Goal: Task Accomplishment & Management: Use online tool/utility

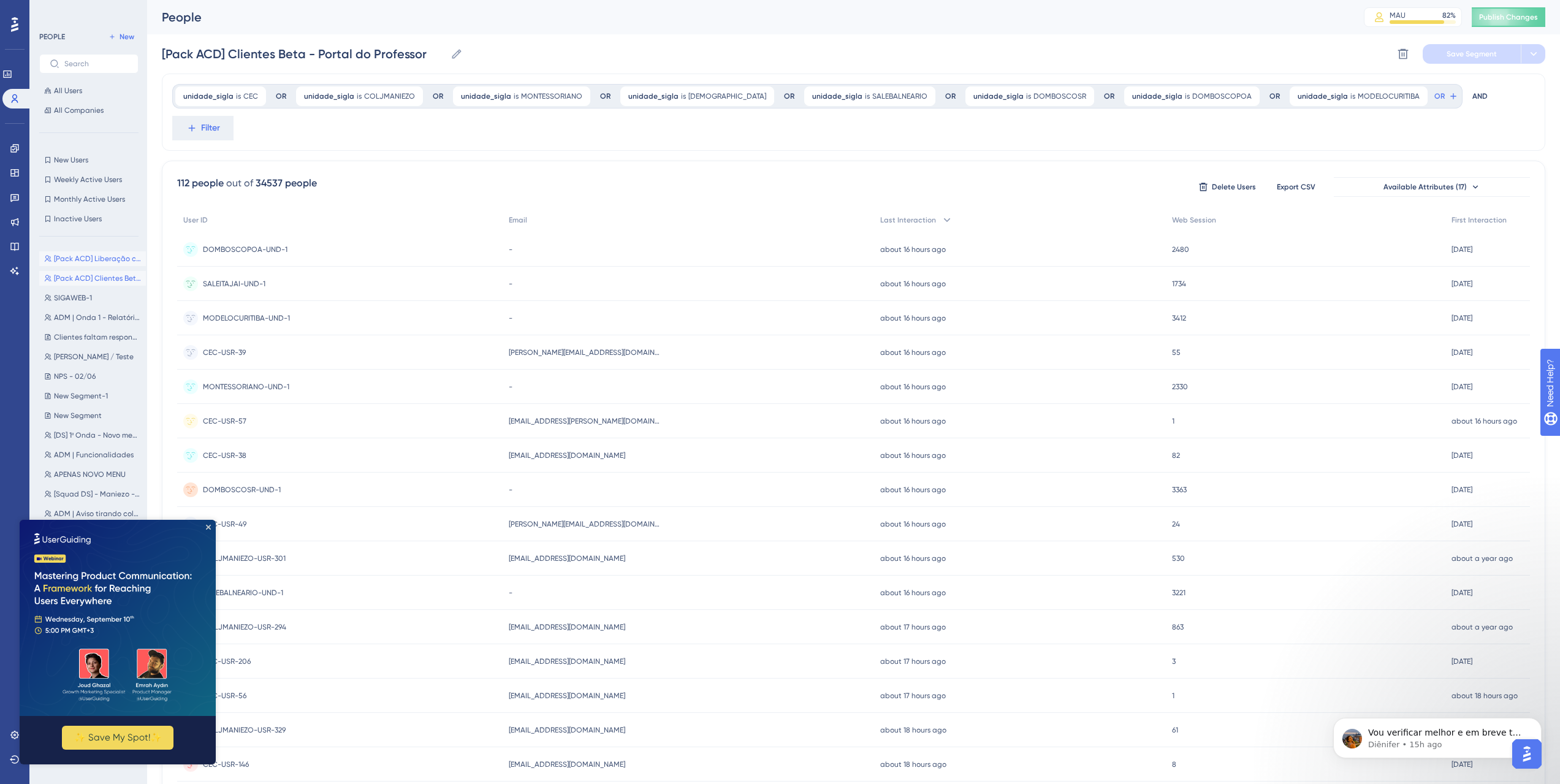
click at [93, 254] on span "[Pack ACD] Liberação clientes beta" at bounding box center [98, 259] width 87 height 10
type input "[Pack ACD] Liberação clientes beta"
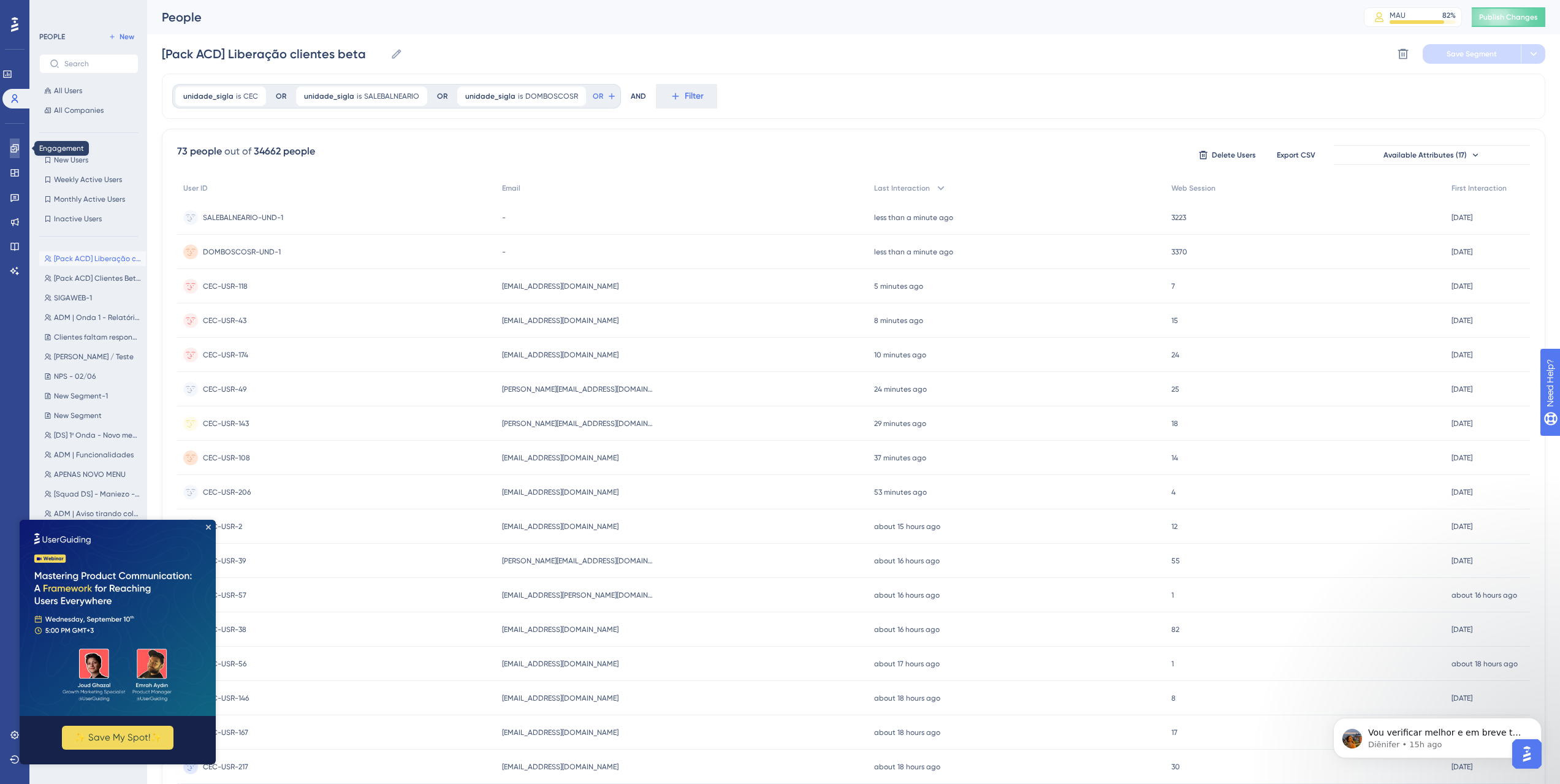
click at [20, 145] on link at bounding box center [15, 148] width 10 height 20
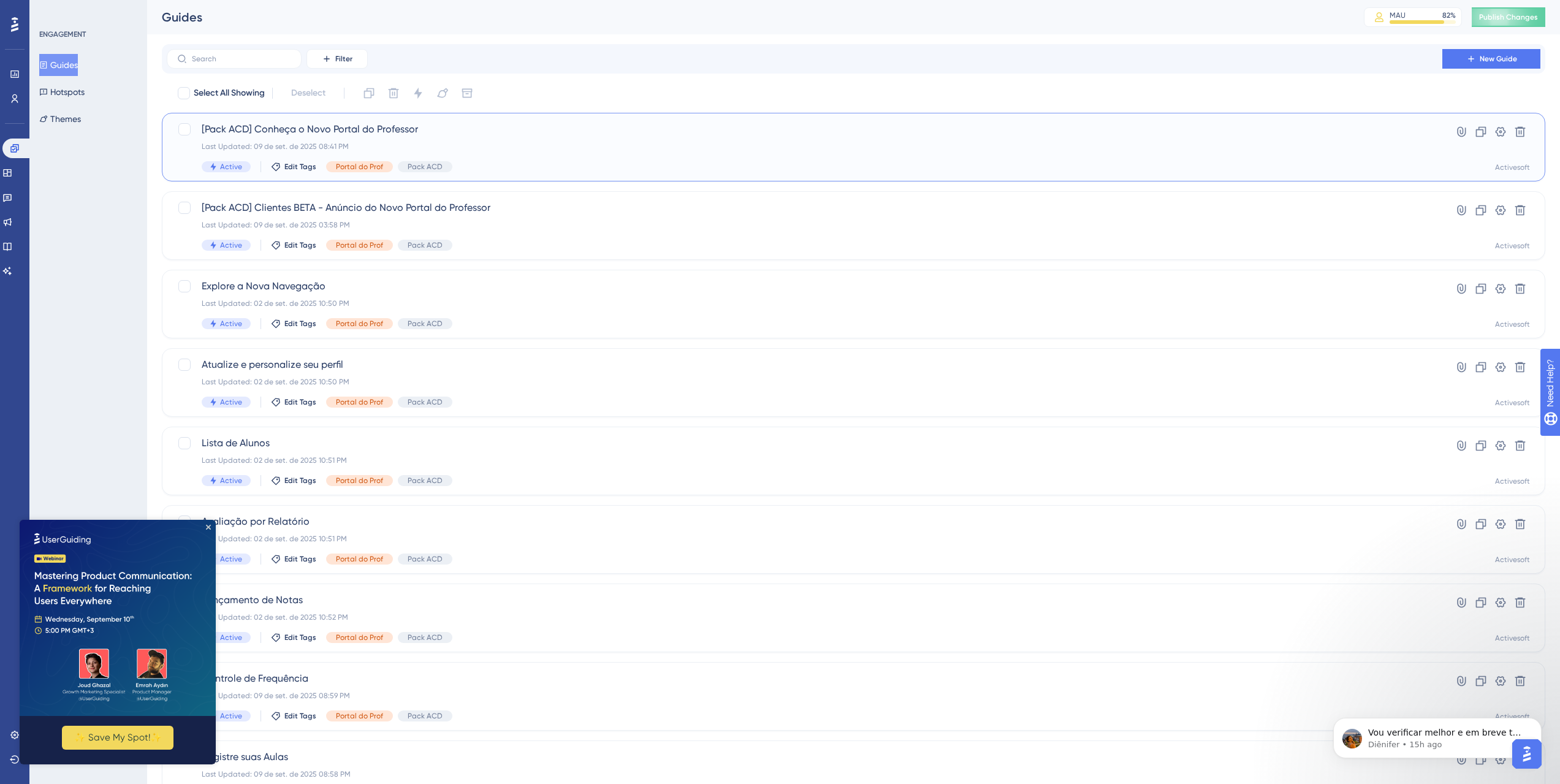
click at [351, 128] on span "[Pack ACD] Conheça o Novo Portal do Professor" at bounding box center [805, 129] width 1206 height 15
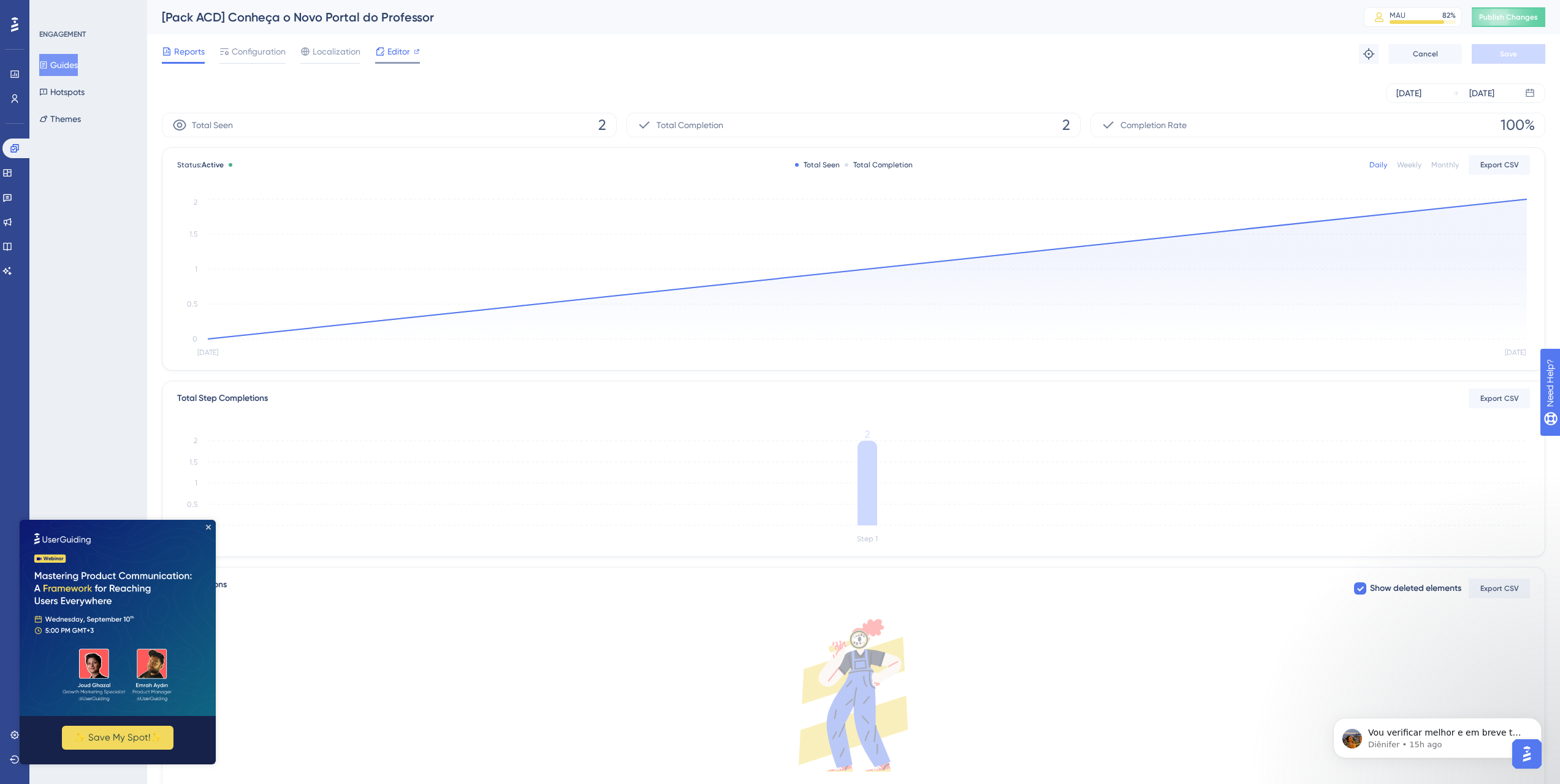
click at [388, 46] on span "Editor" at bounding box center [399, 52] width 23 height 15
click at [57, 86] on button "Hotspots" at bounding box center [61, 92] width 45 height 22
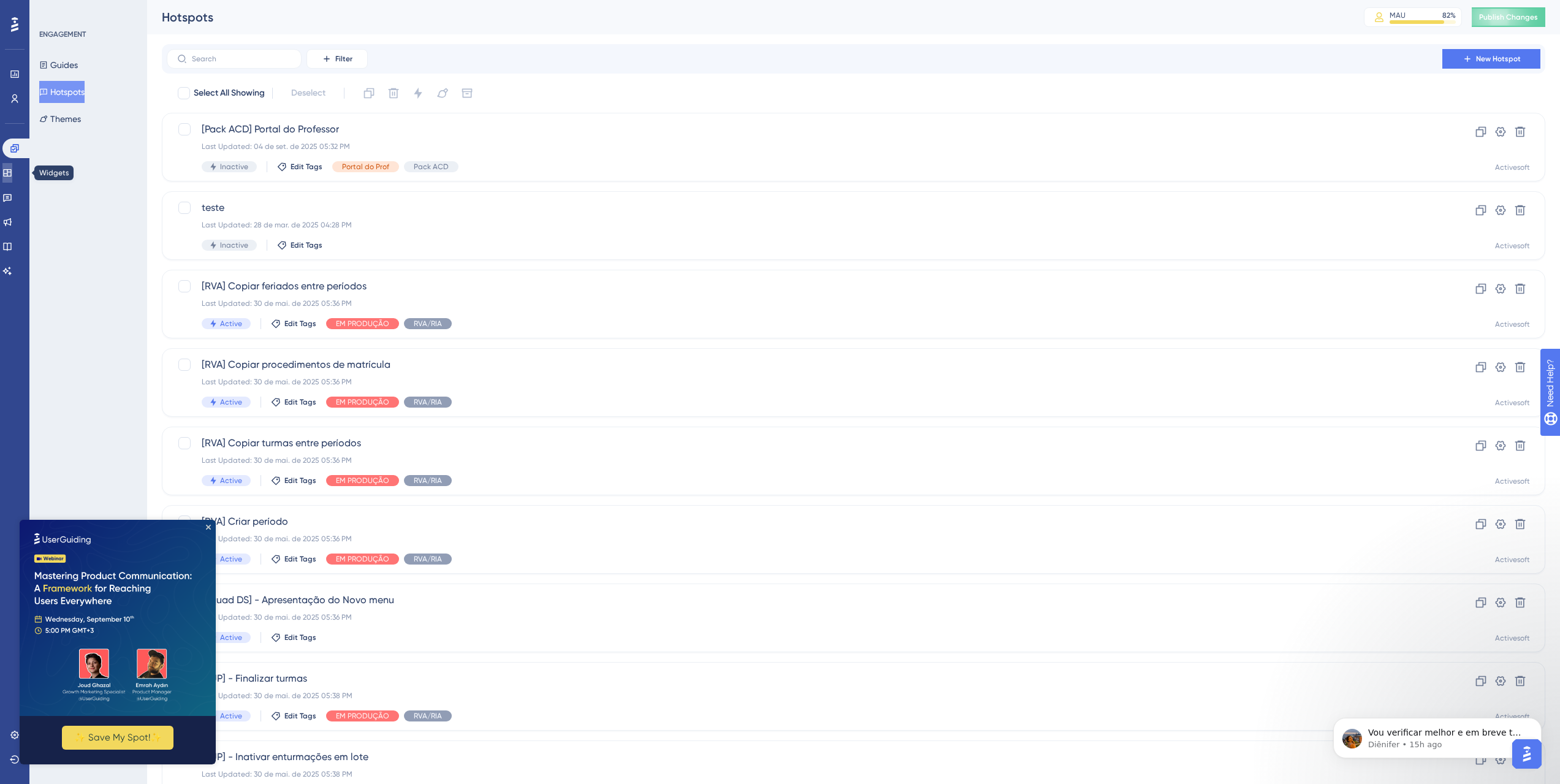
click at [12, 164] on link at bounding box center [7, 173] width 10 height 20
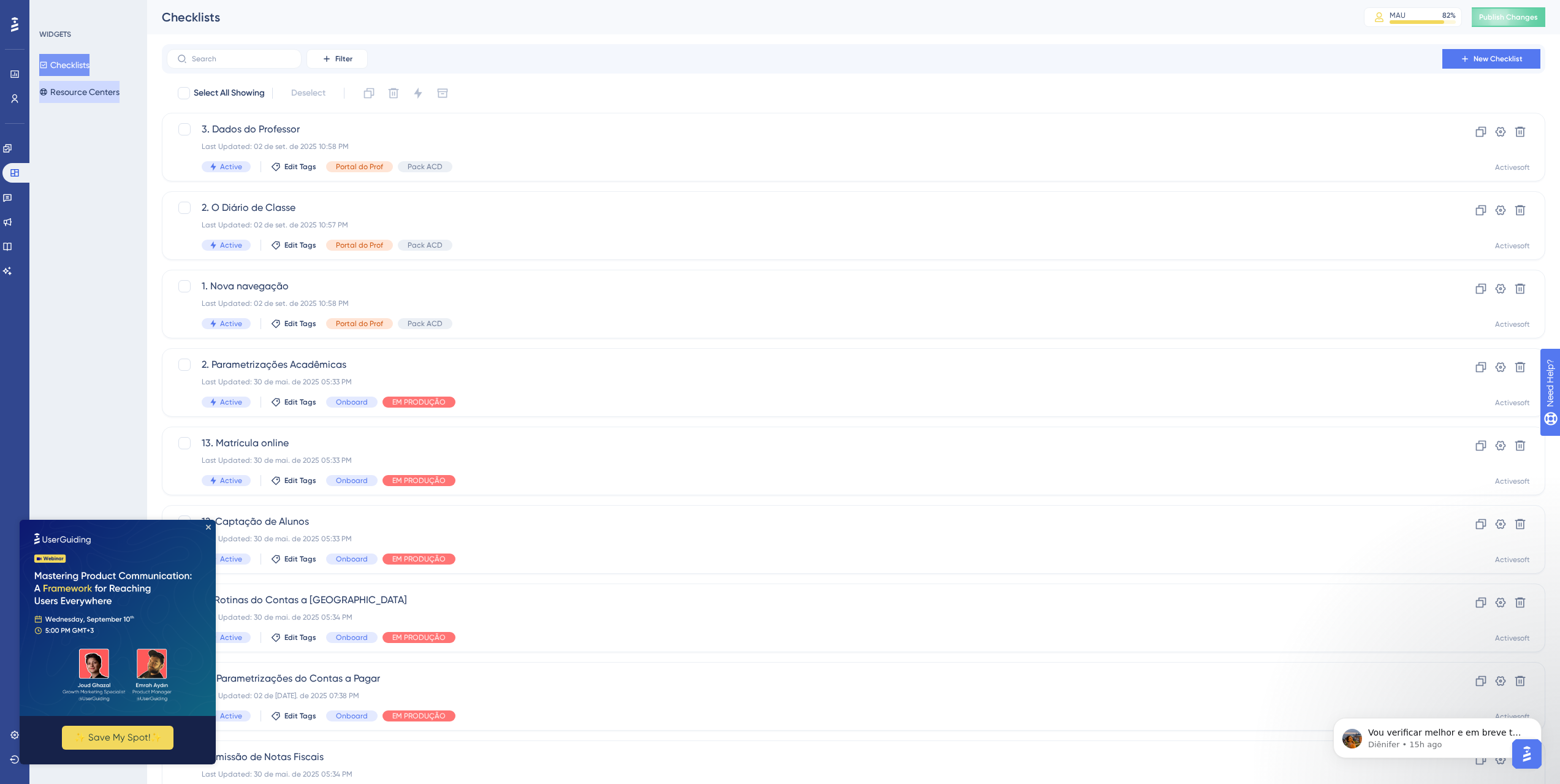
click at [86, 88] on button "Resource Centers" at bounding box center [79, 92] width 80 height 22
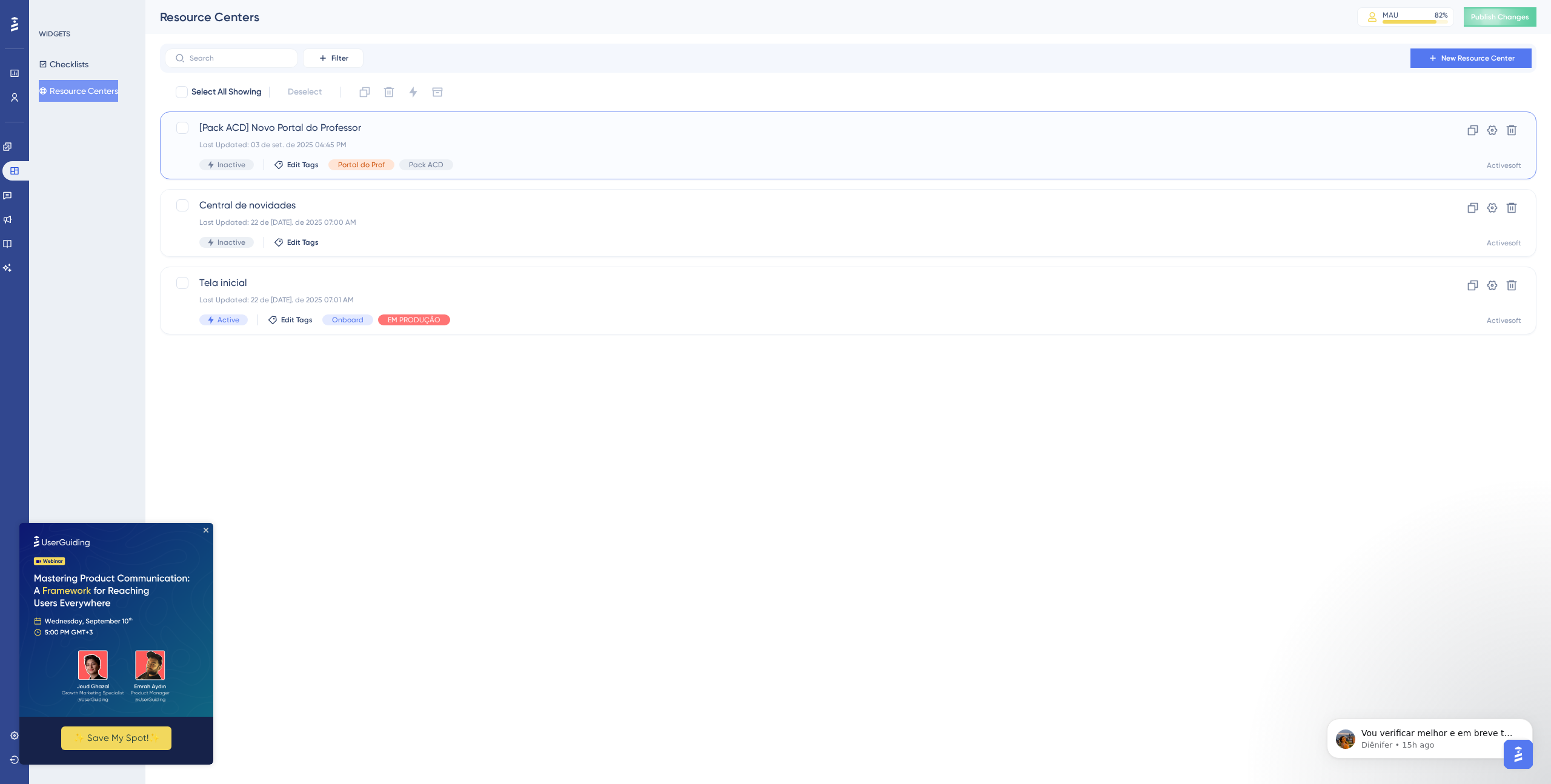
click at [343, 121] on span "[Pack ACD] Novo Portal do Professor" at bounding box center [799, 128] width 1201 height 15
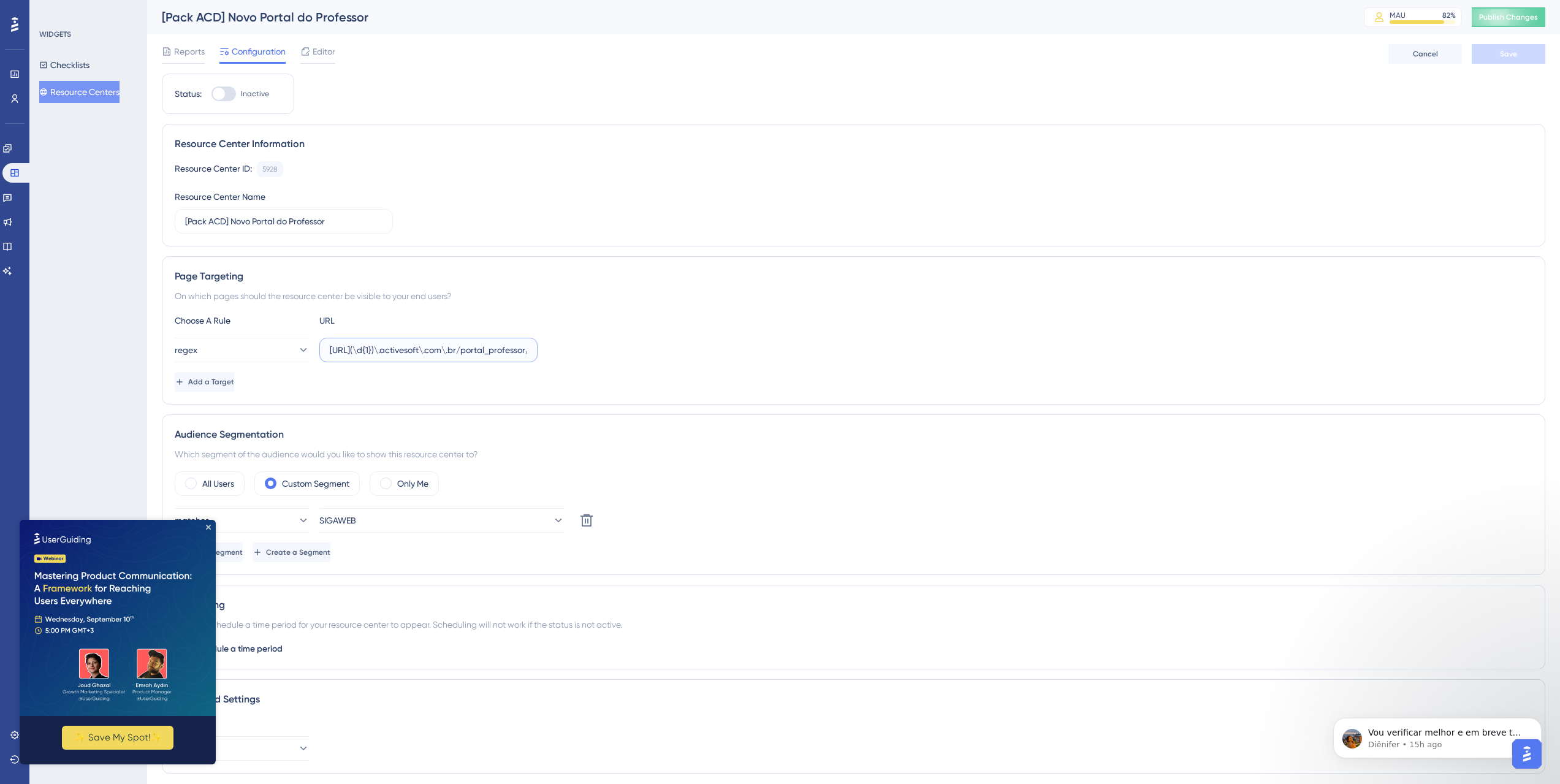
click at [398, 346] on input "https://teste(\d{1})\.activesoft\.com\.br/portal_professor/" at bounding box center [428, 350] width 197 height 13
drag, startPoint x: 434, startPoint y: 346, endPoint x: 535, endPoint y: 347, distance: 101.0
click at [535, 347] on label "https://teste(\d{1})\.activesoft\.com\.br/portal_professor/" at bounding box center [429, 350] width 218 height 25
click at [447, 348] on input "https://teste(\d{1})\.activesoft\.com\.br/portal_professor/" at bounding box center [428, 350] width 197 height 13
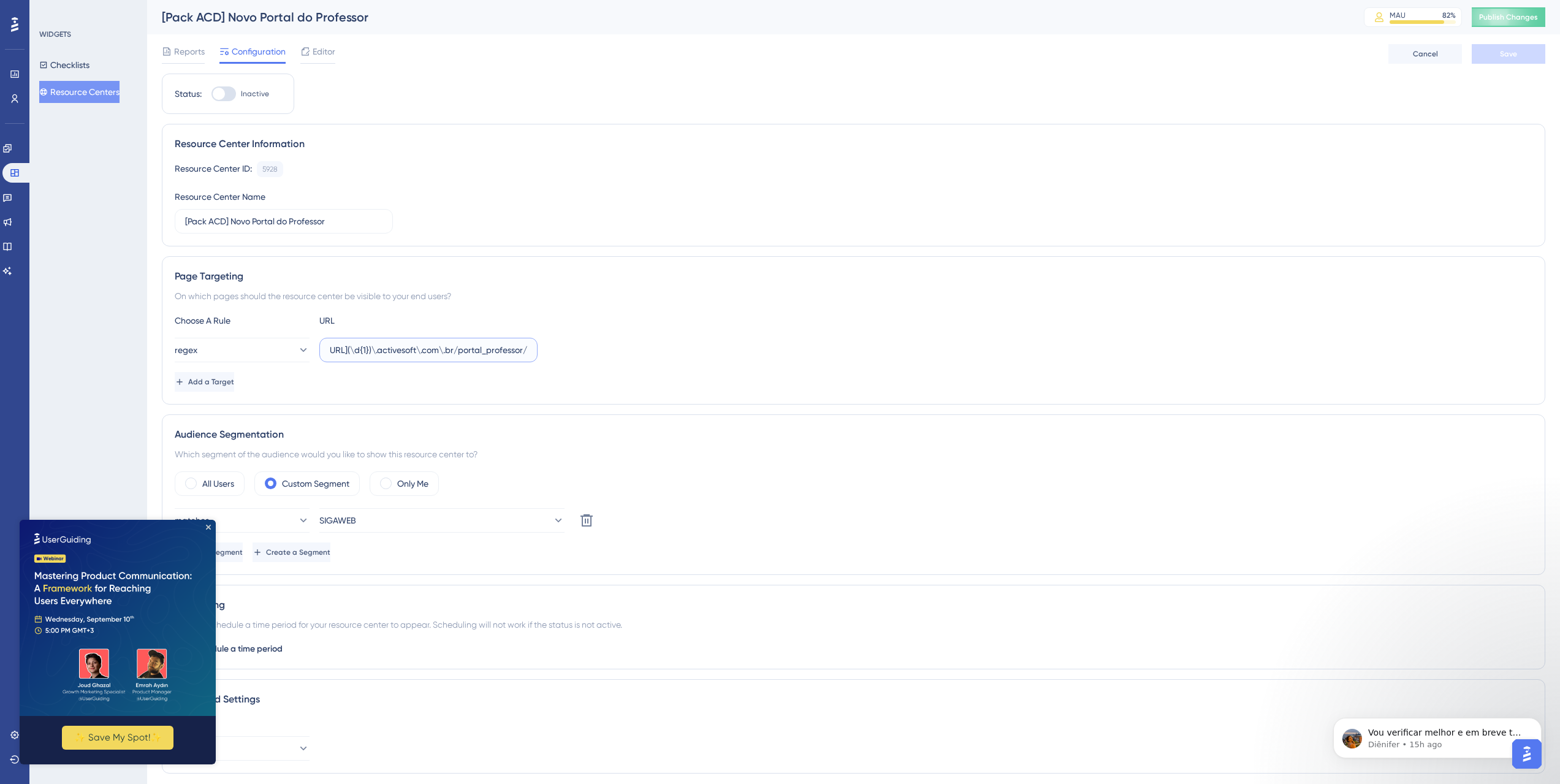
scroll to position [0, 0]
drag, startPoint x: 402, startPoint y: 351, endPoint x: 309, endPoint y: 351, distance: 93.0
click at [309, 351] on div "regex https://teste(\d{1})\.activesoft\.com\.br/portal_professor/" at bounding box center [356, 350] width 363 height 25
click at [397, 351] on input "https://teste(\d{1})\.activesoft\.com\.br/portal_professor/" at bounding box center [428, 350] width 197 height 13
click at [378, 349] on input "https://teste(\d{1})\.activesoft\.com\.br/portal_professor/" at bounding box center [428, 350] width 197 height 13
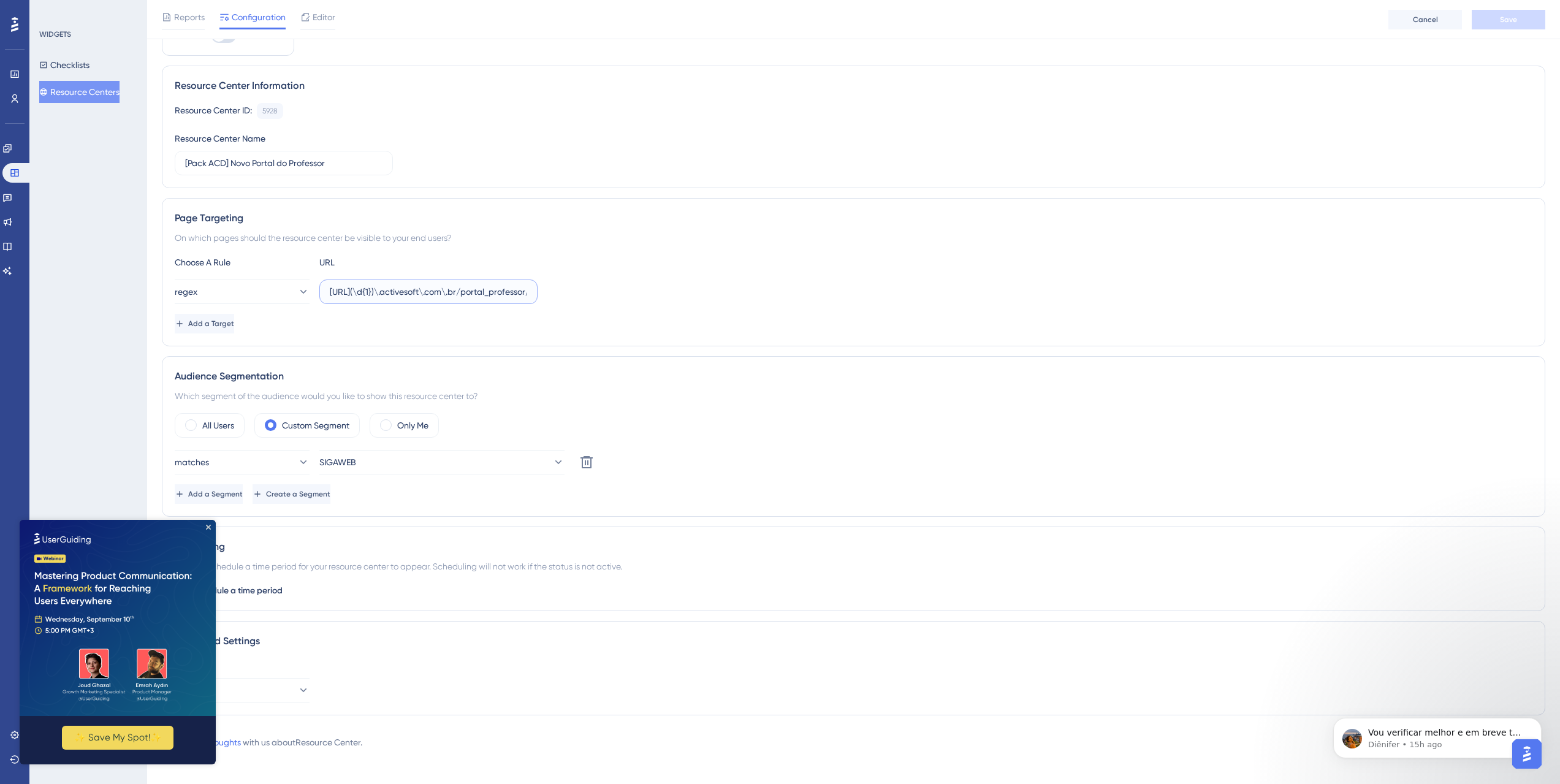
scroll to position [68, 0]
click at [211, 523] on img at bounding box center [117, 617] width 196 height 196
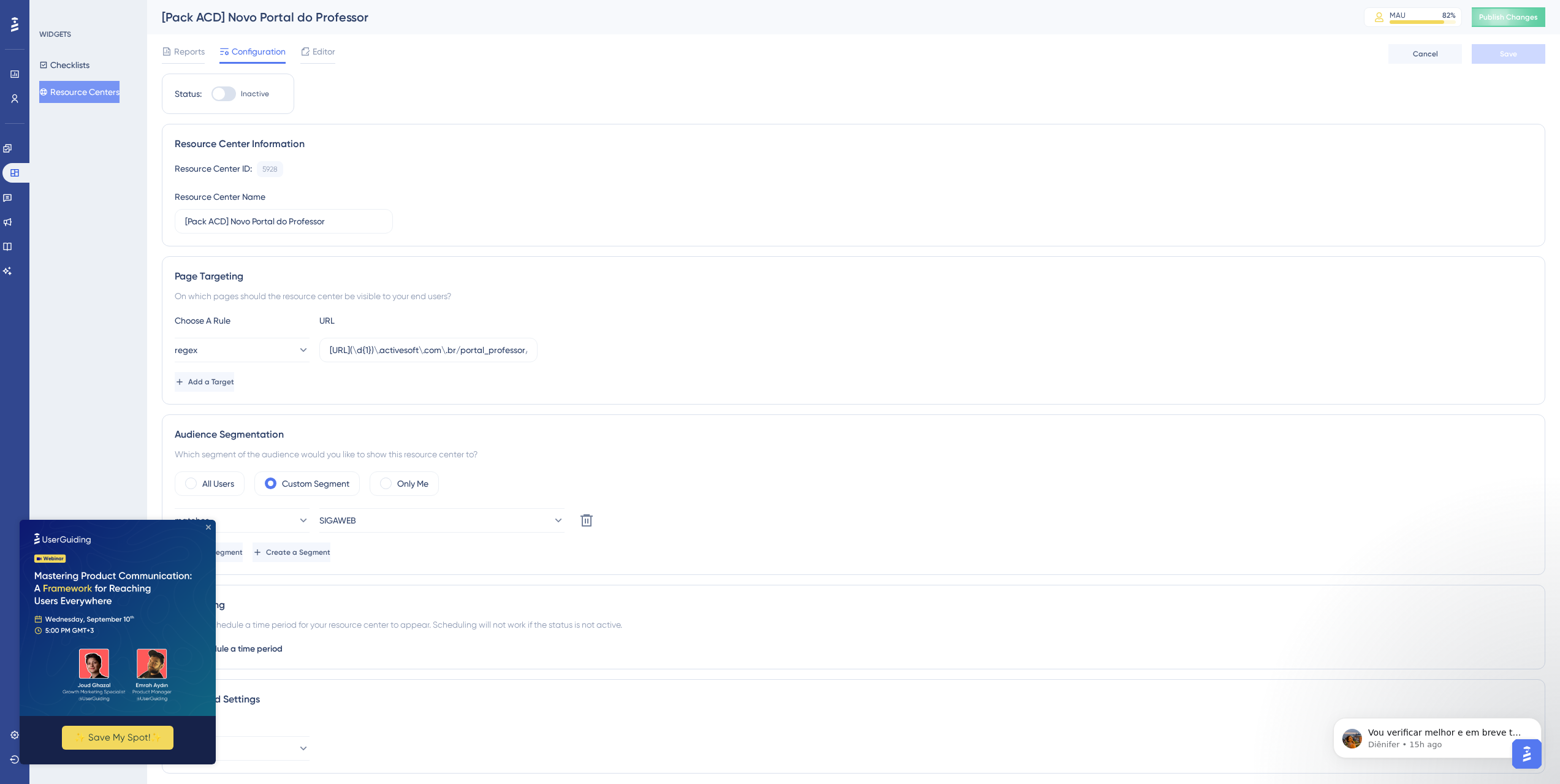
drag, startPoint x: 208, startPoint y: 527, endPoint x: 229, endPoint y: 1046, distance: 519.4
click at [208, 527] on icon "Close Preview" at bounding box center [208, 527] width 5 height 5
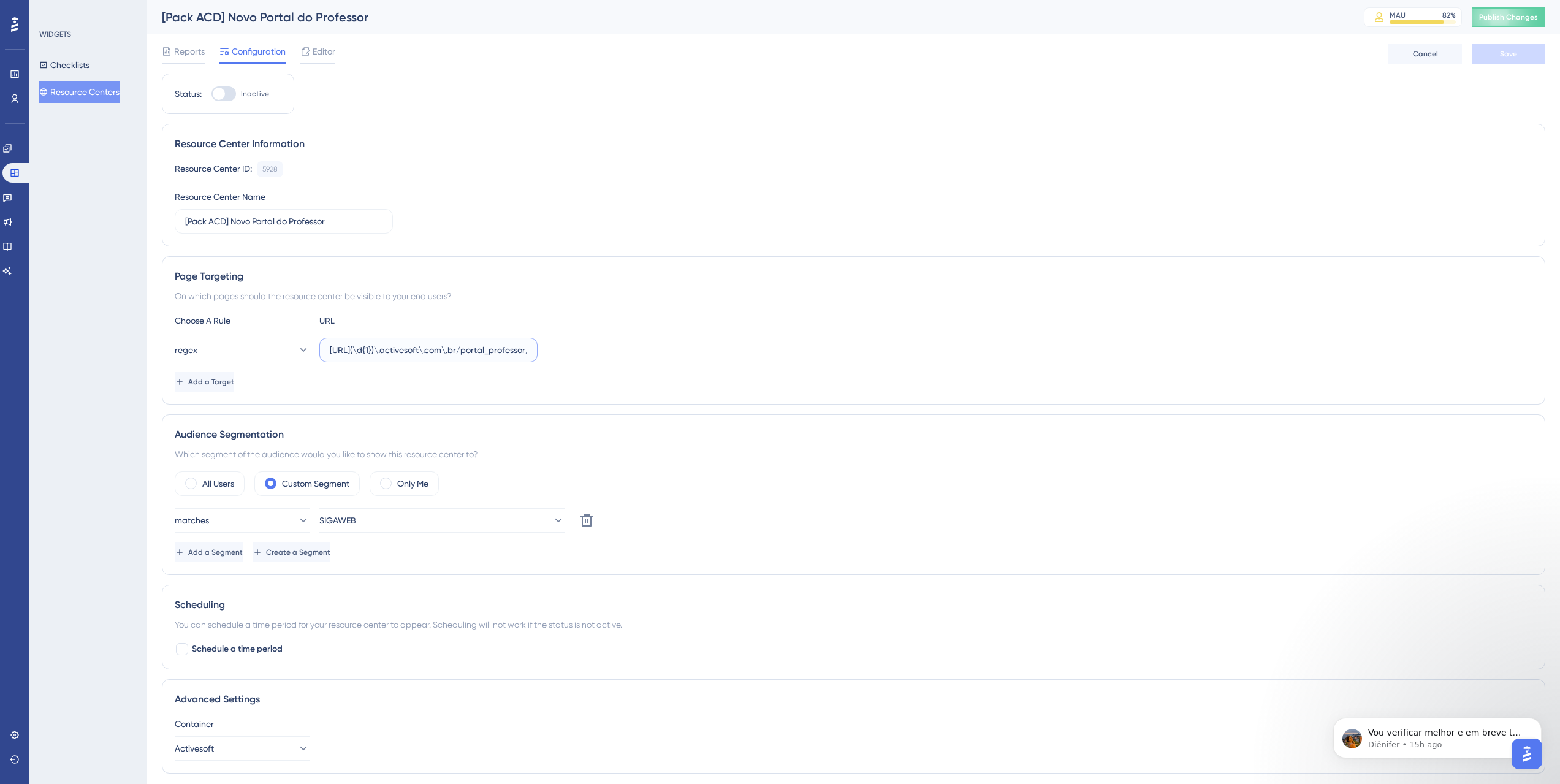
scroll to position [0, 34]
drag, startPoint x: 430, startPoint y: 351, endPoint x: 538, endPoint y: 351, distance: 108.0
click at [538, 351] on div "regex https://teste(\d{1})\.activesoft\.com\.br/portal_professor/" at bounding box center [853, 350] width 1358 height 25
click at [569, 348] on div "regex https://teste(\d{1})\.activesoft\.com\.br/portal_professor/" at bounding box center [853, 350] width 1358 height 25
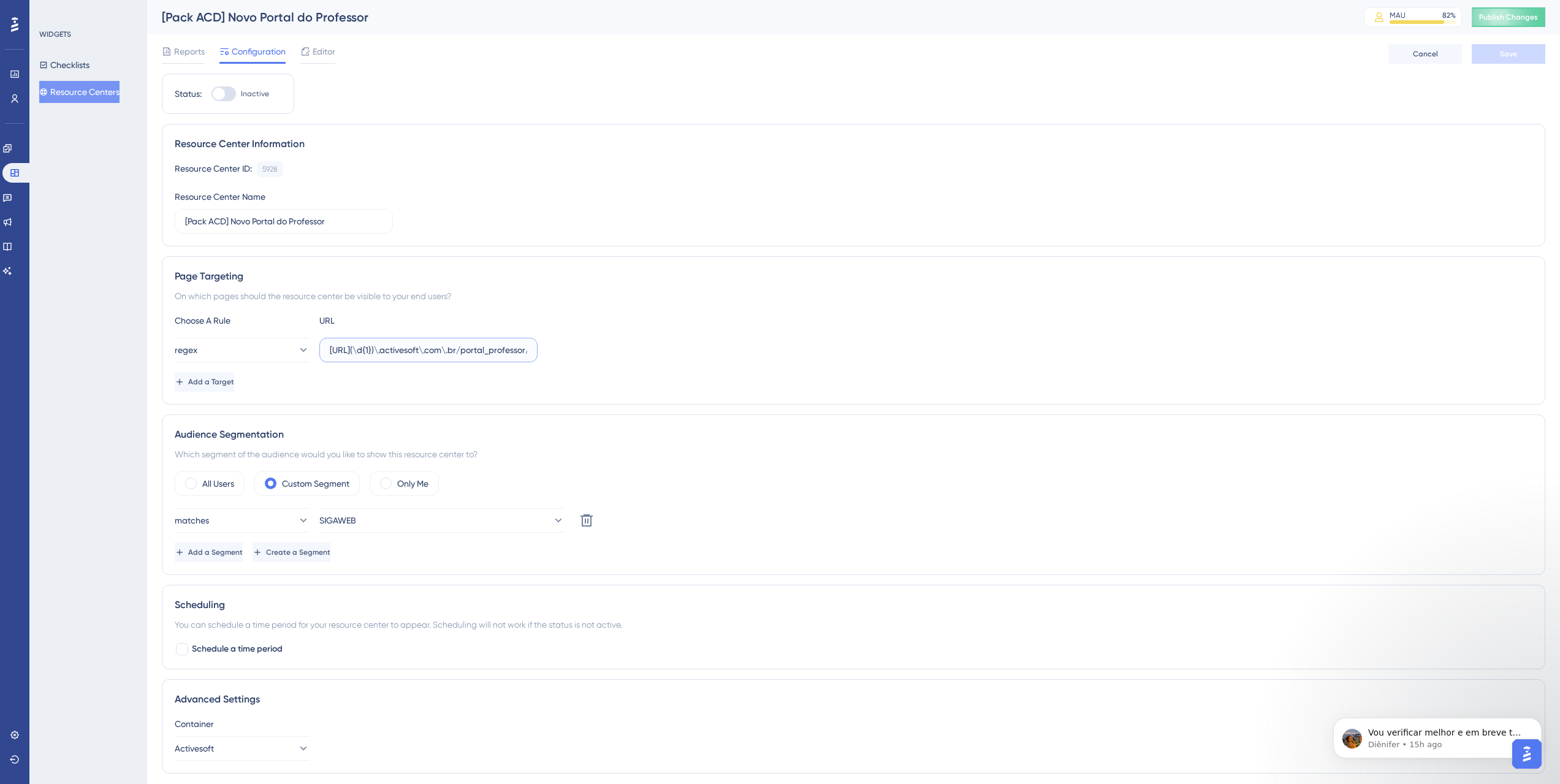
drag, startPoint x: 450, startPoint y: 349, endPoint x: 324, endPoint y: 351, distance: 126.0
click at [324, 351] on label "https://teste(\d{1})\.activesoft\.com\.br/portal_professor/" at bounding box center [429, 350] width 218 height 25
click at [566, 342] on div "regex https://teste(\d{1})\.activesoft\.com\.br/portal_professor/" at bounding box center [853, 350] width 1358 height 25
click at [98, 92] on button "Resource Centers" at bounding box center [79, 92] width 80 height 22
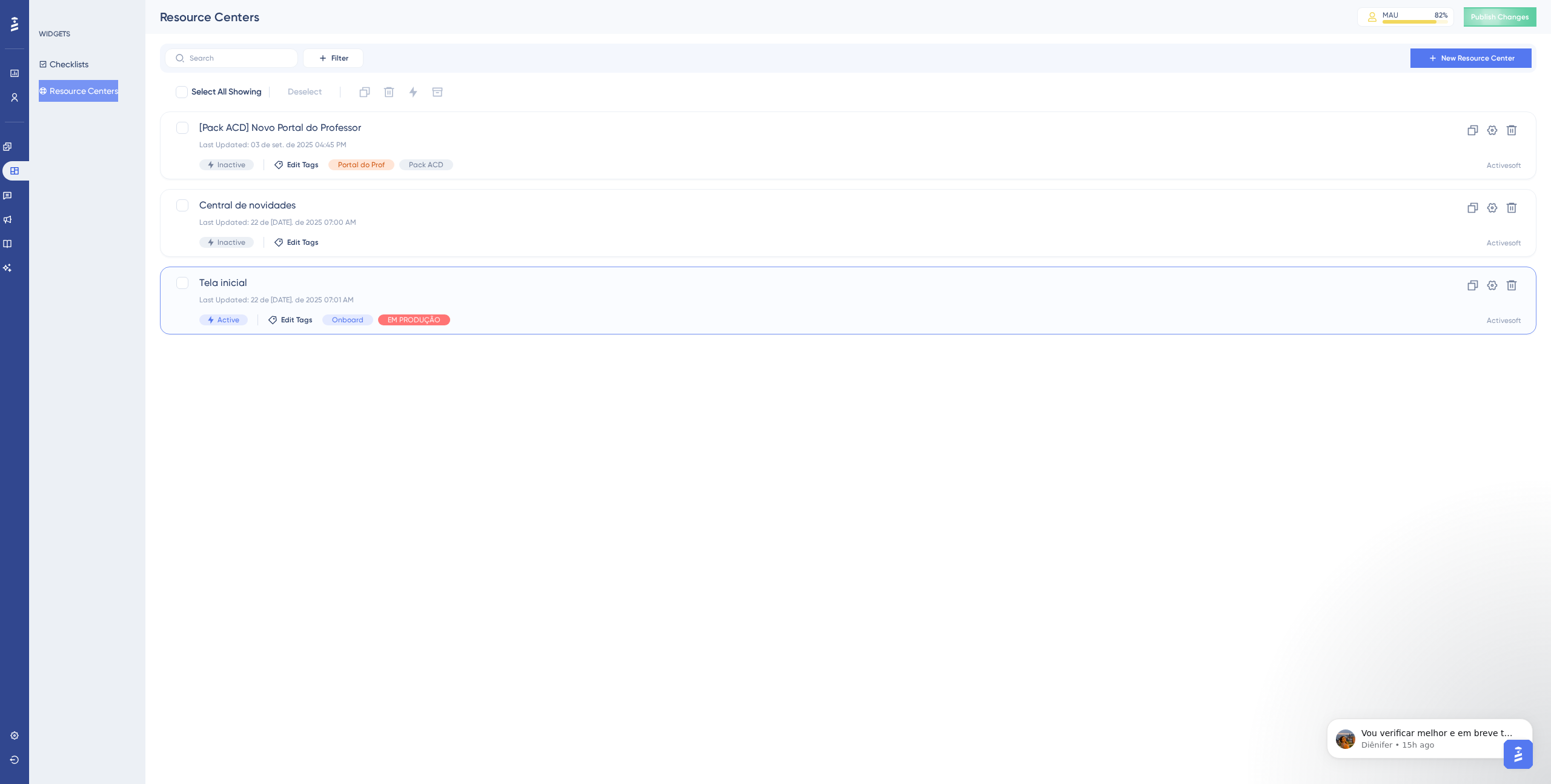
click at [354, 279] on span "Tela inicial" at bounding box center [799, 283] width 1201 height 15
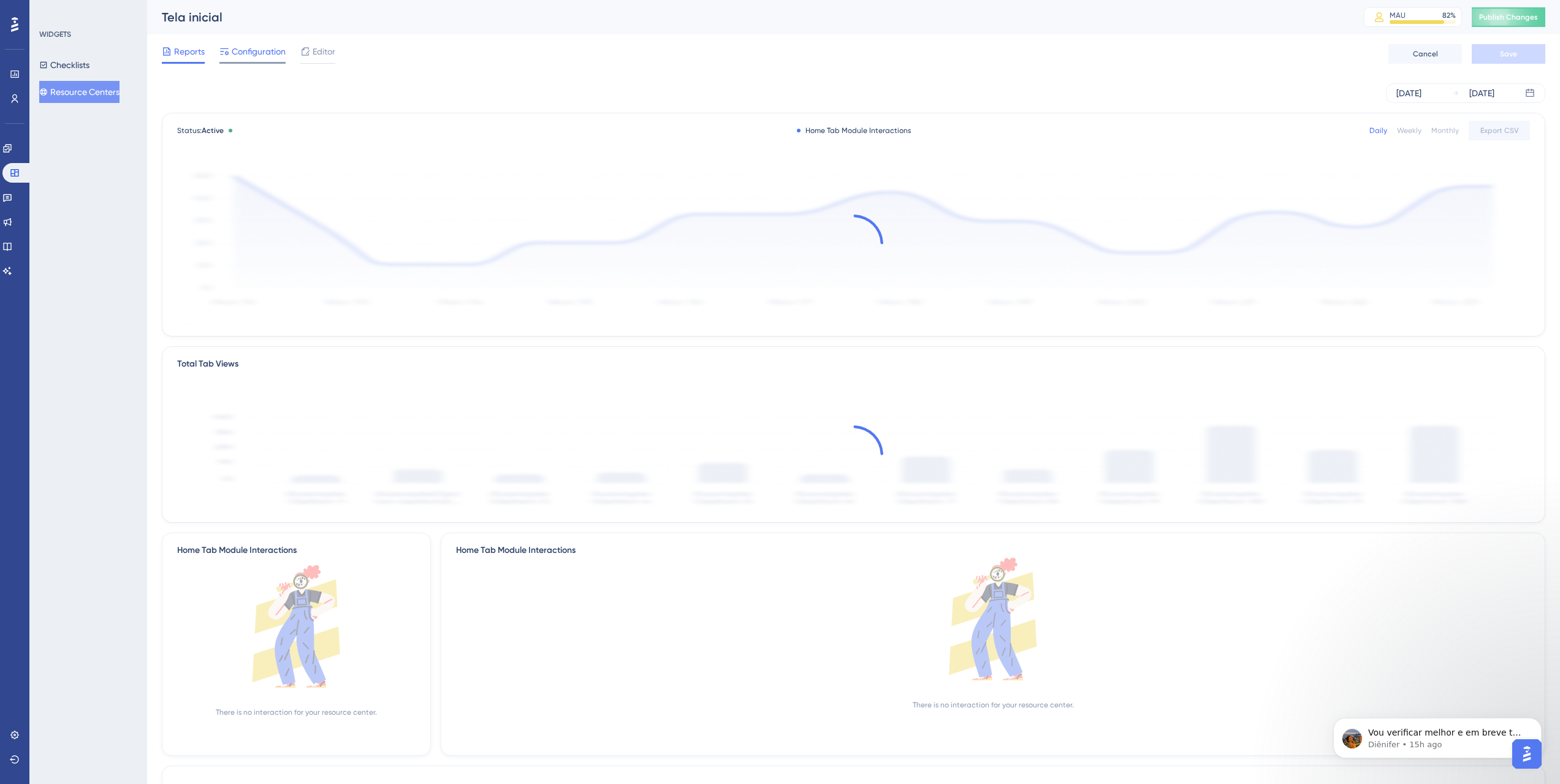
click at [253, 51] on span "Configuration" at bounding box center [259, 52] width 54 height 15
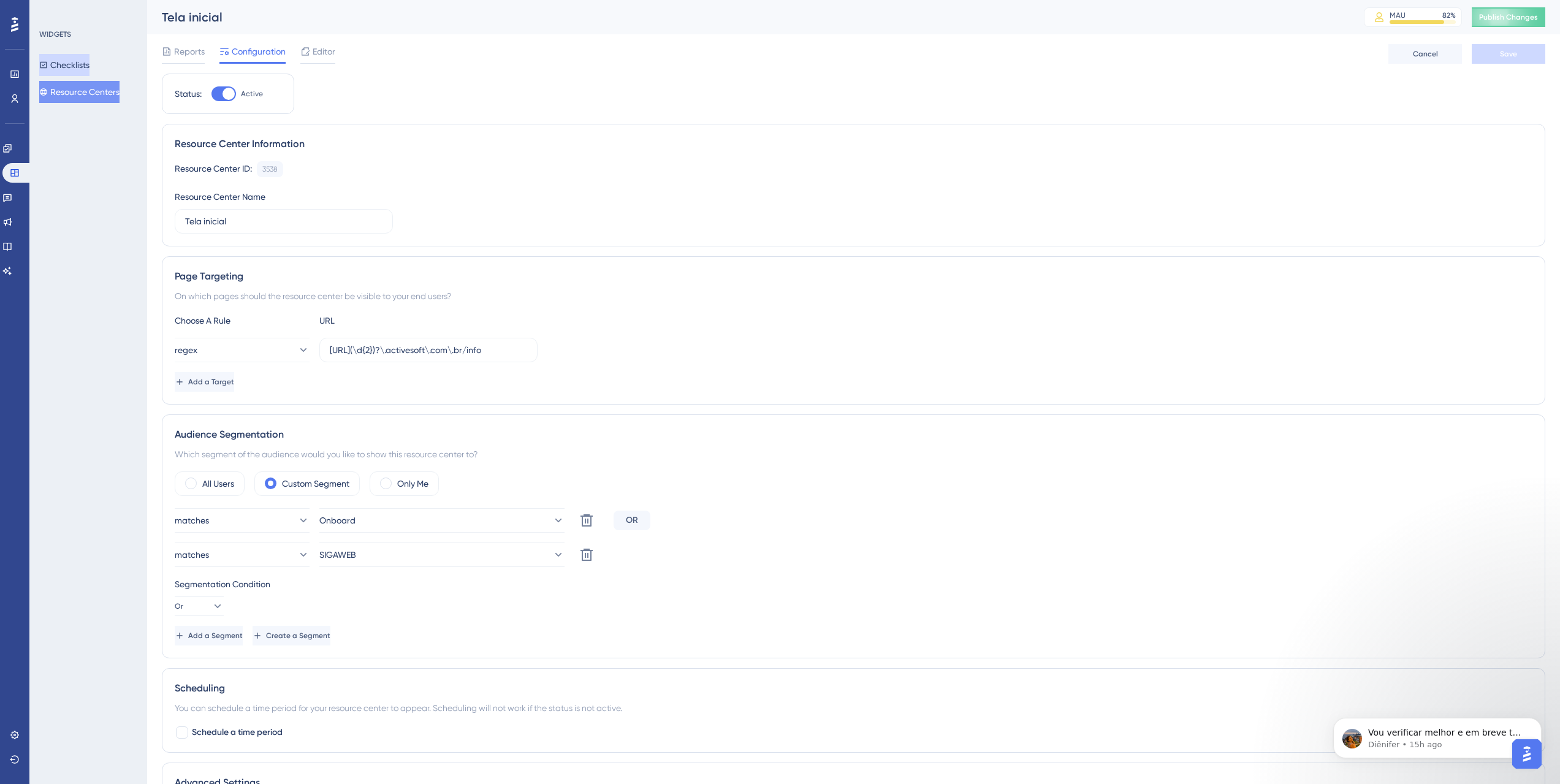
click at [89, 59] on button "Checklists" at bounding box center [64, 65] width 50 height 22
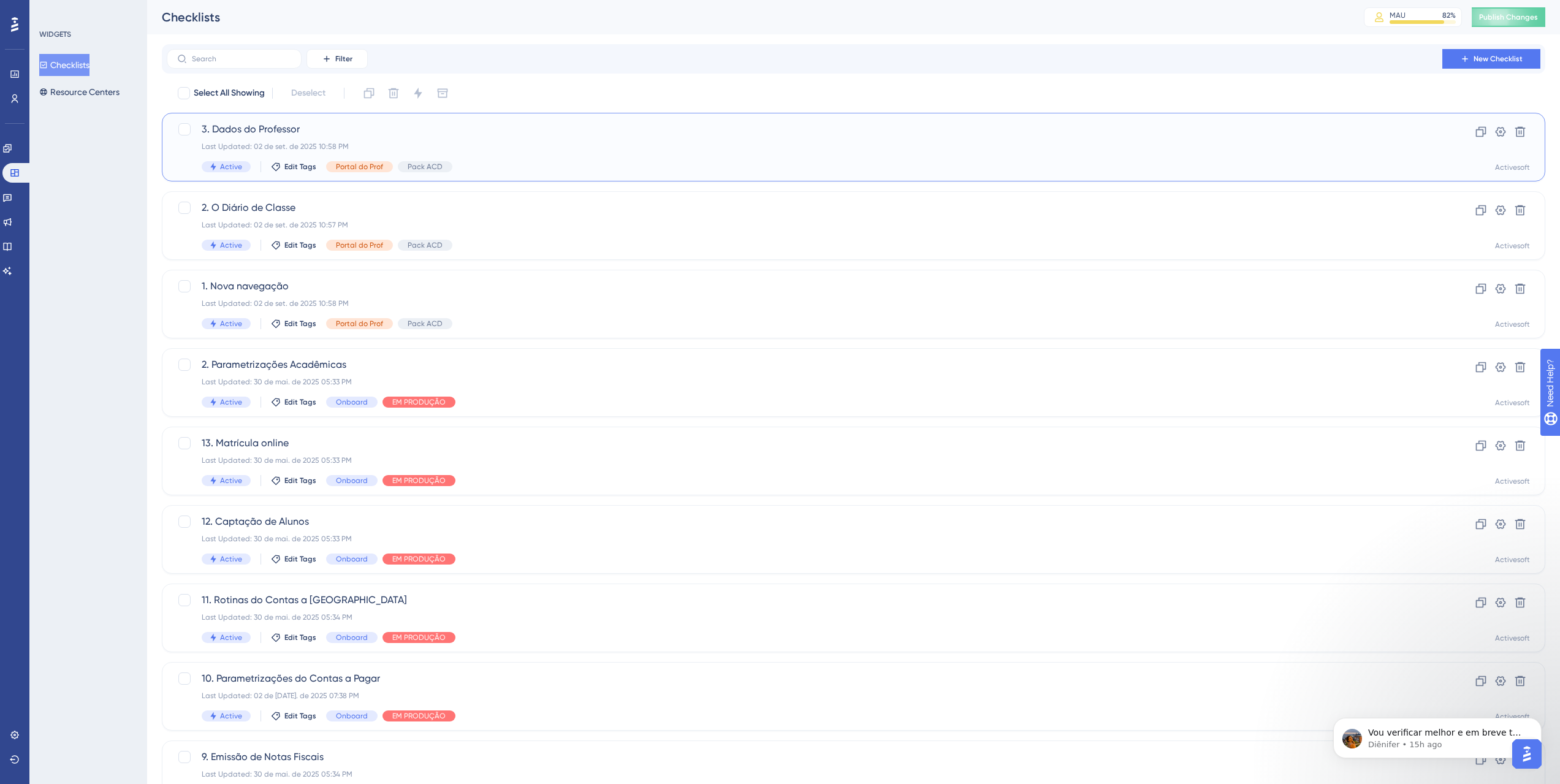
click at [306, 126] on span "3. Dados do Professor" at bounding box center [805, 129] width 1206 height 15
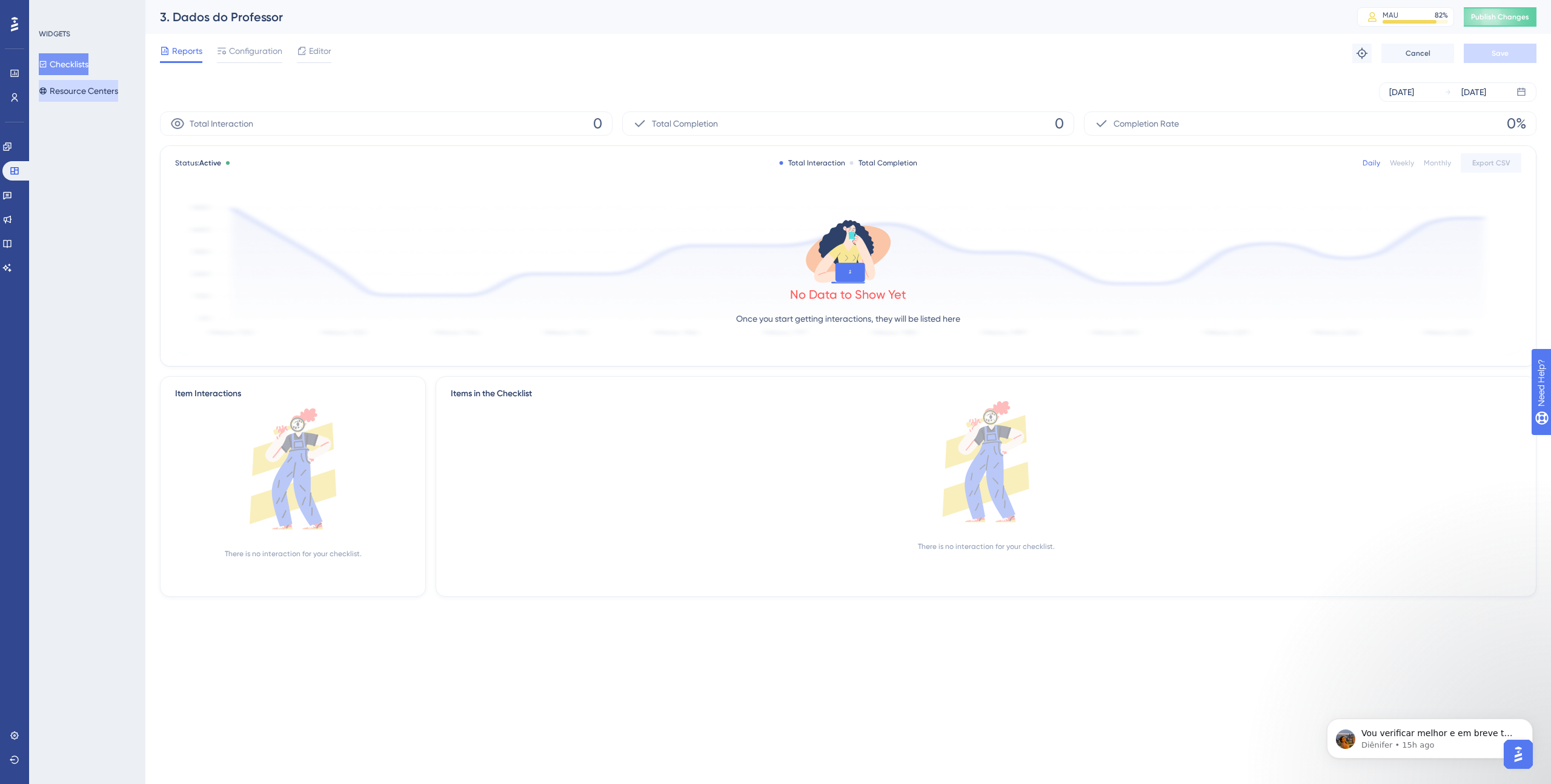
click at [87, 87] on button "Resource Centers" at bounding box center [79, 91] width 79 height 22
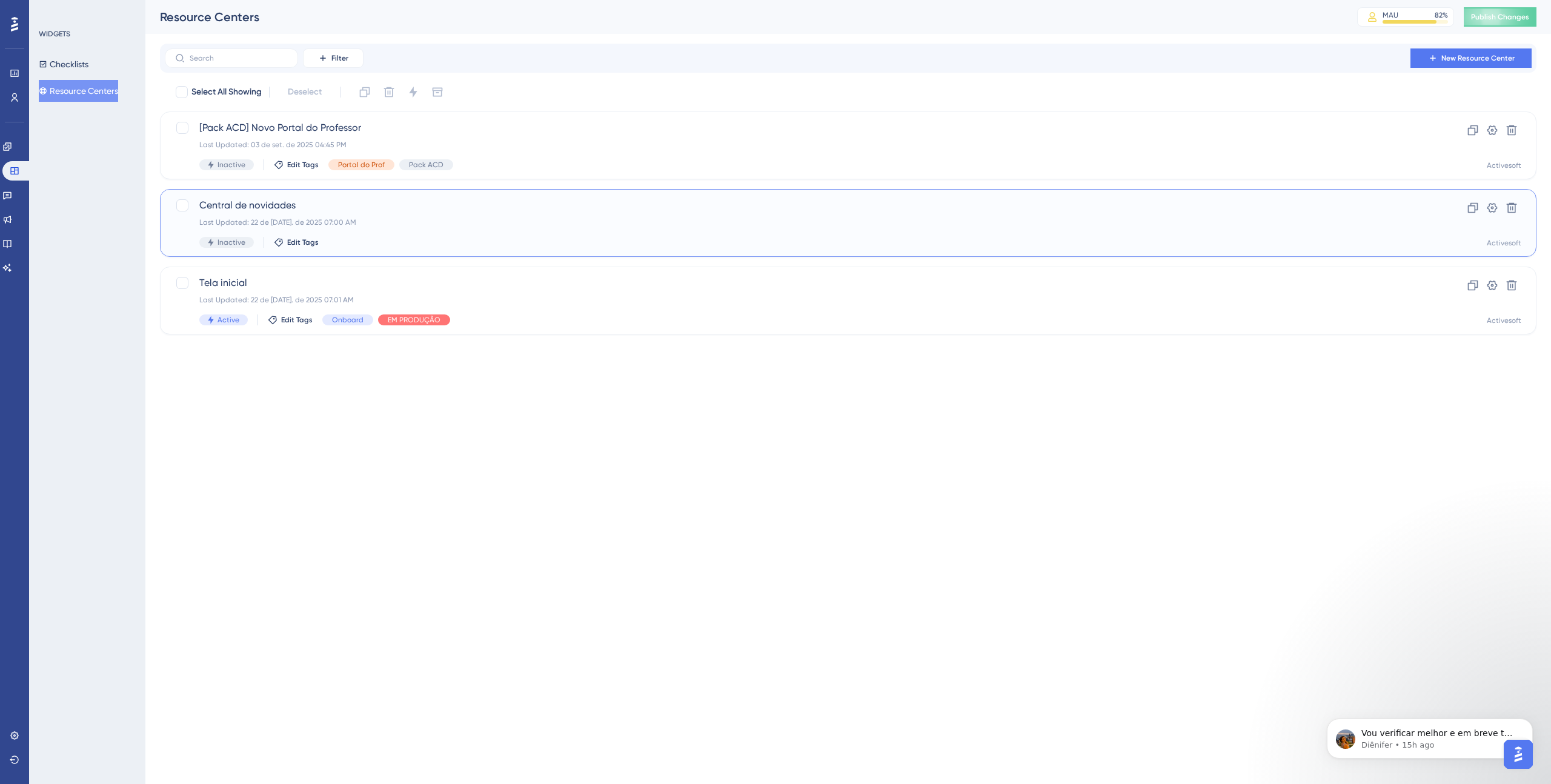
click at [311, 207] on span "Central de novidades" at bounding box center [799, 206] width 1201 height 15
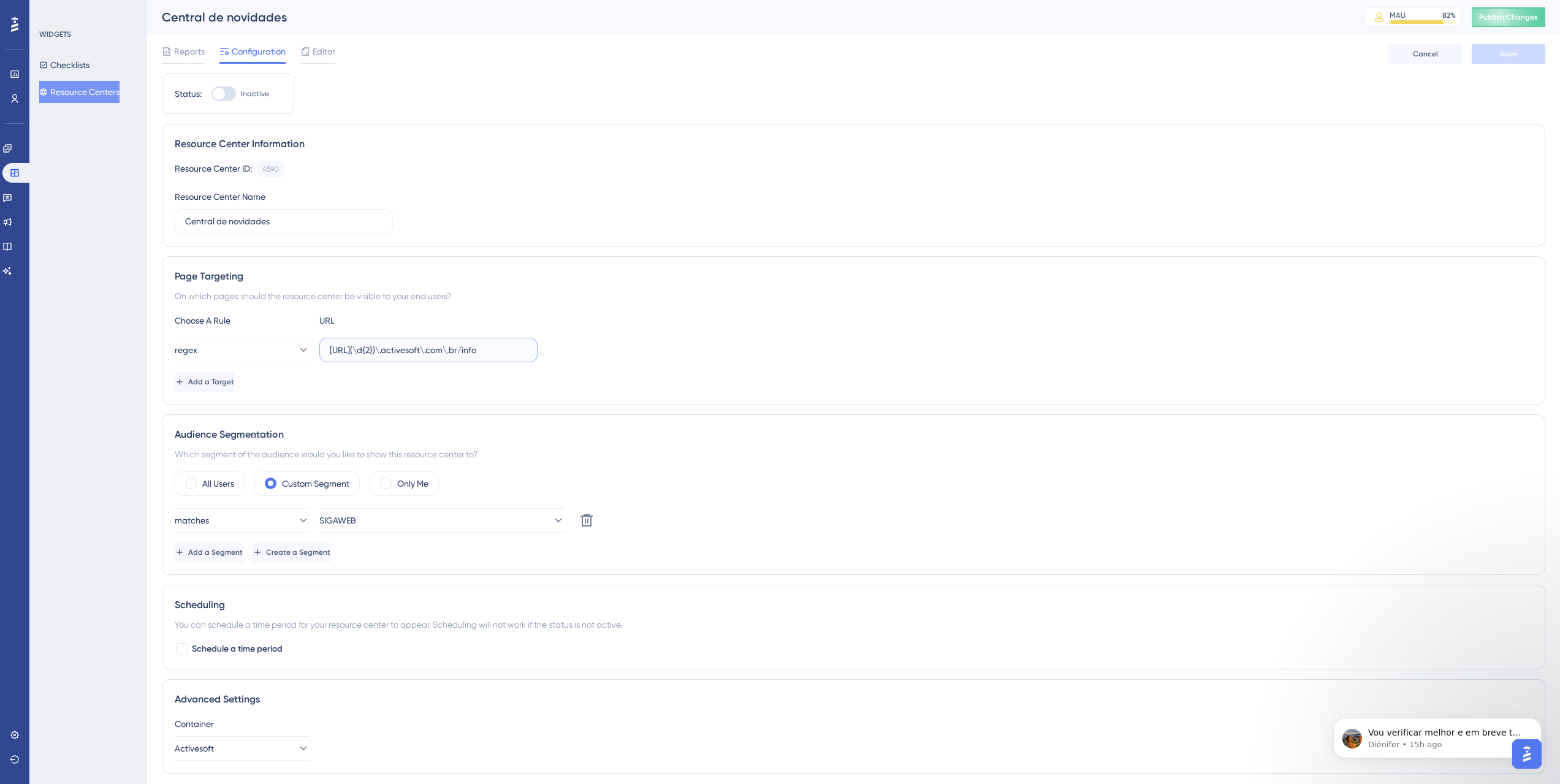
drag, startPoint x: 361, startPoint y: 349, endPoint x: 403, endPoint y: 349, distance: 42.0
click at [403, 349] on input "https://siga(\d{2})\.activesoft\.com\.br/info" at bounding box center [428, 350] width 197 height 13
drag, startPoint x: 441, startPoint y: 349, endPoint x: 537, endPoint y: 353, distance: 96.1
click at [537, 353] on label "https://siga(\d{2})\.activesoft\.com\.br/info" at bounding box center [429, 350] width 218 height 25
click at [89, 65] on button "Checklists" at bounding box center [64, 65] width 50 height 22
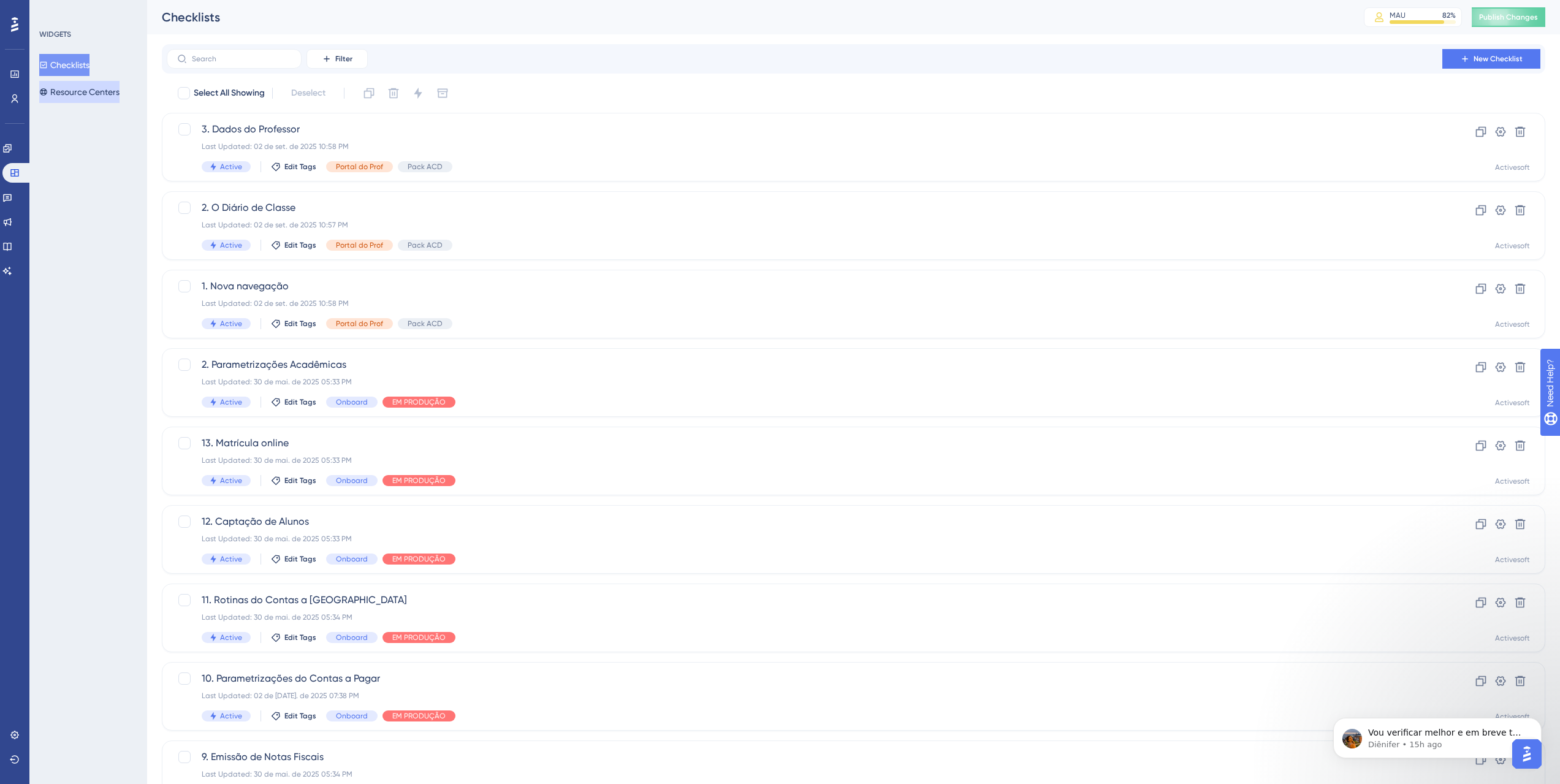
click at [79, 90] on button "Resource Centers" at bounding box center [79, 92] width 80 height 22
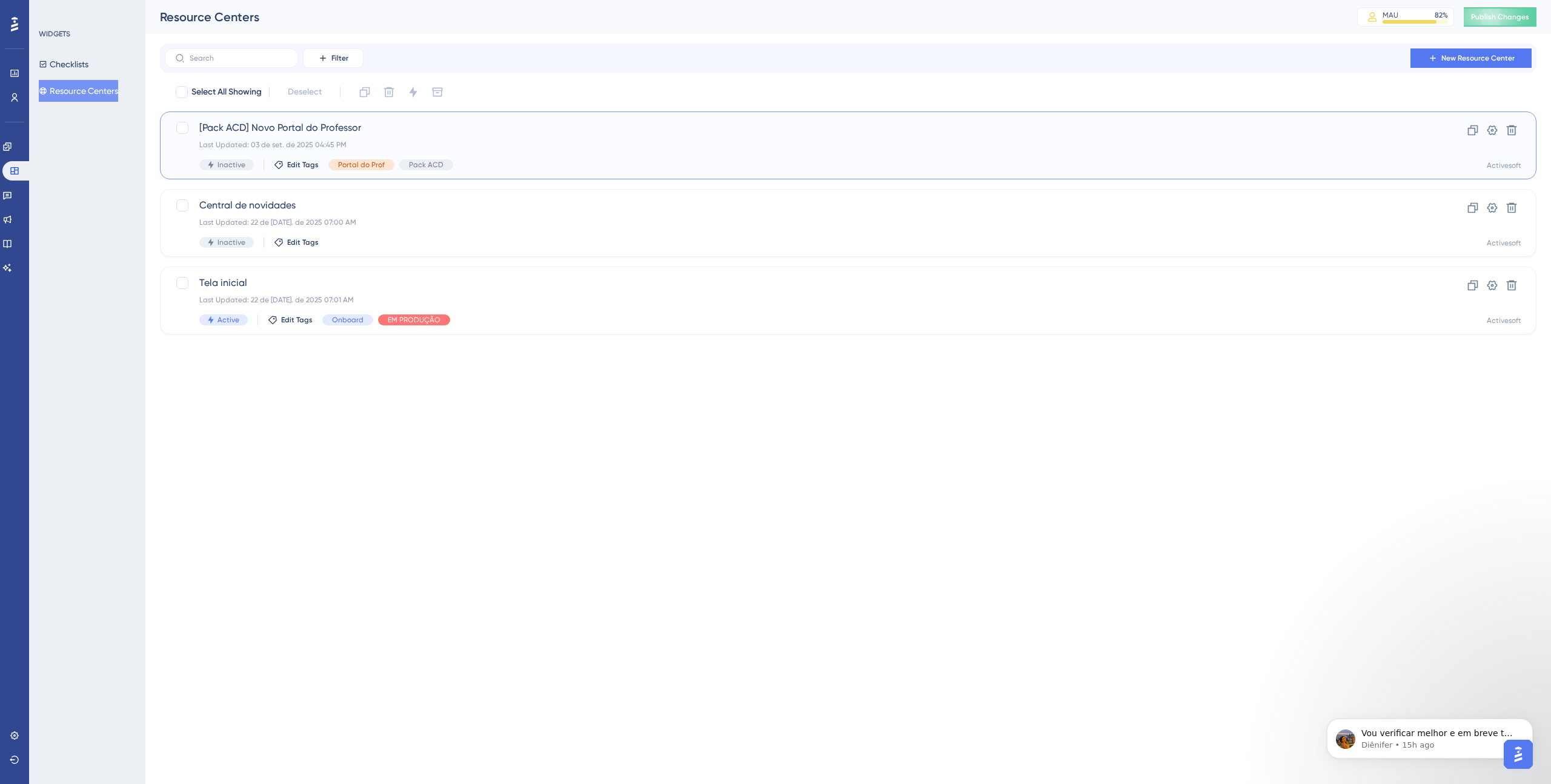
click at [391, 131] on span "[Pack ACD] Novo Portal do Professor" at bounding box center [799, 128] width 1201 height 15
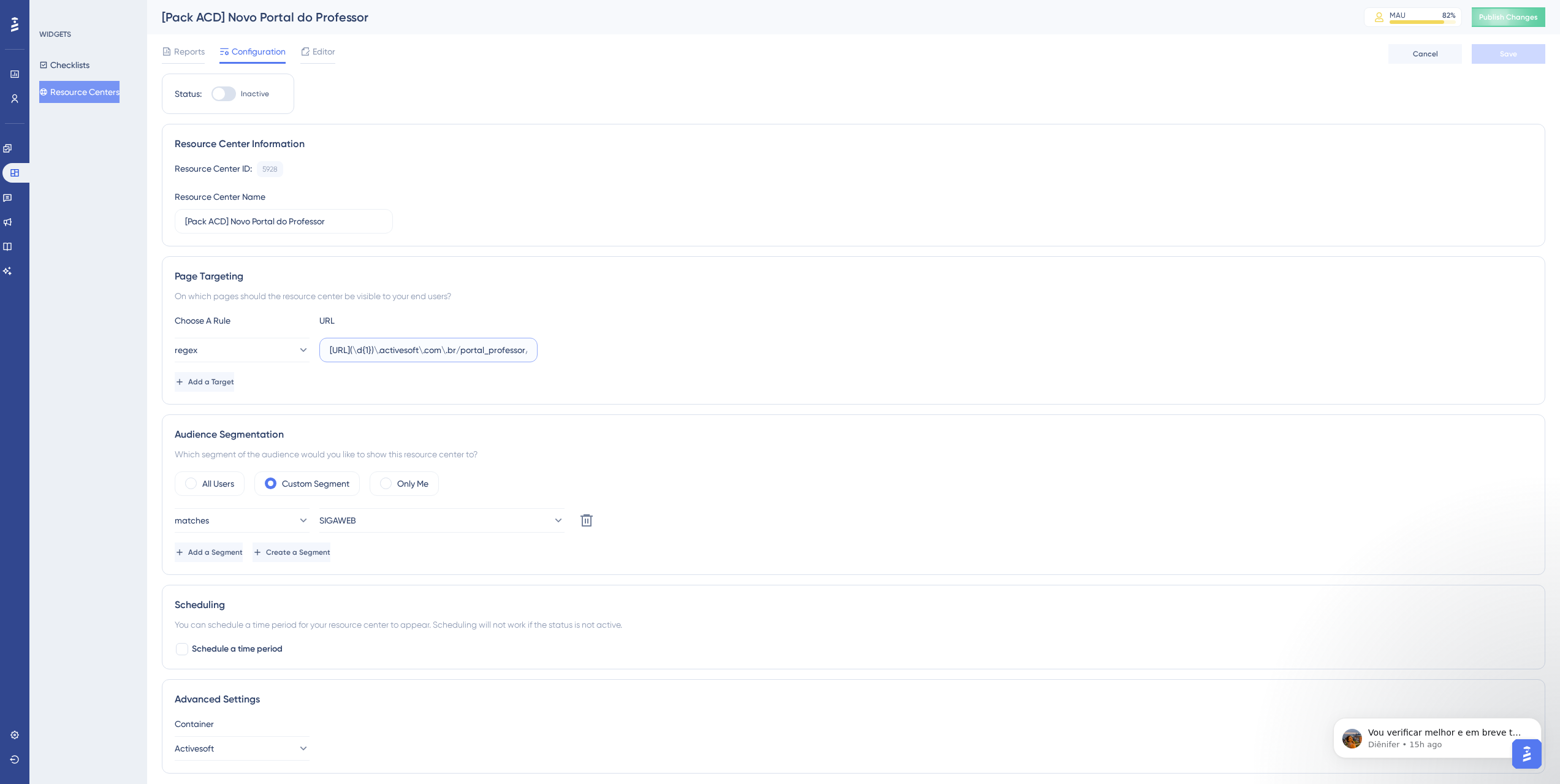
drag, startPoint x: 405, startPoint y: 347, endPoint x: 361, endPoint y: 348, distance: 44.0
click at [361, 348] on input "https://teste(\d{1})\.activesoft\.com\.br/portal_professor/" at bounding box center [428, 350] width 197 height 13
paste input "siga(\d{2"
type input "[URL](\d{2})\.activesoft\.com\.br/portal_professor/"
click at [12, 143] on link at bounding box center [7, 148] width 10 height 20
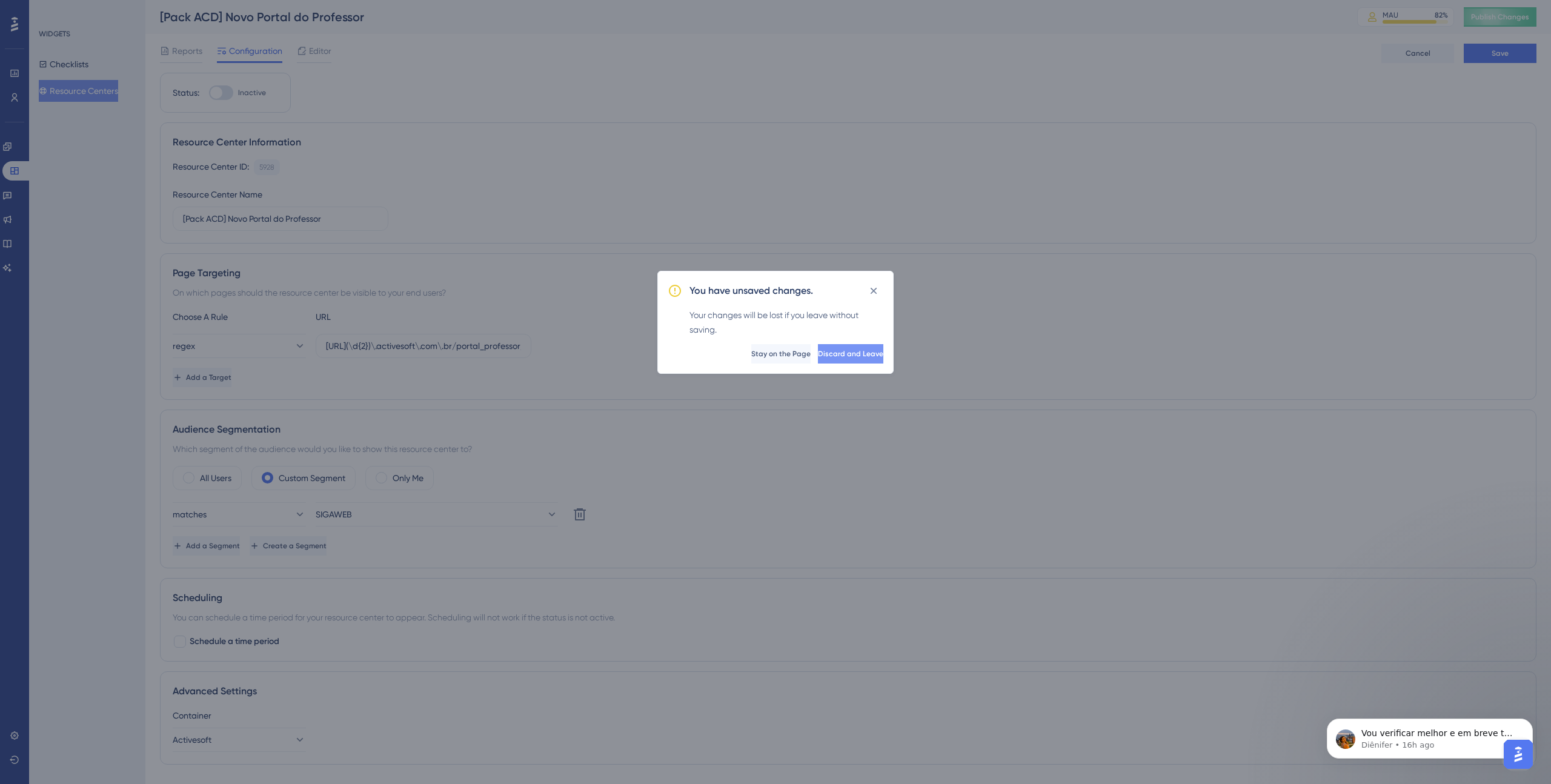
click at [833, 349] on span "Discard and Leave" at bounding box center [850, 354] width 66 height 10
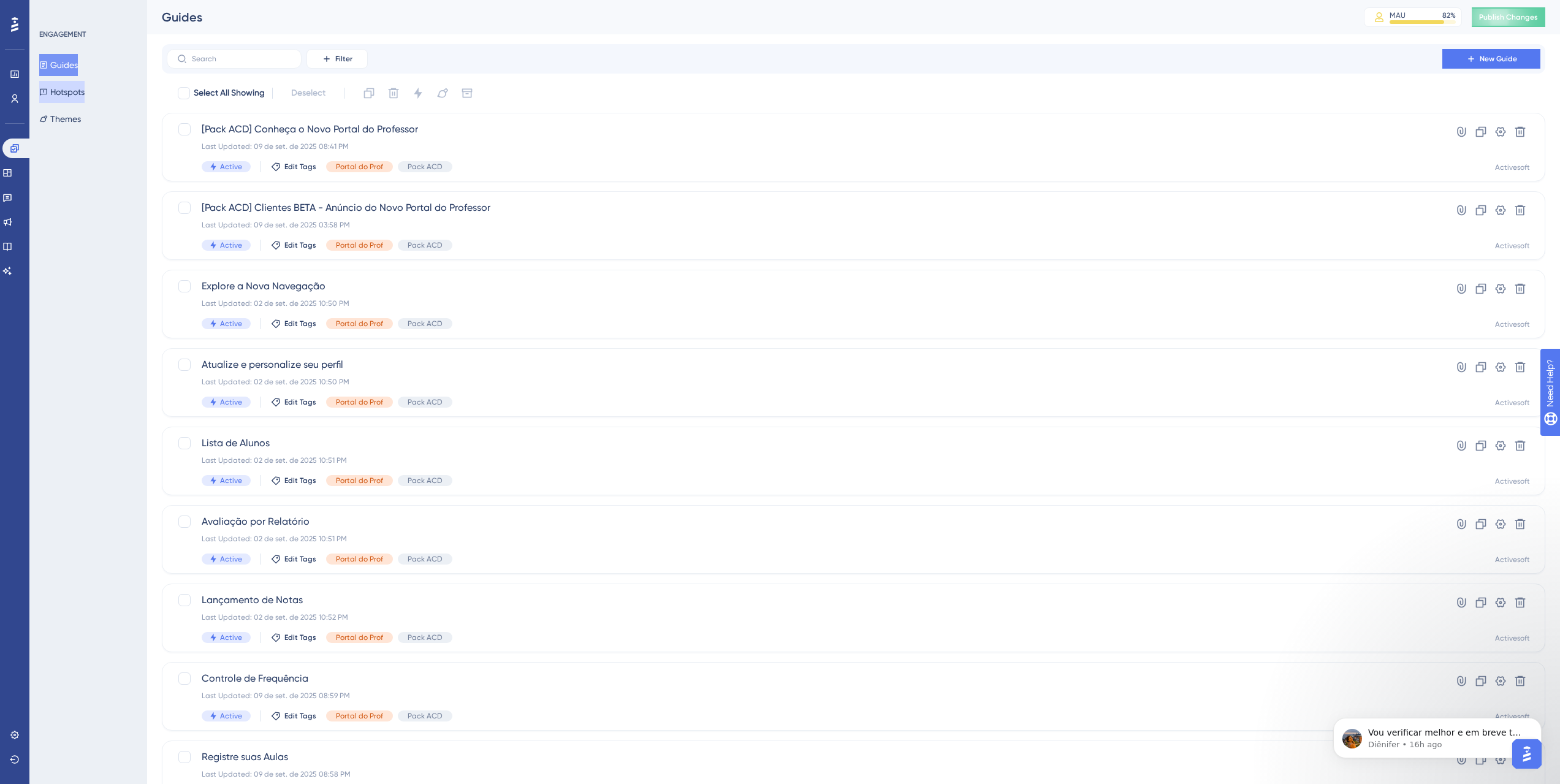
click at [83, 86] on button "Hotspots" at bounding box center [61, 92] width 45 height 22
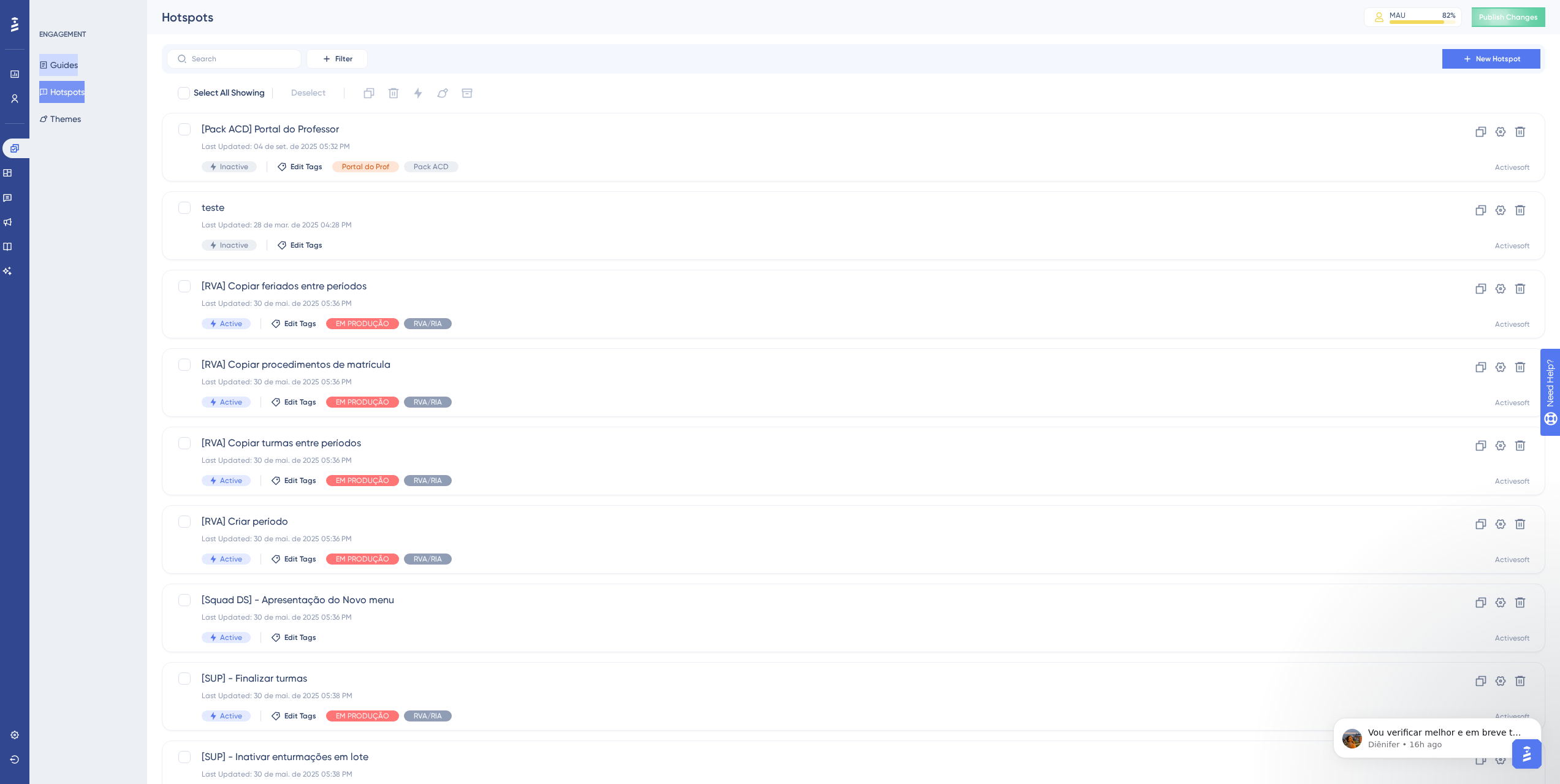
click at [55, 67] on button "Guides" at bounding box center [58, 65] width 39 height 22
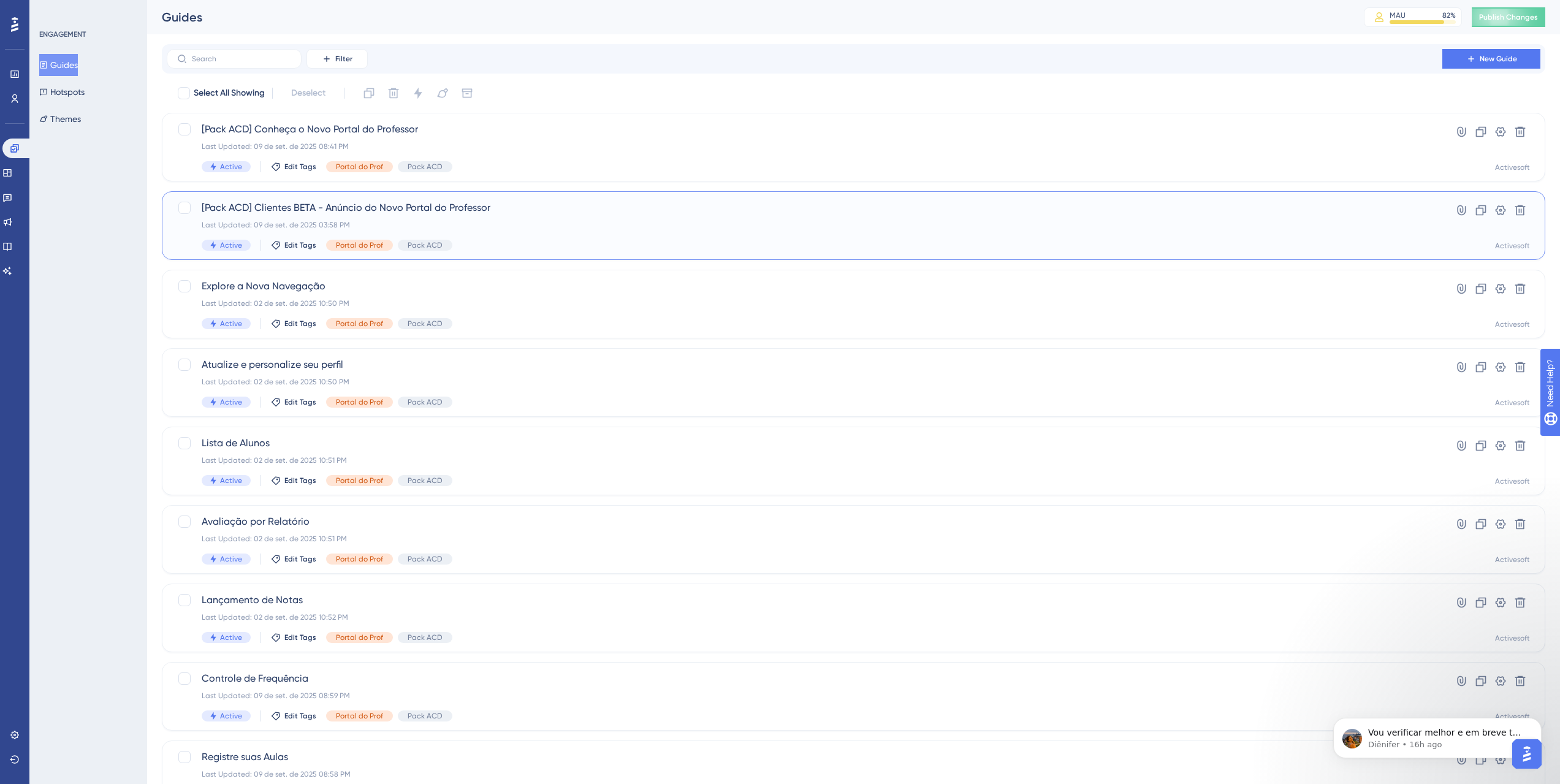
click at [473, 215] on div "[Pack ACD] Clientes BETA - Anúncio do Novo Portal do Professor Last Updated: 09…" at bounding box center [805, 225] width 1206 height 50
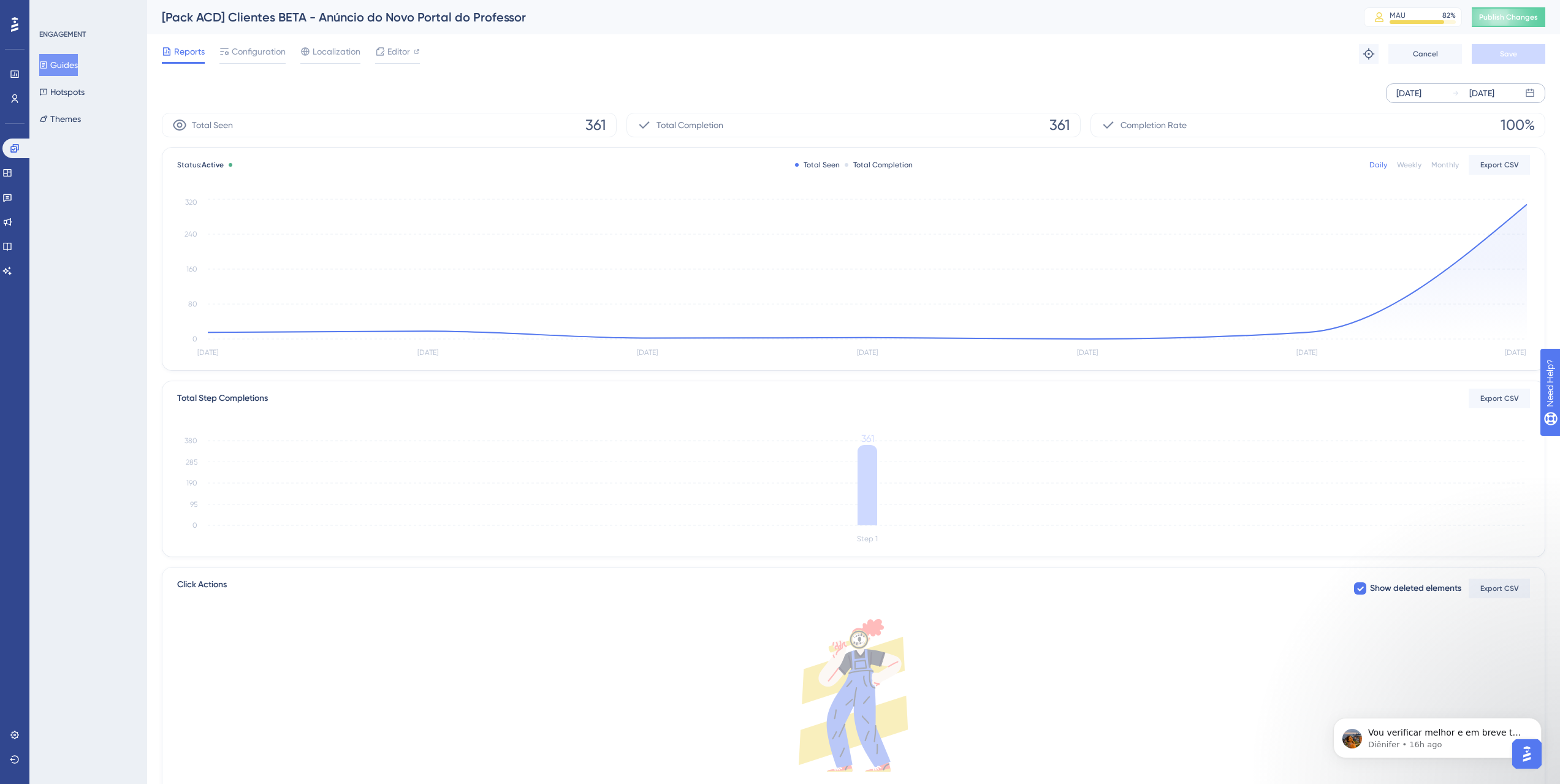
click at [1422, 97] on div "[DATE]" at bounding box center [1408, 93] width 25 height 15
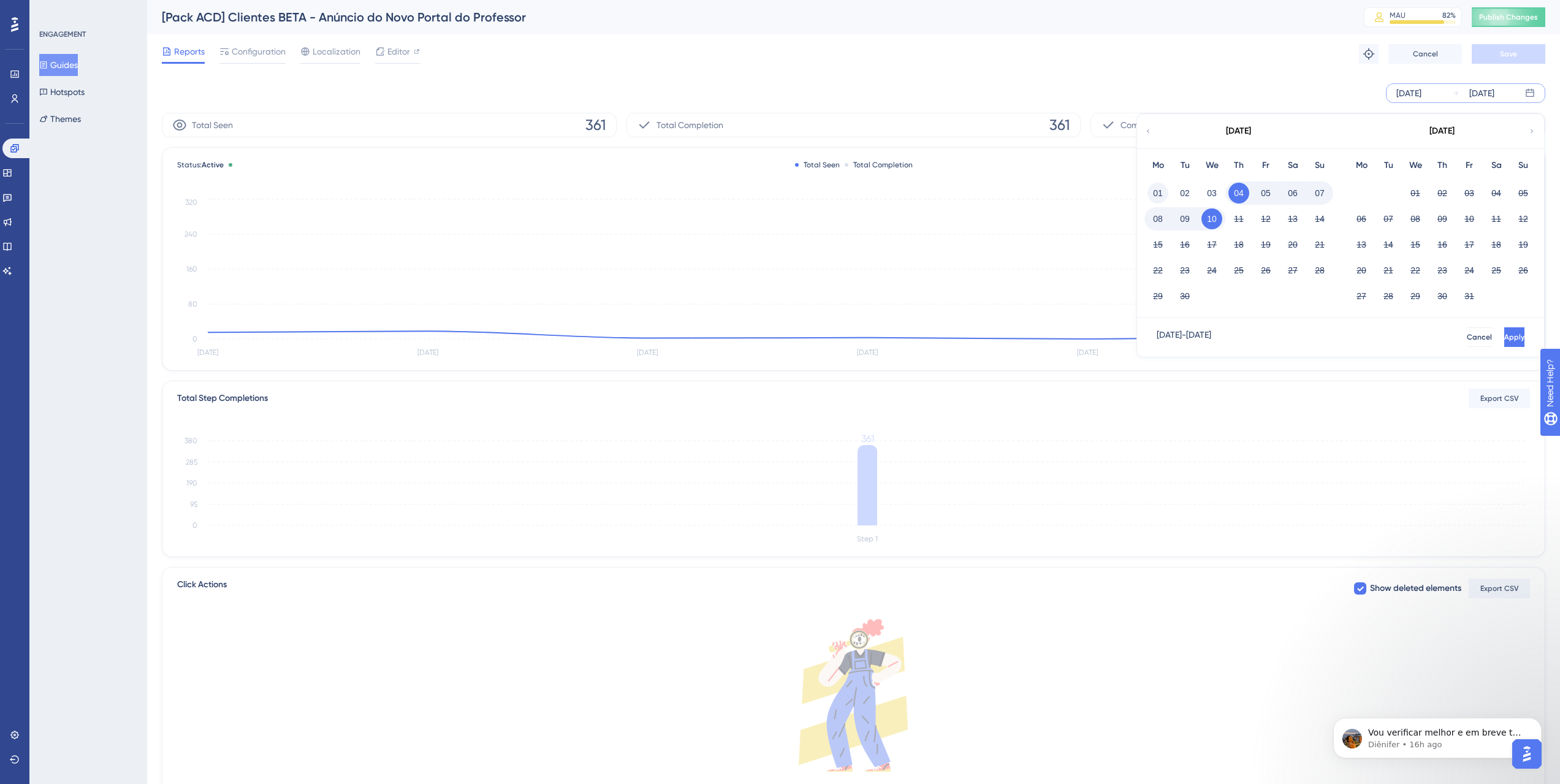
click at [1163, 191] on button "01" at bounding box center [1157, 193] width 20 height 20
click at [1502, 330] on button "Apply" at bounding box center [1513, 337] width 23 height 20
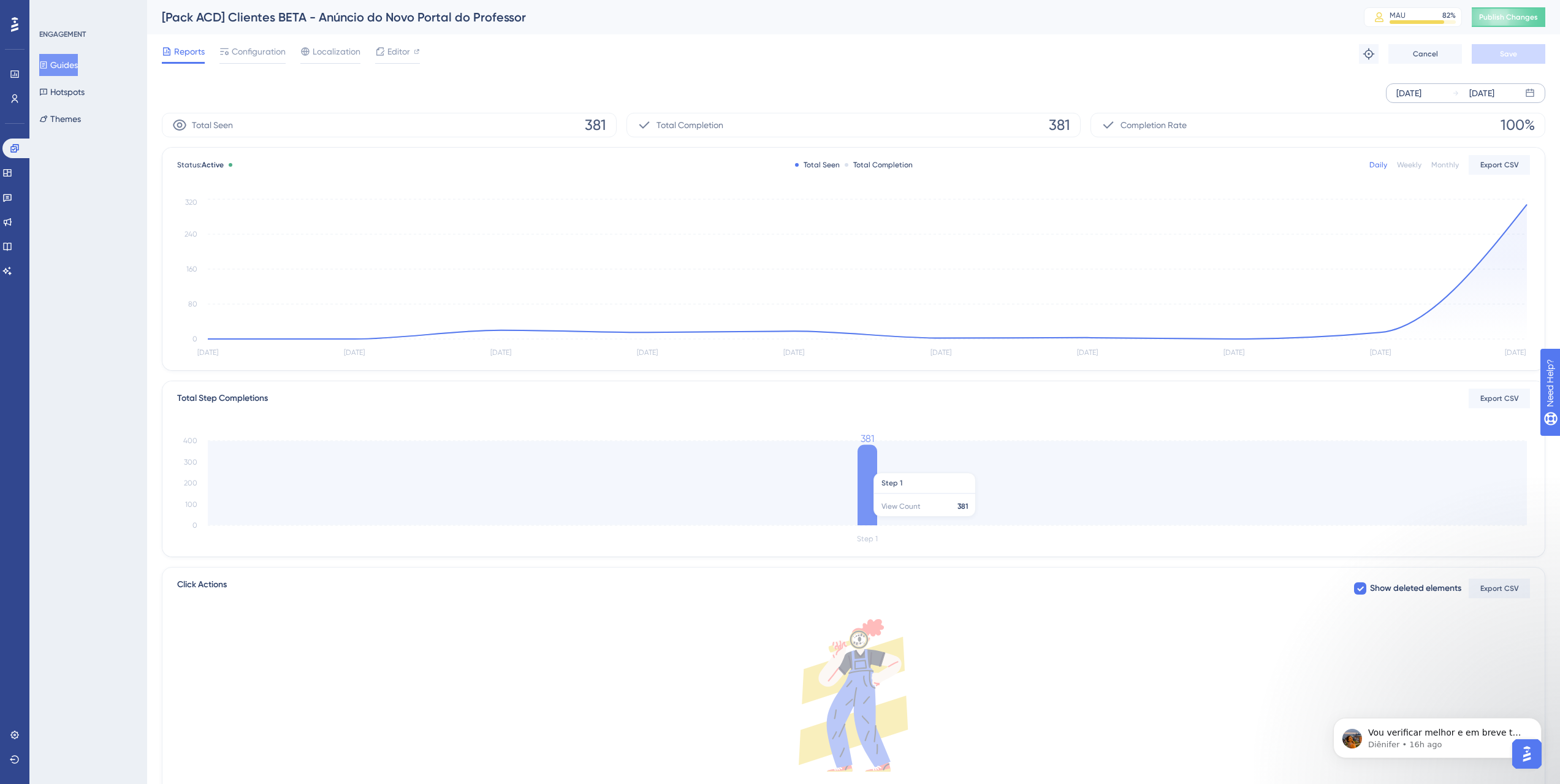
click at [860, 466] on icon at bounding box center [868, 485] width 20 height 80
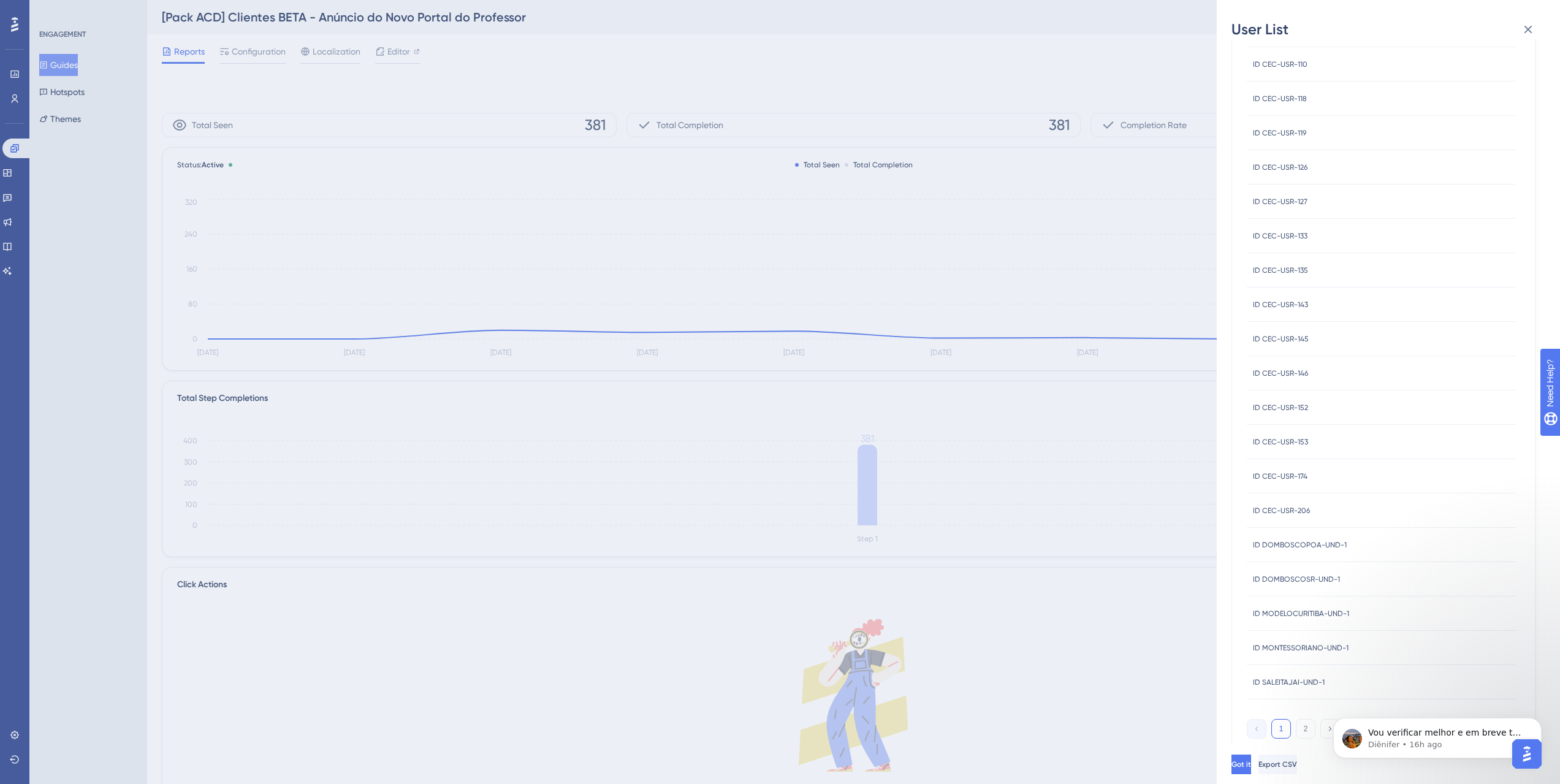
scroll to position [72, 0]
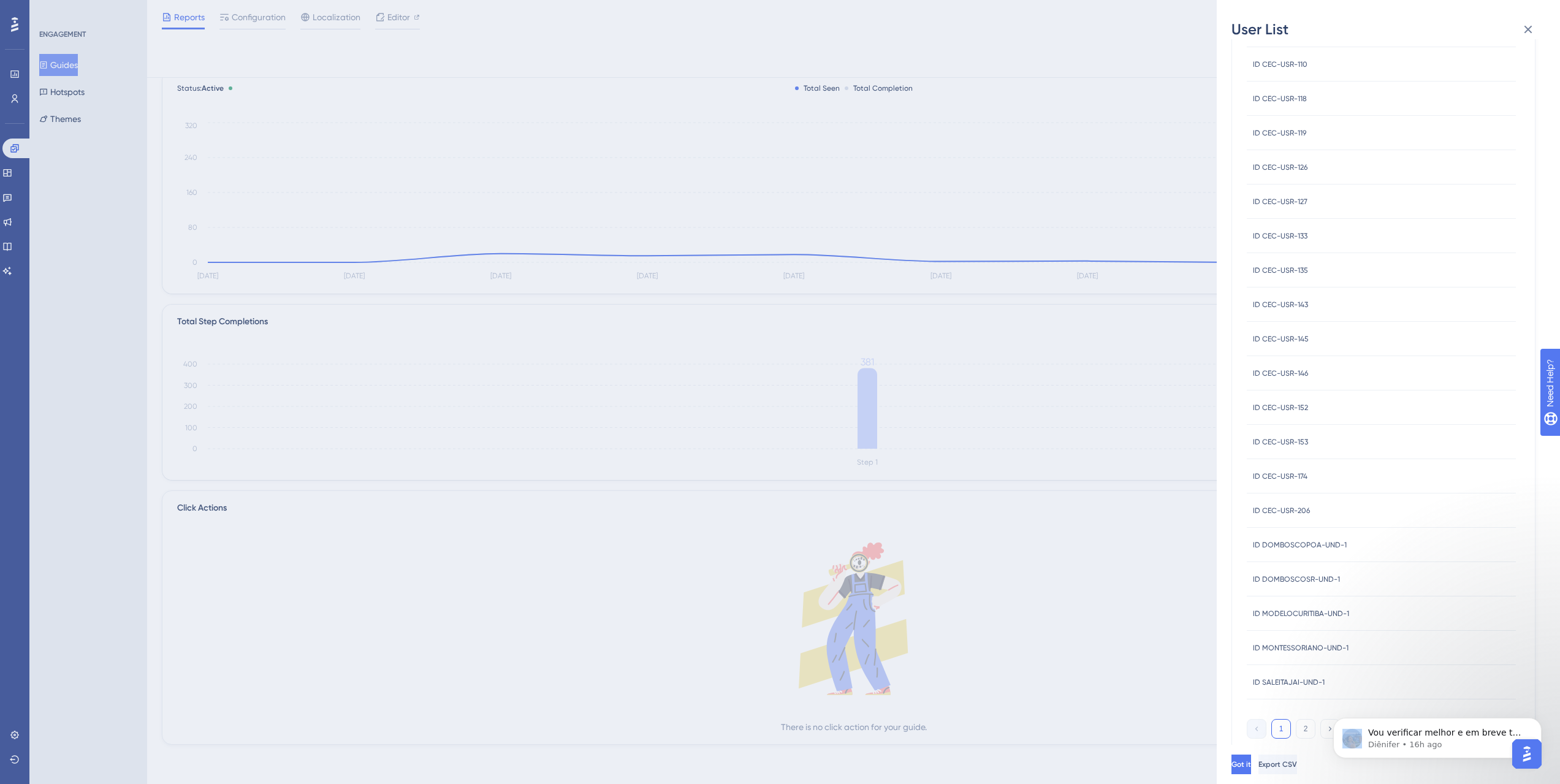
drag, startPoint x: 1405, startPoint y: 775, endPoint x: 1232, endPoint y: 668, distance: 203.4
click at [1315, 692] on html "Vou verificar melhor e em breve te respondo. Obrigada! Diênifer • 16h ago" at bounding box center [1437, 735] width 245 height 86
click at [1537, 721] on icon "Dismiss notification" at bounding box center [1537, 721] width 4 height 4
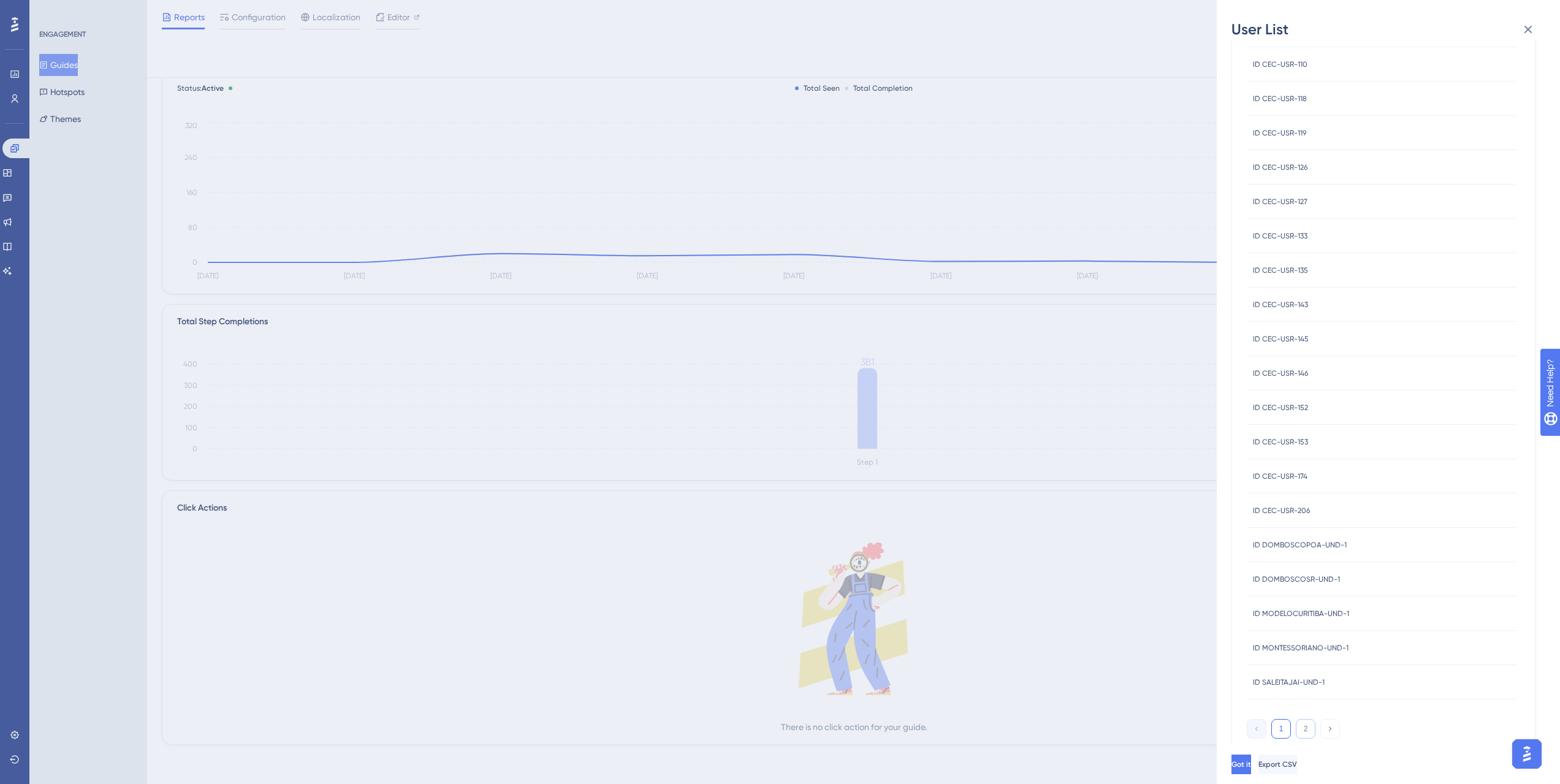
click at [1308, 722] on button "2" at bounding box center [1305, 729] width 20 height 20
click at [1332, 729] on div "USER ID ID ACTIVECOMERCIAL-USR-64 ID ACTIVECOMERCIAL-USR-64 ID CEC-USR-123 ID C…" at bounding box center [1383, 410] width 304 height 644
click at [1272, 705] on button "1" at bounding box center [1281, 707] width 20 height 20
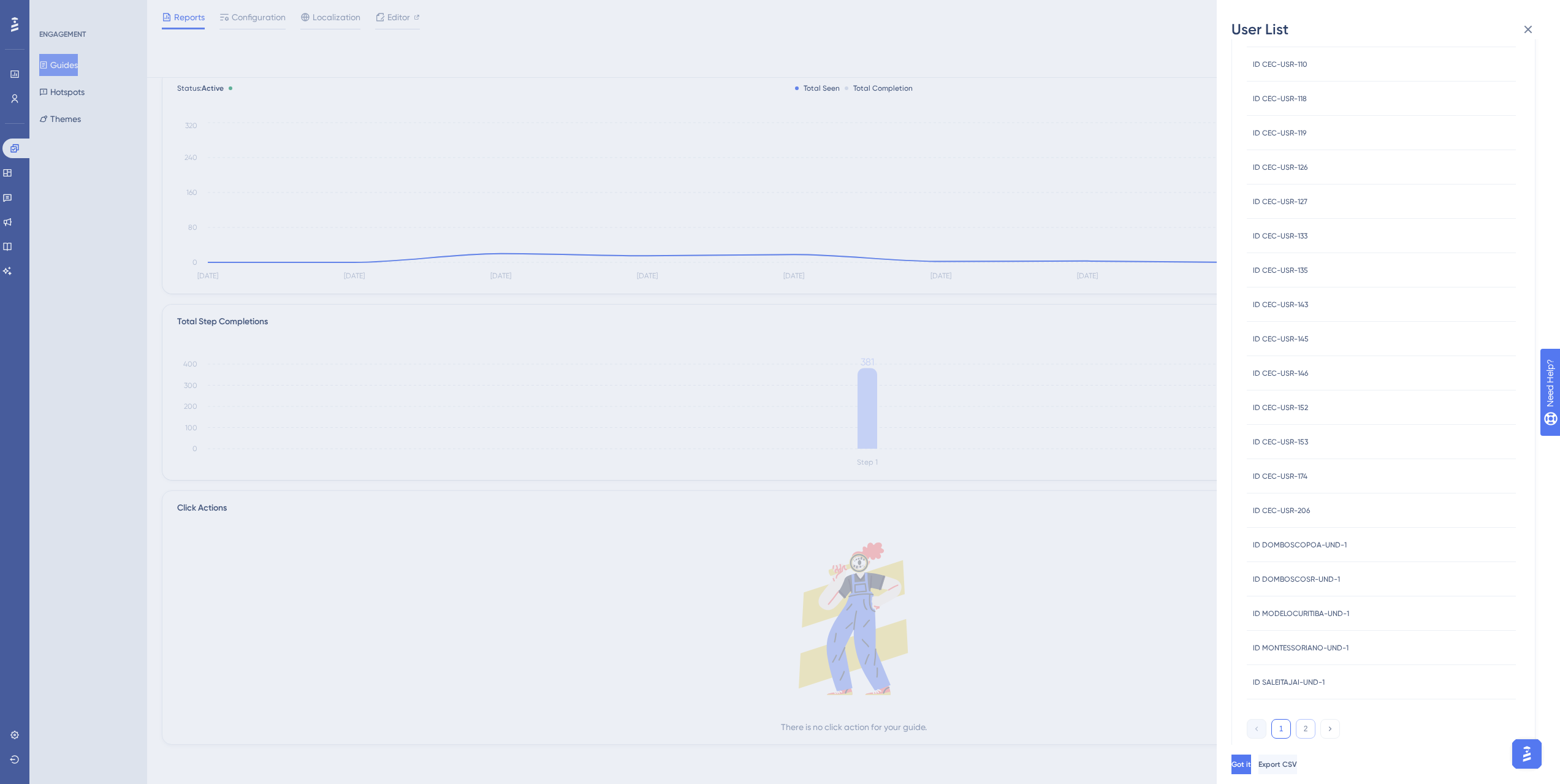
click at [1310, 728] on button "2" at bounding box center [1305, 729] width 20 height 20
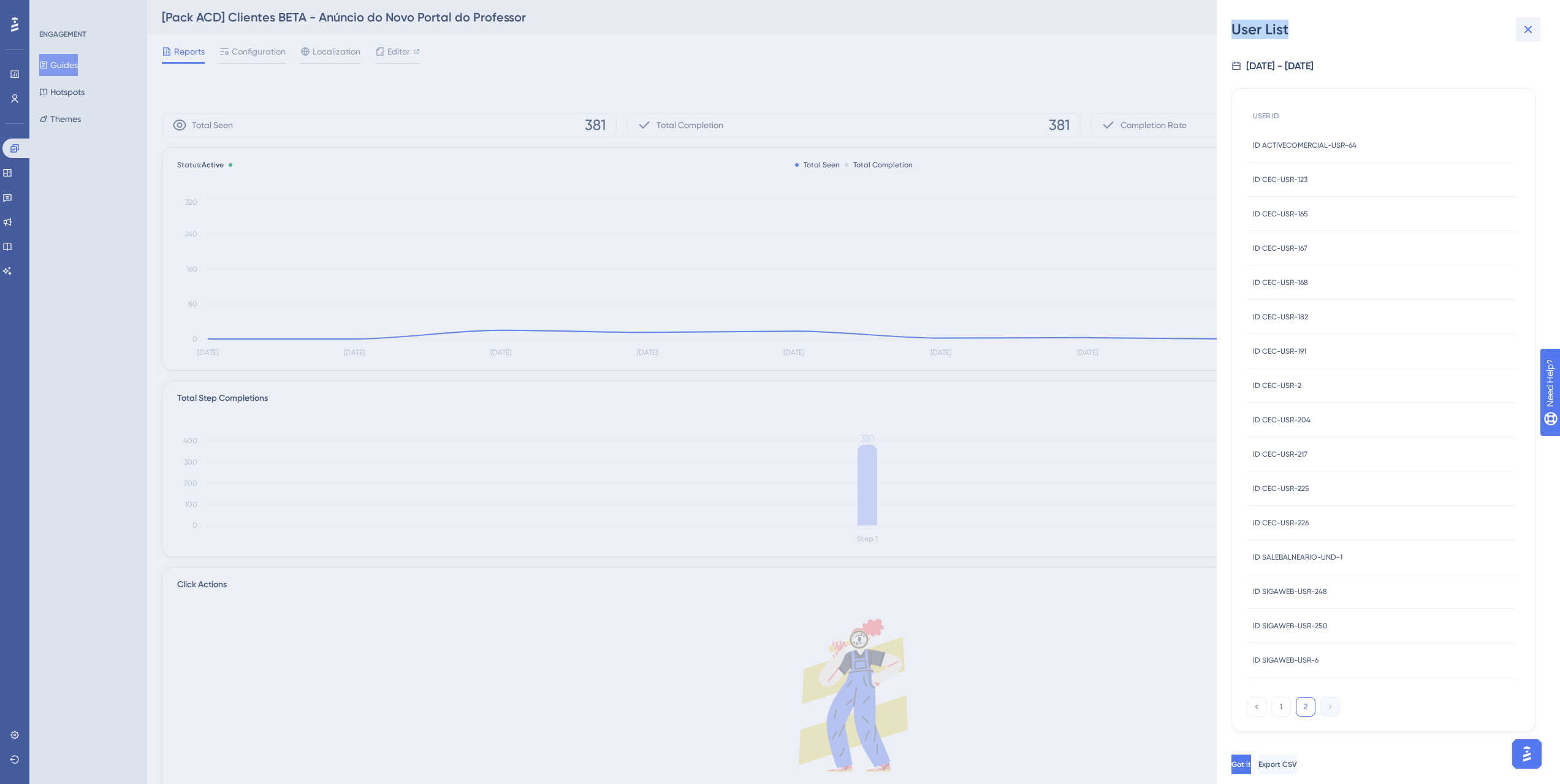
click at [1537, 19] on div "User List 9/1/2025 - 9/10/2025 USER ID ID ACTIVECOMERCIAL-USR-64 ID ACTIVECOMER…" at bounding box center [1388, 392] width 343 height 784
click at [1532, 23] on icon at bounding box center [1528, 29] width 15 height 15
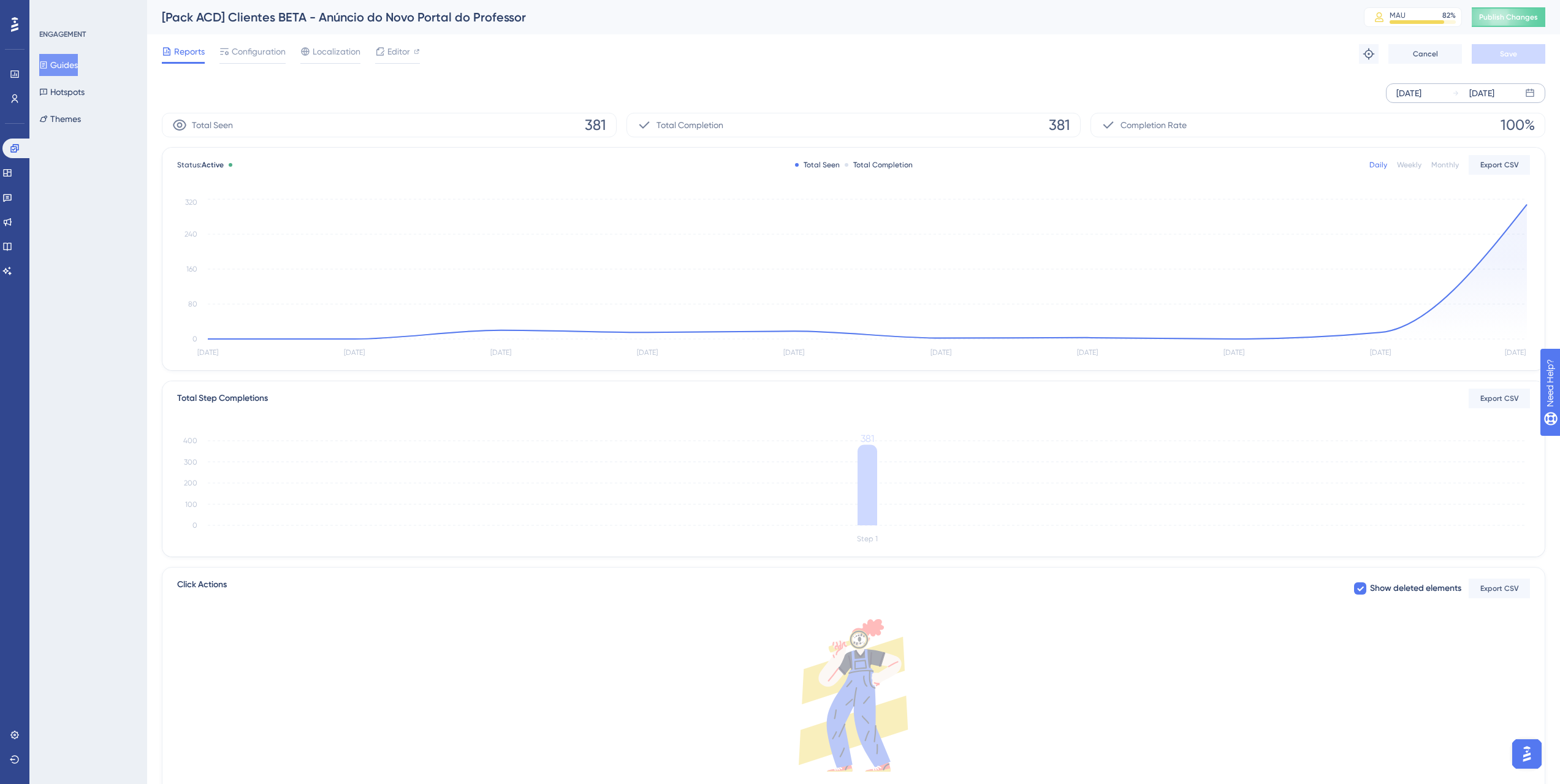
click at [472, 123] on div "Total Seen 381" at bounding box center [388, 125] width 455 height 25
click at [1523, 204] on circle at bounding box center [1527, 205] width 10 height 10
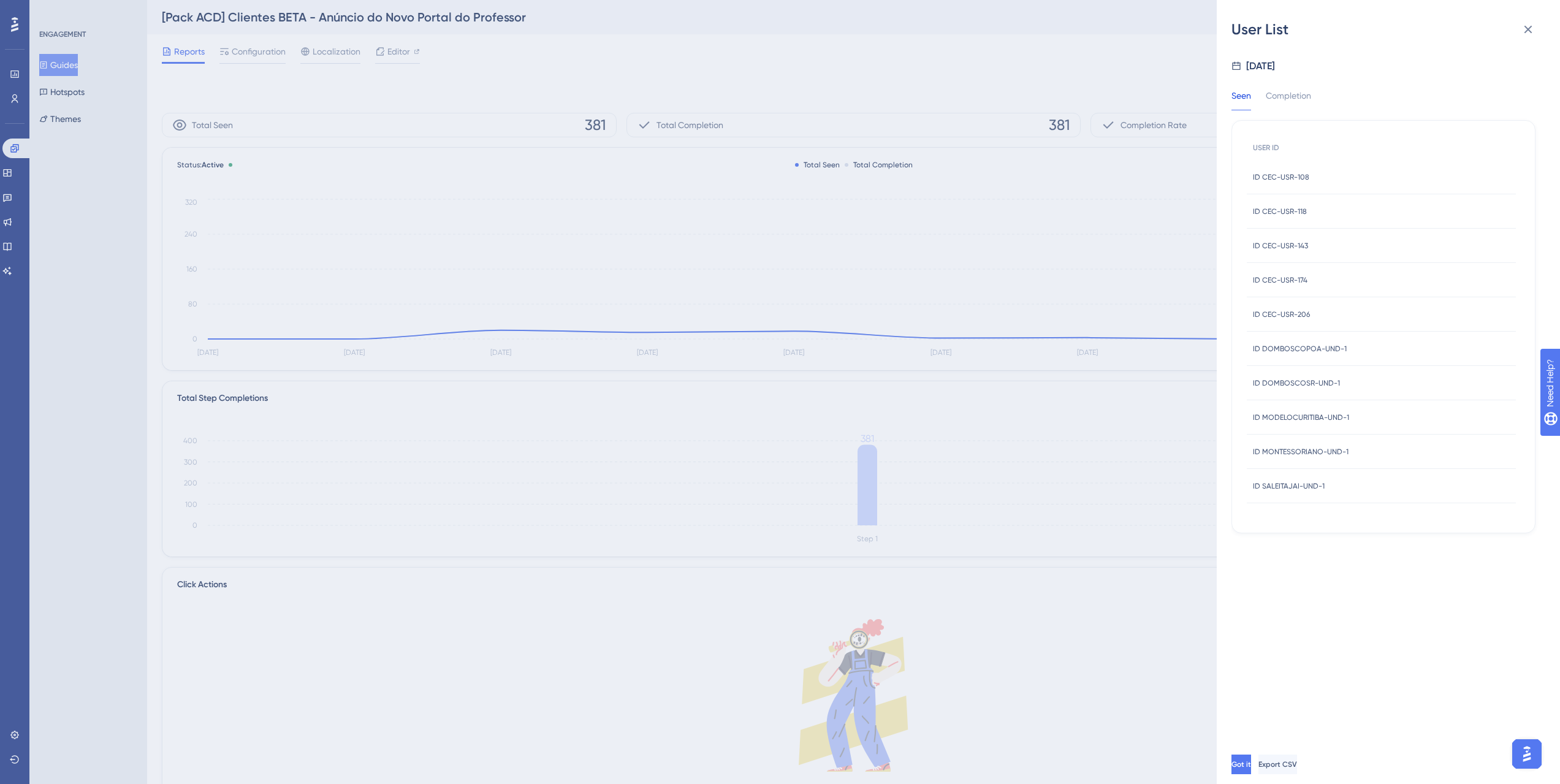
scroll to position [16, 0]
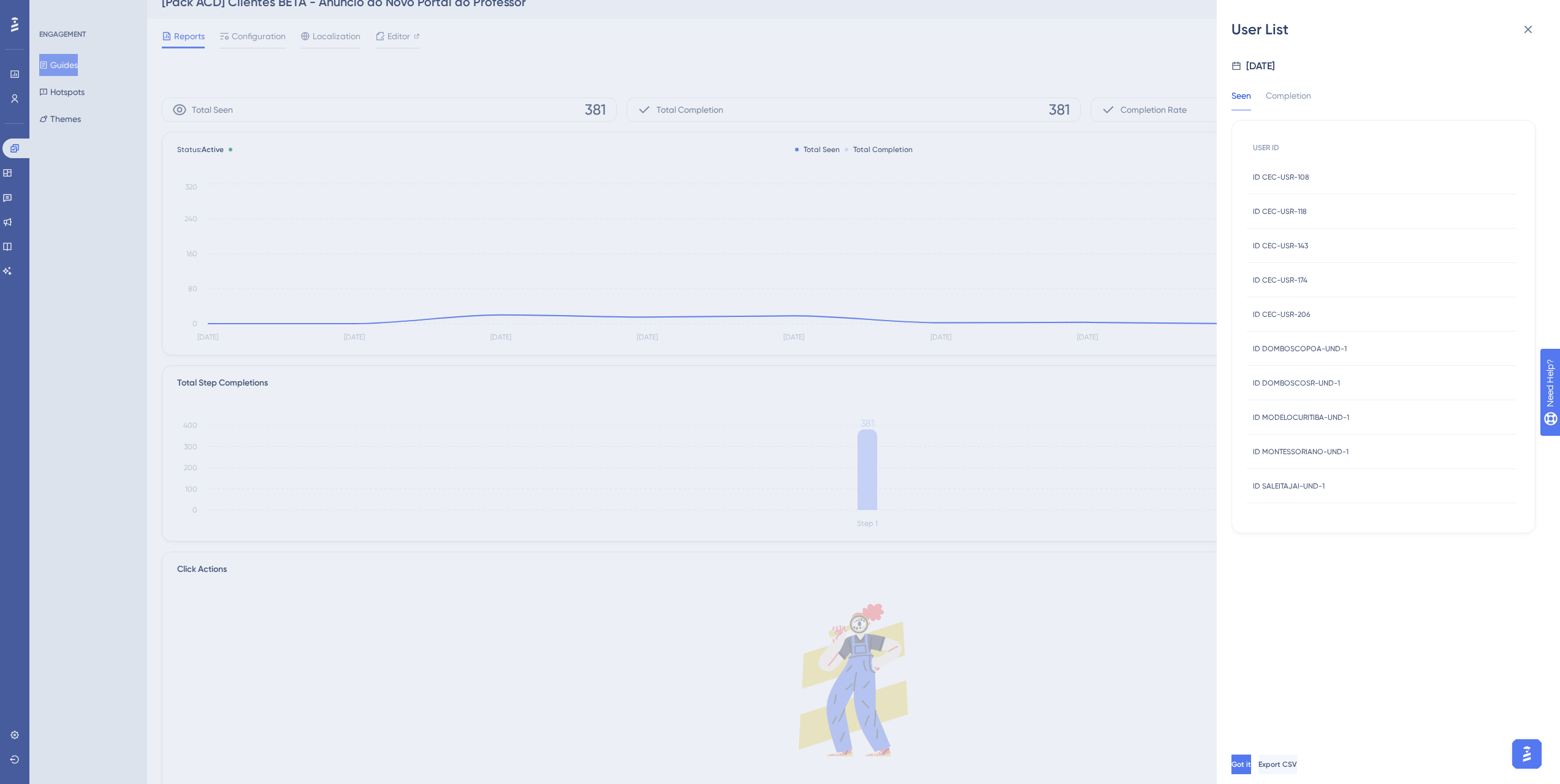
click at [1317, 93] on div "Seen Completion" at bounding box center [1278, 99] width 94 height 22
click at [1282, 91] on div "Completion" at bounding box center [1288, 99] width 45 height 22
click at [1247, 94] on div "Seen" at bounding box center [1241, 99] width 20 height 22
click at [1536, 25] on button at bounding box center [1528, 29] width 25 height 25
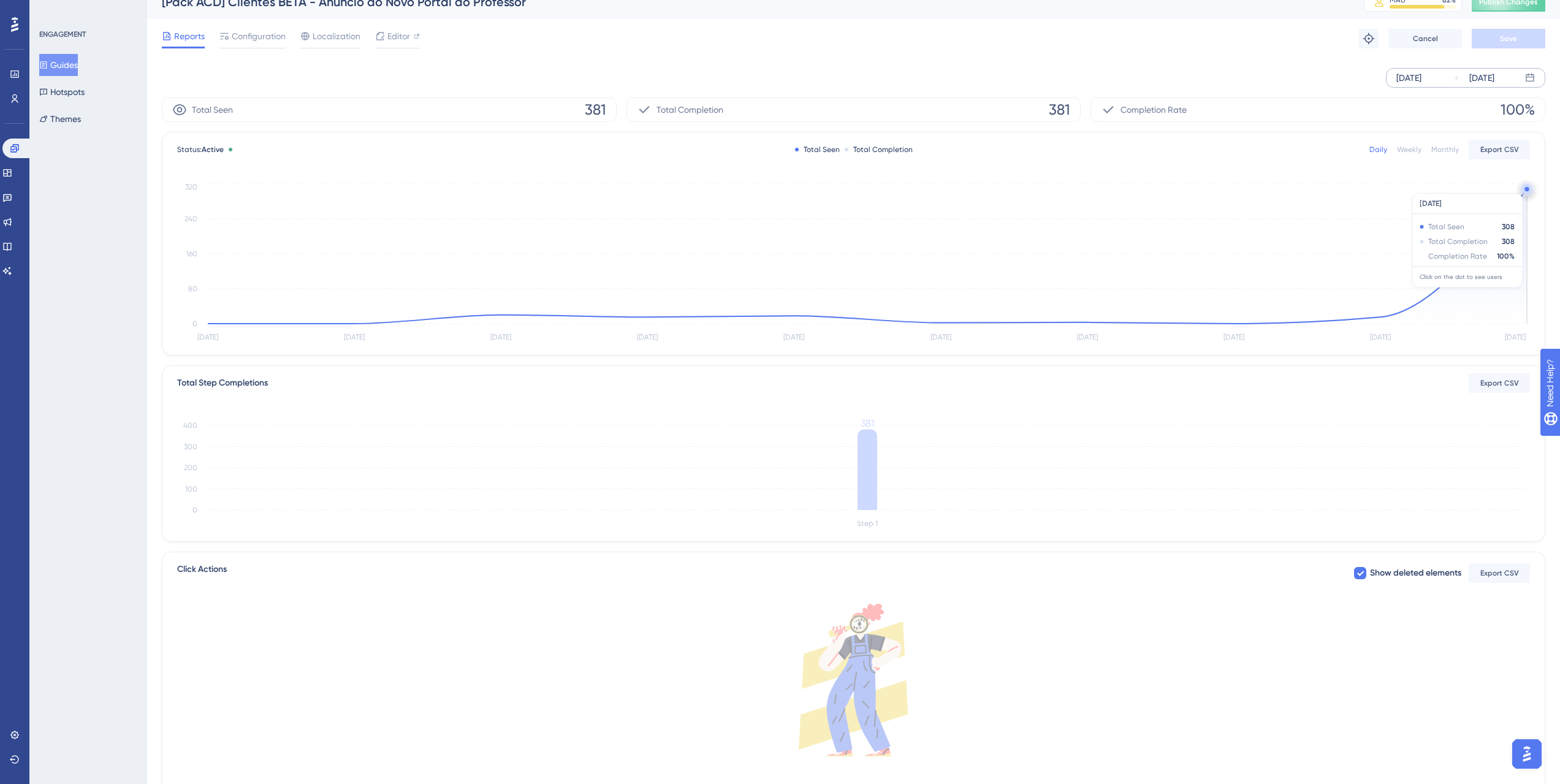
click at [1526, 187] on circle at bounding box center [1526, 188] width 4 height 4
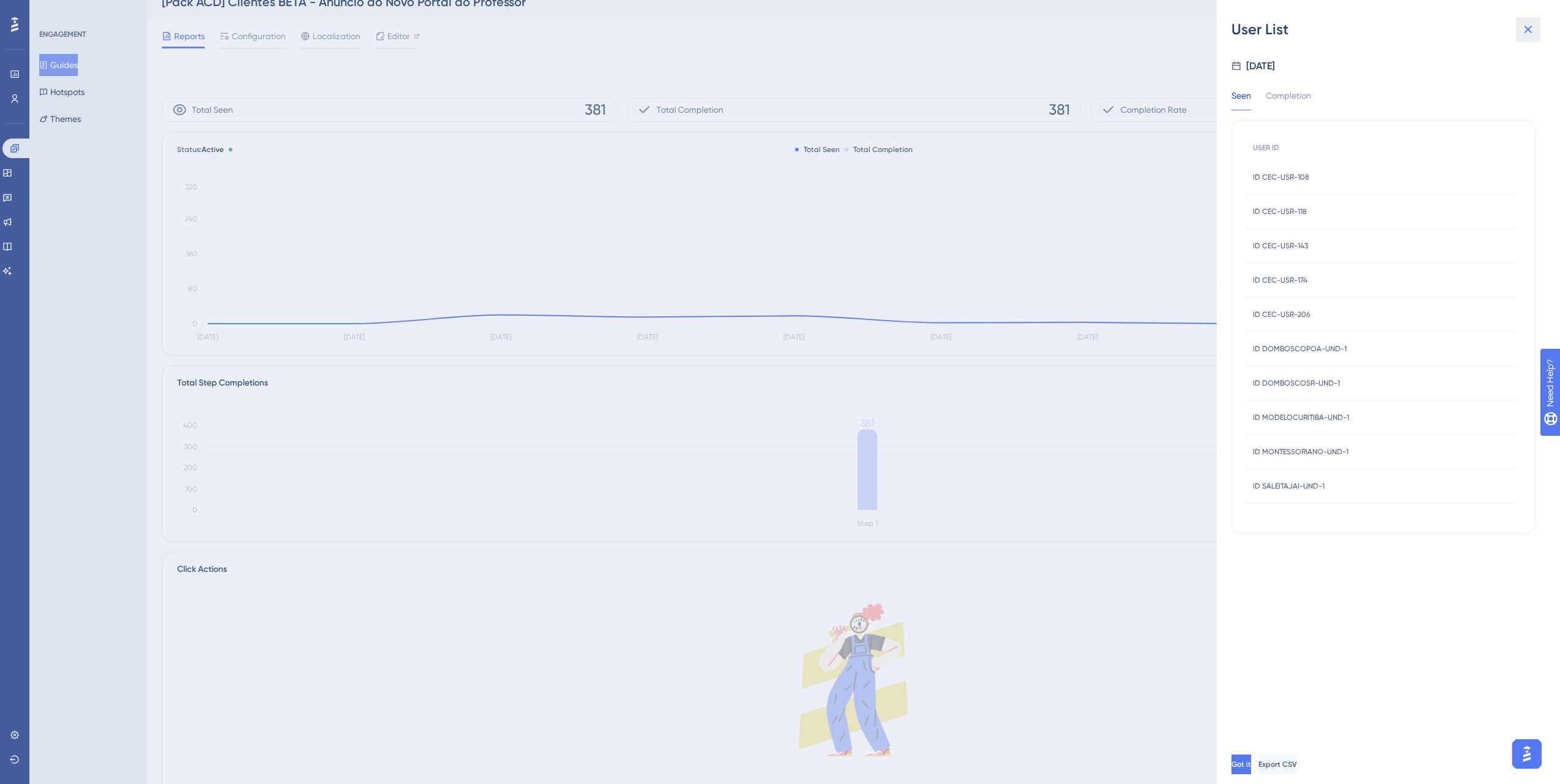
click at [1530, 28] on icon at bounding box center [1528, 29] width 15 height 15
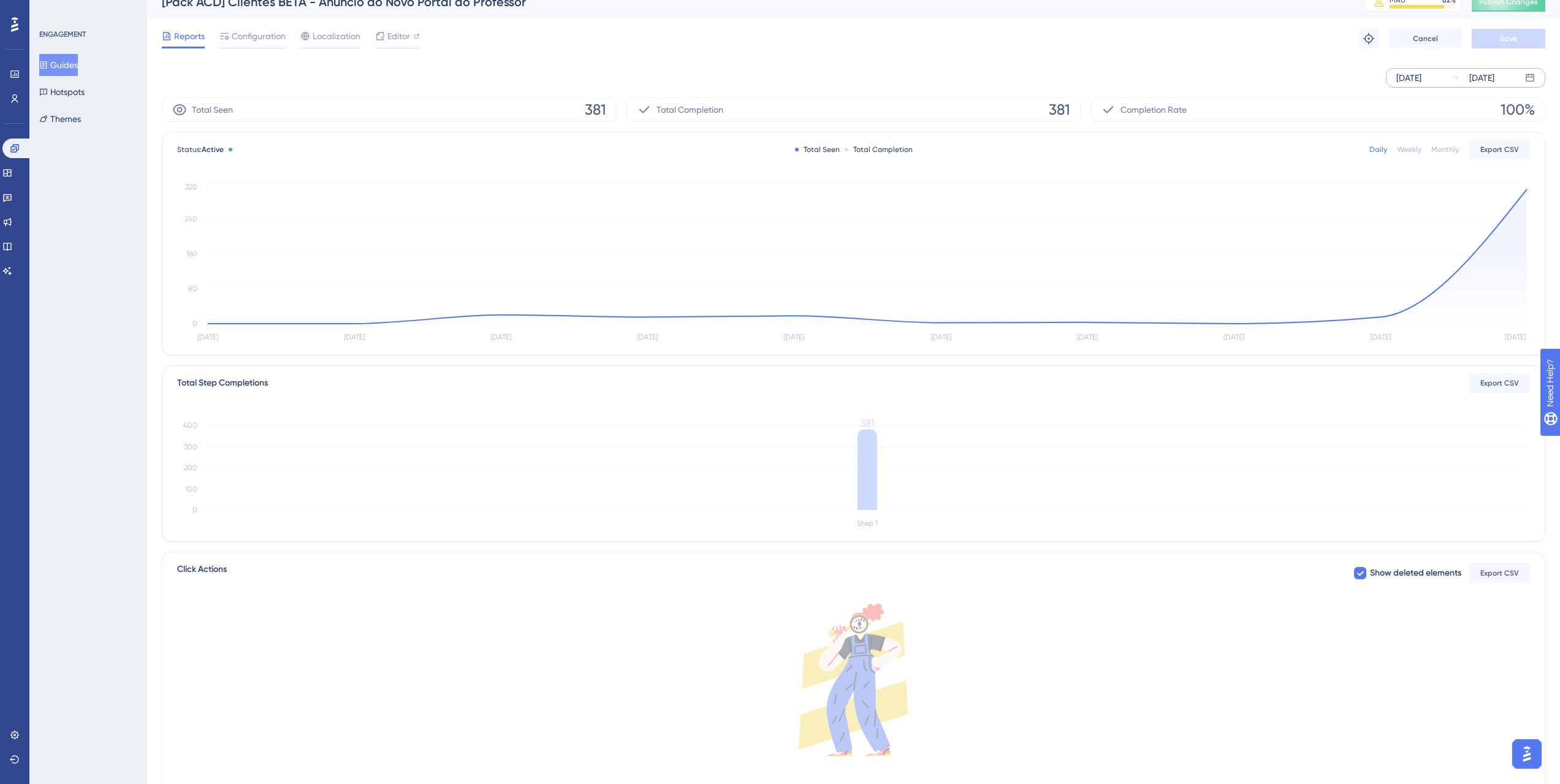
click at [1527, 28] on div "Reports Configuration Localization Editor Troubleshoot Cancel Save" at bounding box center [853, 39] width 1383 height 39
click at [11, 174] on icon at bounding box center [7, 172] width 8 height 7
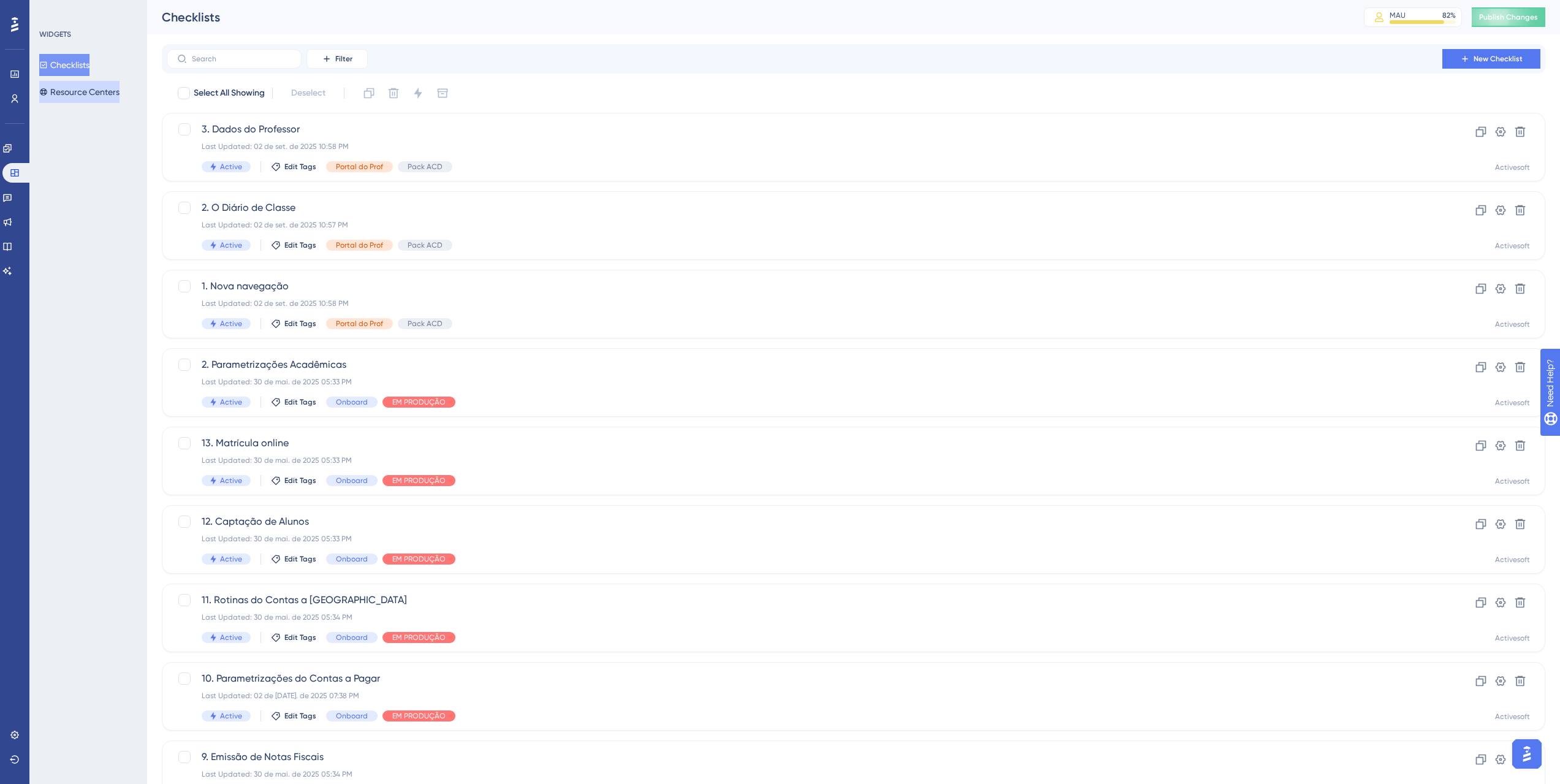
click at [108, 91] on button "Resource Centers" at bounding box center [79, 92] width 80 height 22
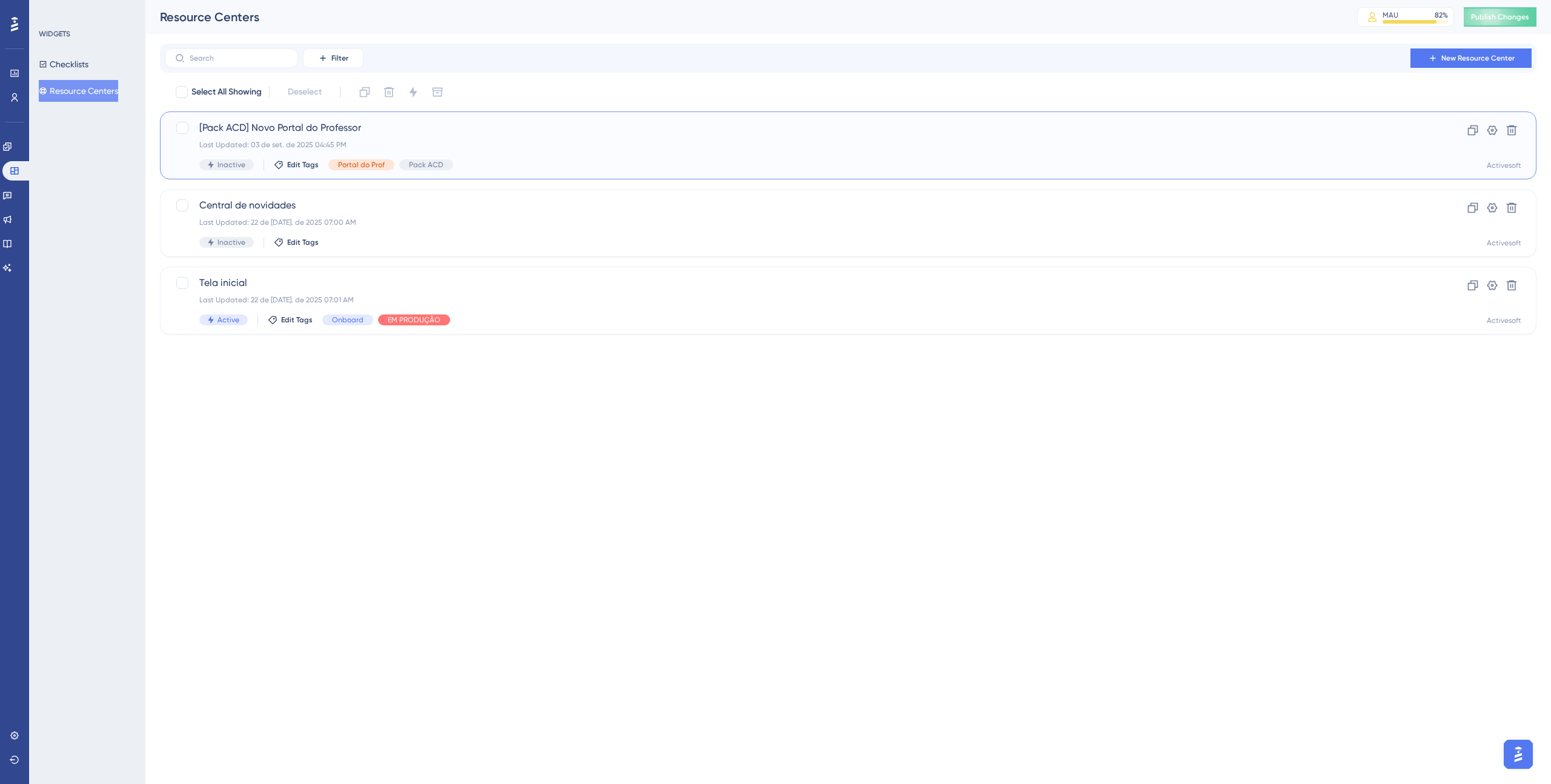
click at [397, 127] on span "[Pack ACD] Novo Portal do Professor" at bounding box center [799, 128] width 1201 height 15
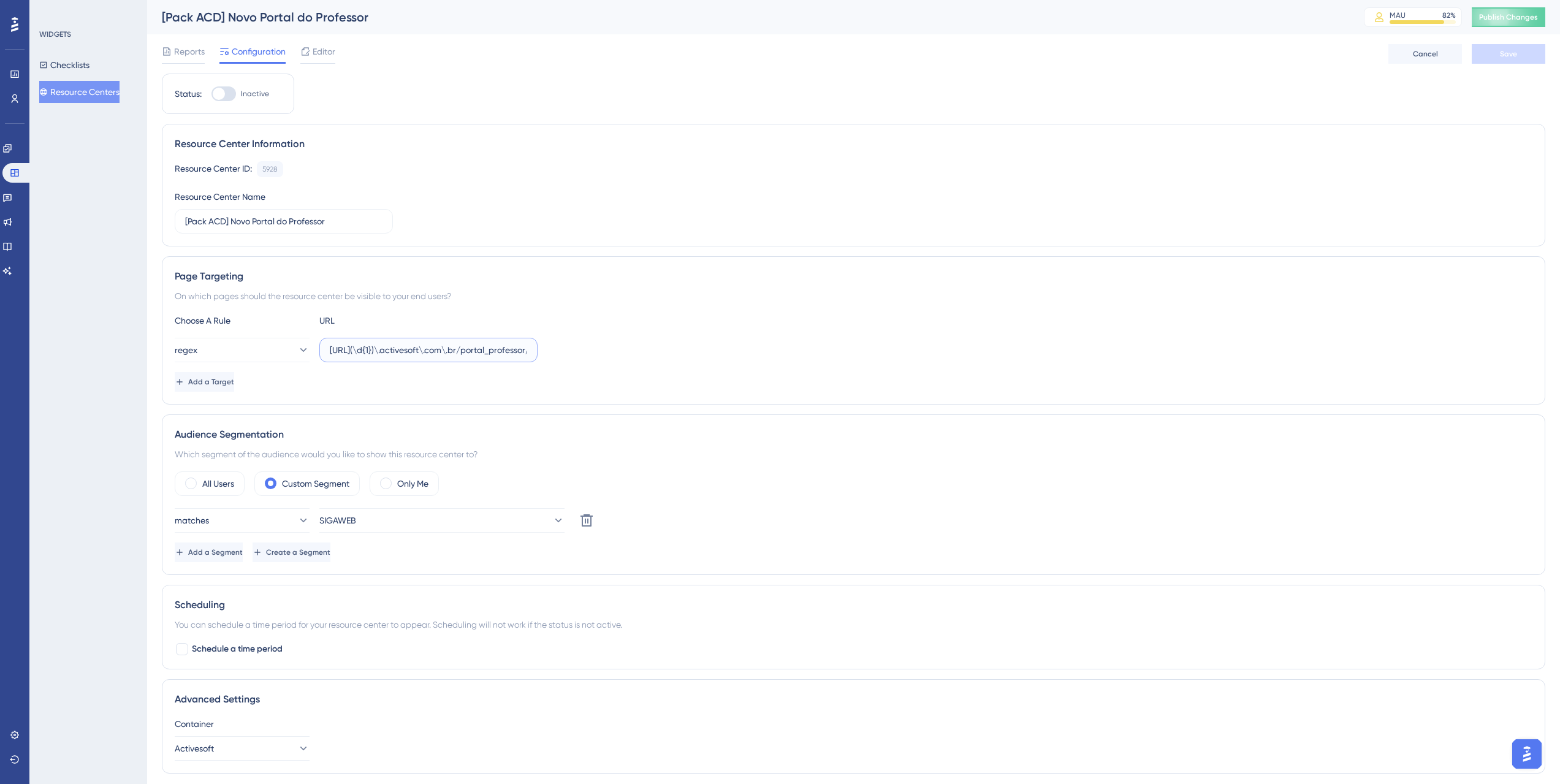
click at [371, 345] on input "https://teste(\d{1})\.activesoft\.com\.br/portal_professor/" at bounding box center [428, 350] width 197 height 13
drag, startPoint x: 382, startPoint y: 349, endPoint x: 363, endPoint y: 347, distance: 19.1
click at [363, 347] on input "https://teste(\d{1})\.activesoft\.com\.br/portal_professor/" at bounding box center [428, 350] width 197 height 13
click at [370, 347] on input "https://teste(\d{1})\.activesoft\.com\.br/portal_professor/" at bounding box center [428, 350] width 197 height 13
drag, startPoint x: 361, startPoint y: 351, endPoint x: 404, endPoint y: 347, distance: 43.2
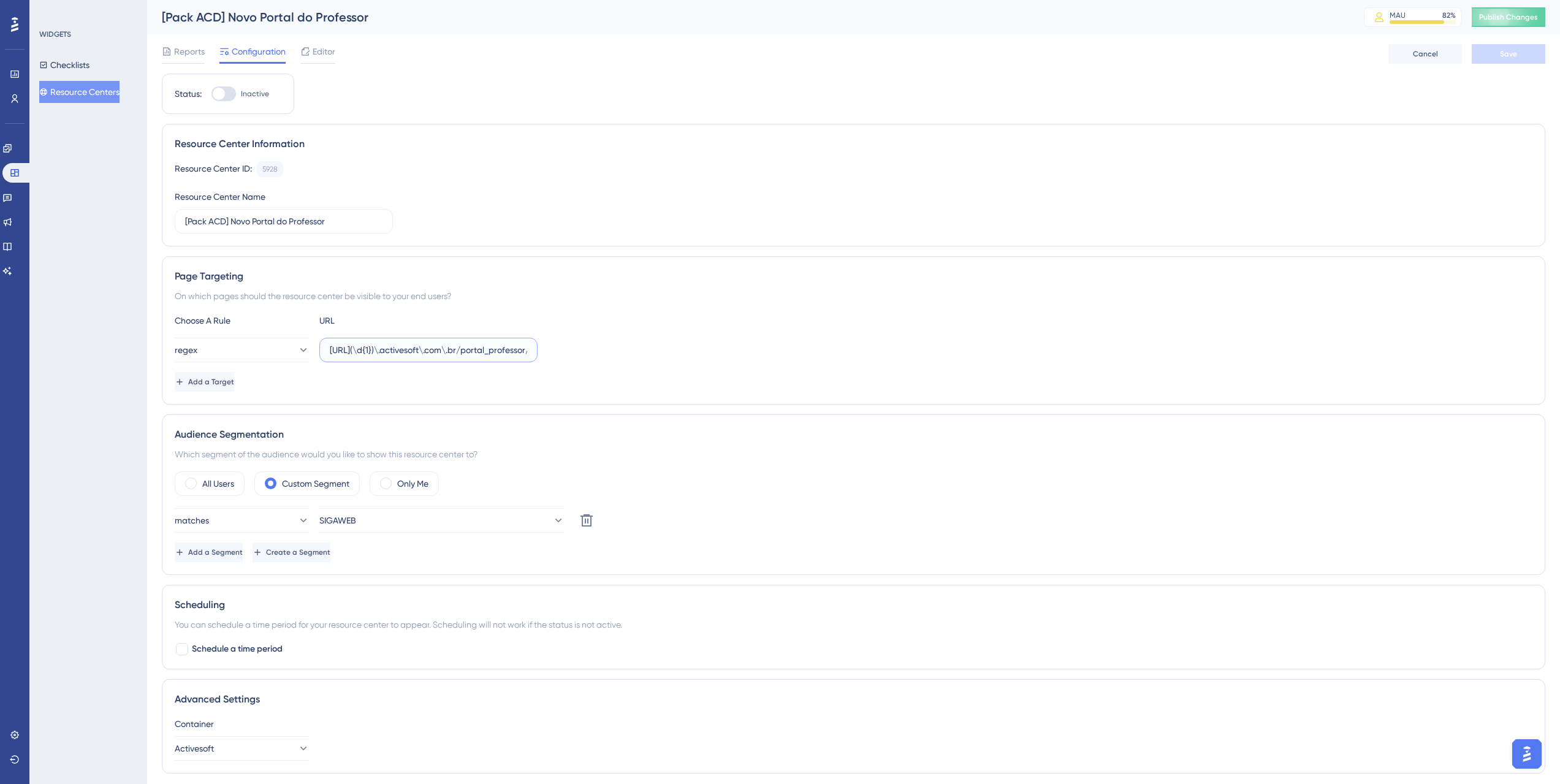
click at [404, 347] on input "https://teste(\d{1})\.activesoft\.com\.br/portal_professor/" at bounding box center [428, 350] width 197 height 13
click at [374, 348] on input "https://teste(\d{1})\.activesoft\.com\.br/portal_professor/" at bounding box center [428, 350] width 197 height 13
click at [13, 98] on icon at bounding box center [15, 98] width 10 height 10
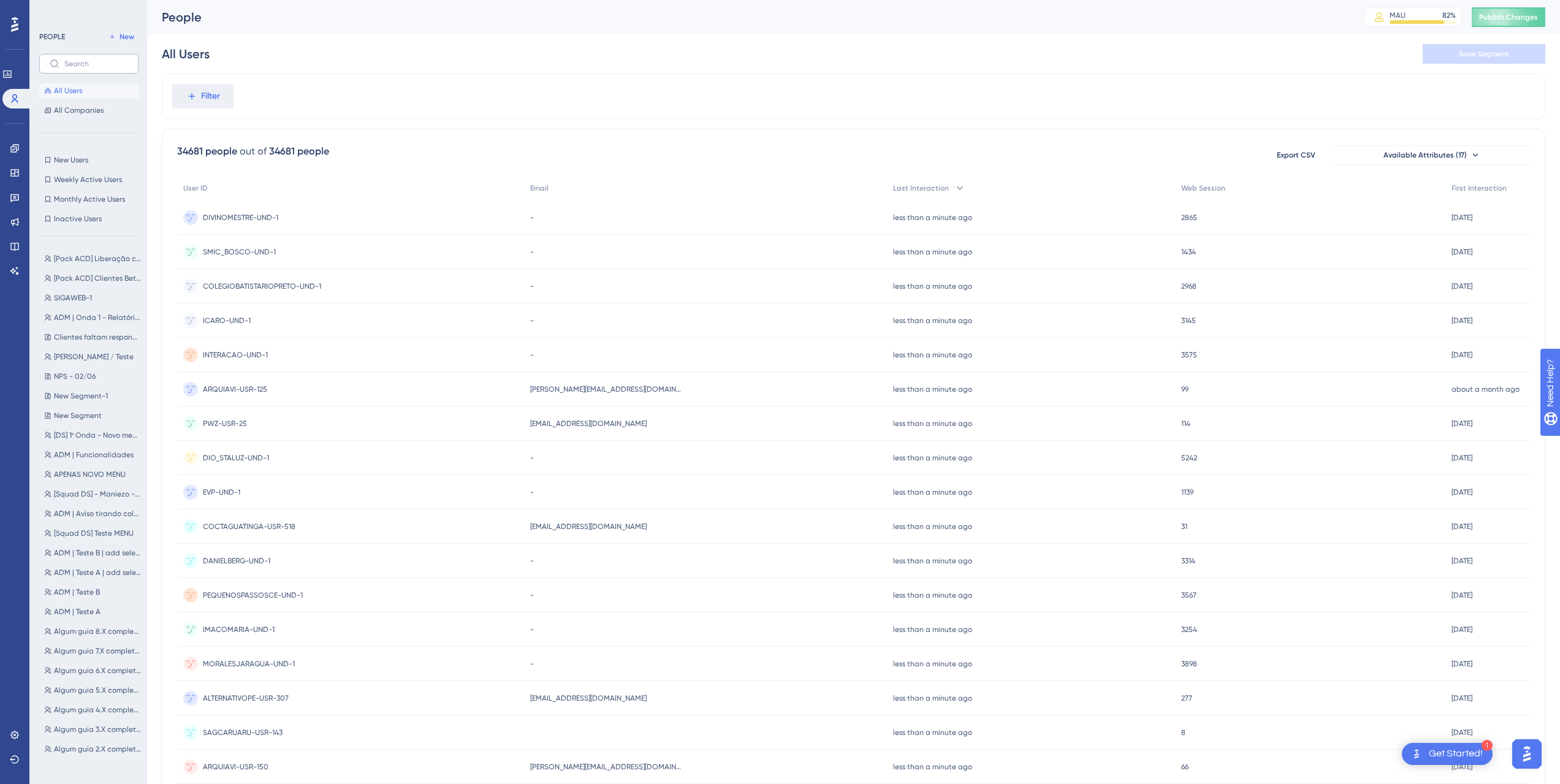
click at [91, 68] on label at bounding box center [88, 64] width 99 height 20
click at [91, 68] on input "text" at bounding box center [97, 64] width 64 height 8
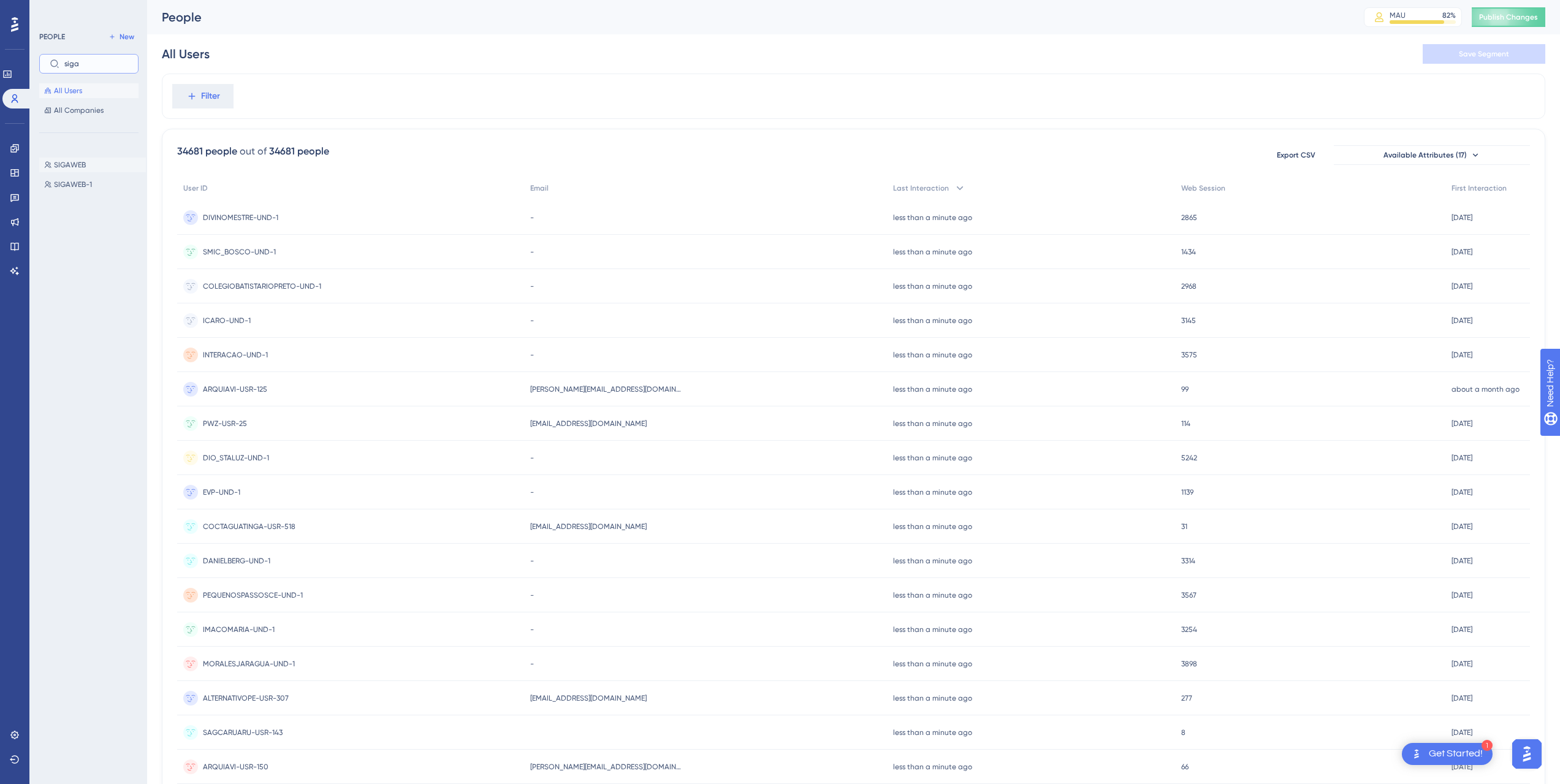
type input "siga"
click at [95, 160] on button "SIGAWEB SIGAWEB" at bounding box center [93, 165] width 107 height 15
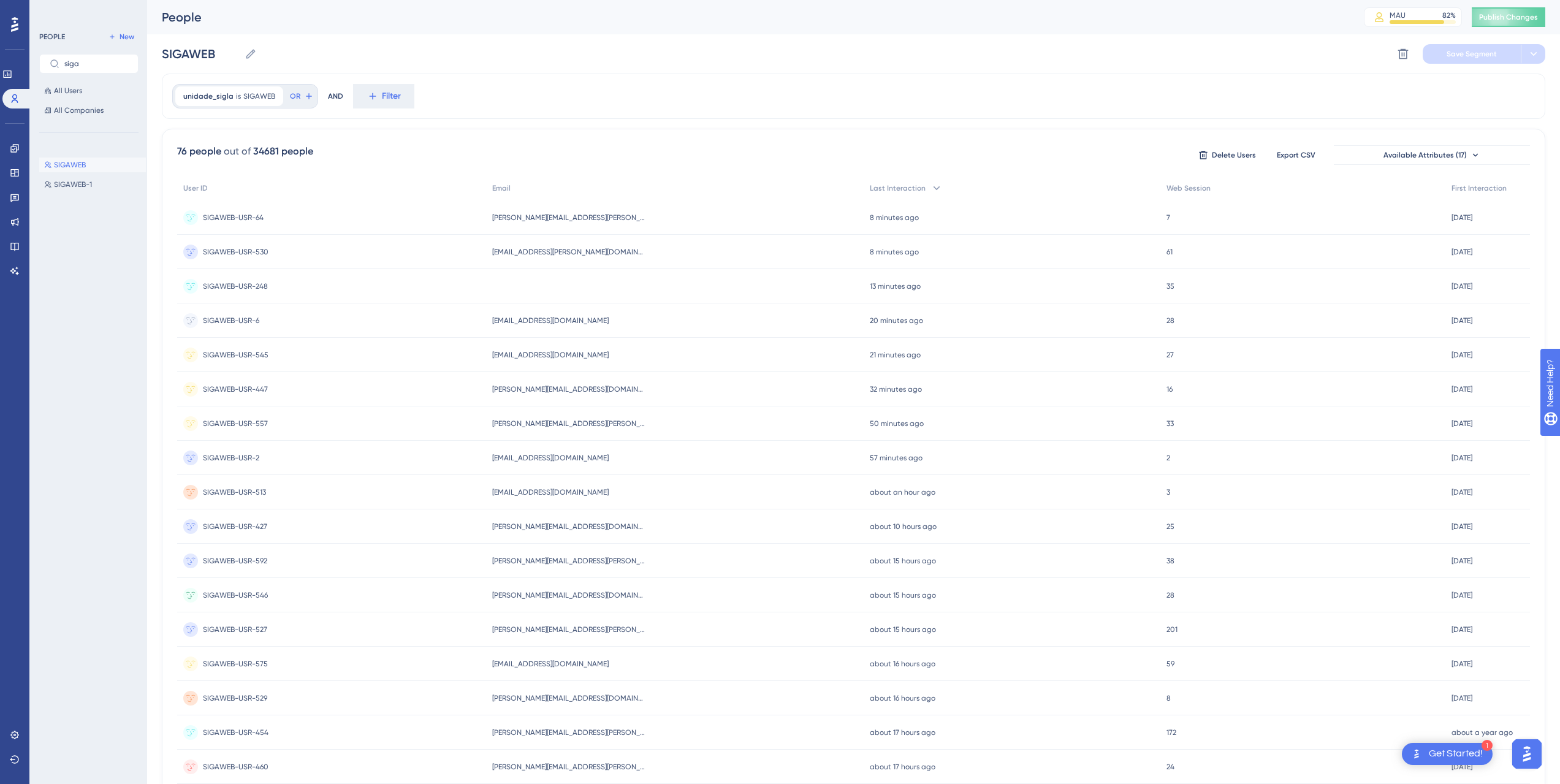
click at [77, 164] on span "SIGAWEB" at bounding box center [70, 165] width 32 height 10
click at [20, 165] on link at bounding box center [15, 173] width 10 height 20
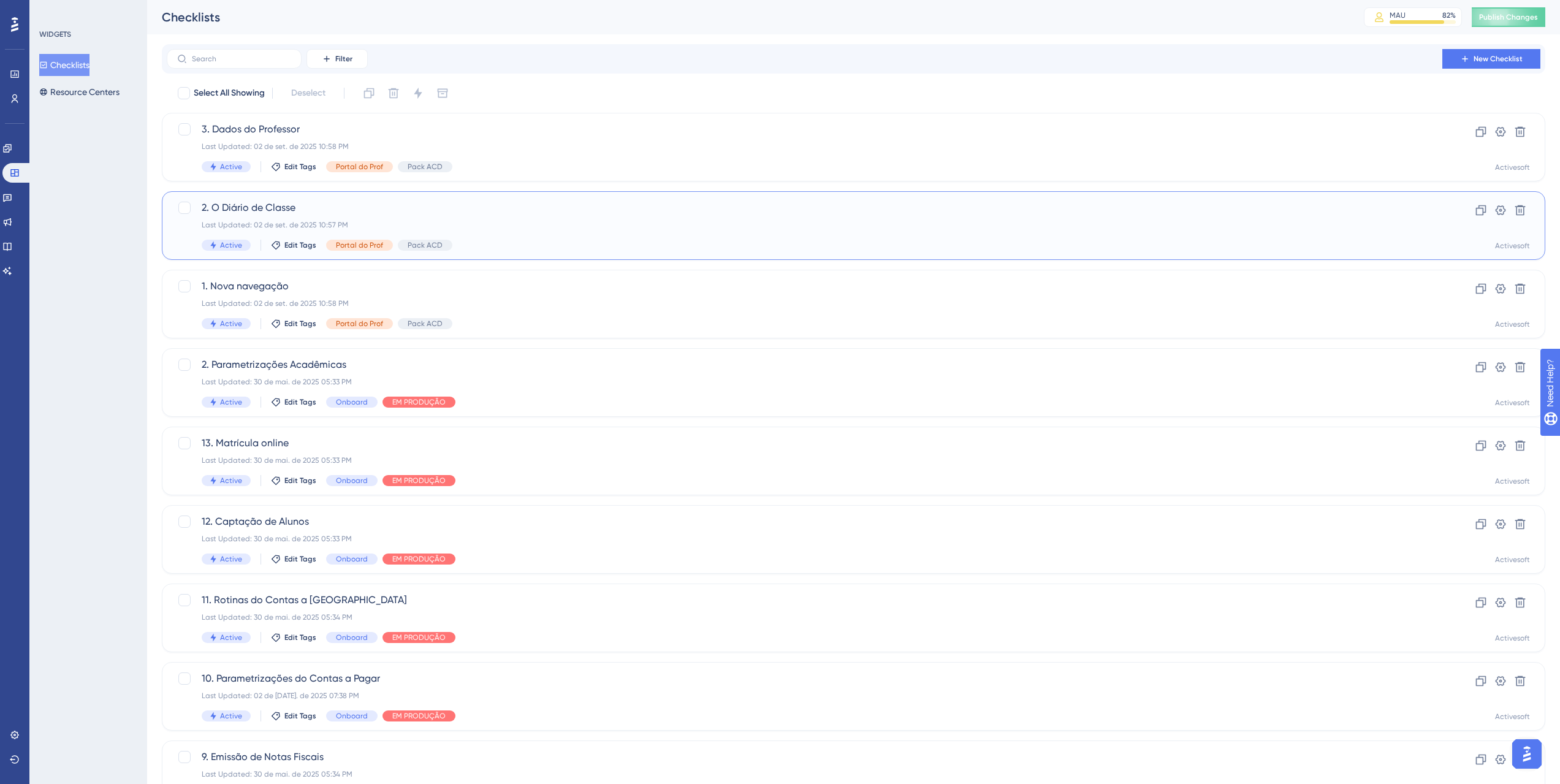
click at [474, 203] on span "2. O Diário de Classe" at bounding box center [805, 208] width 1206 height 15
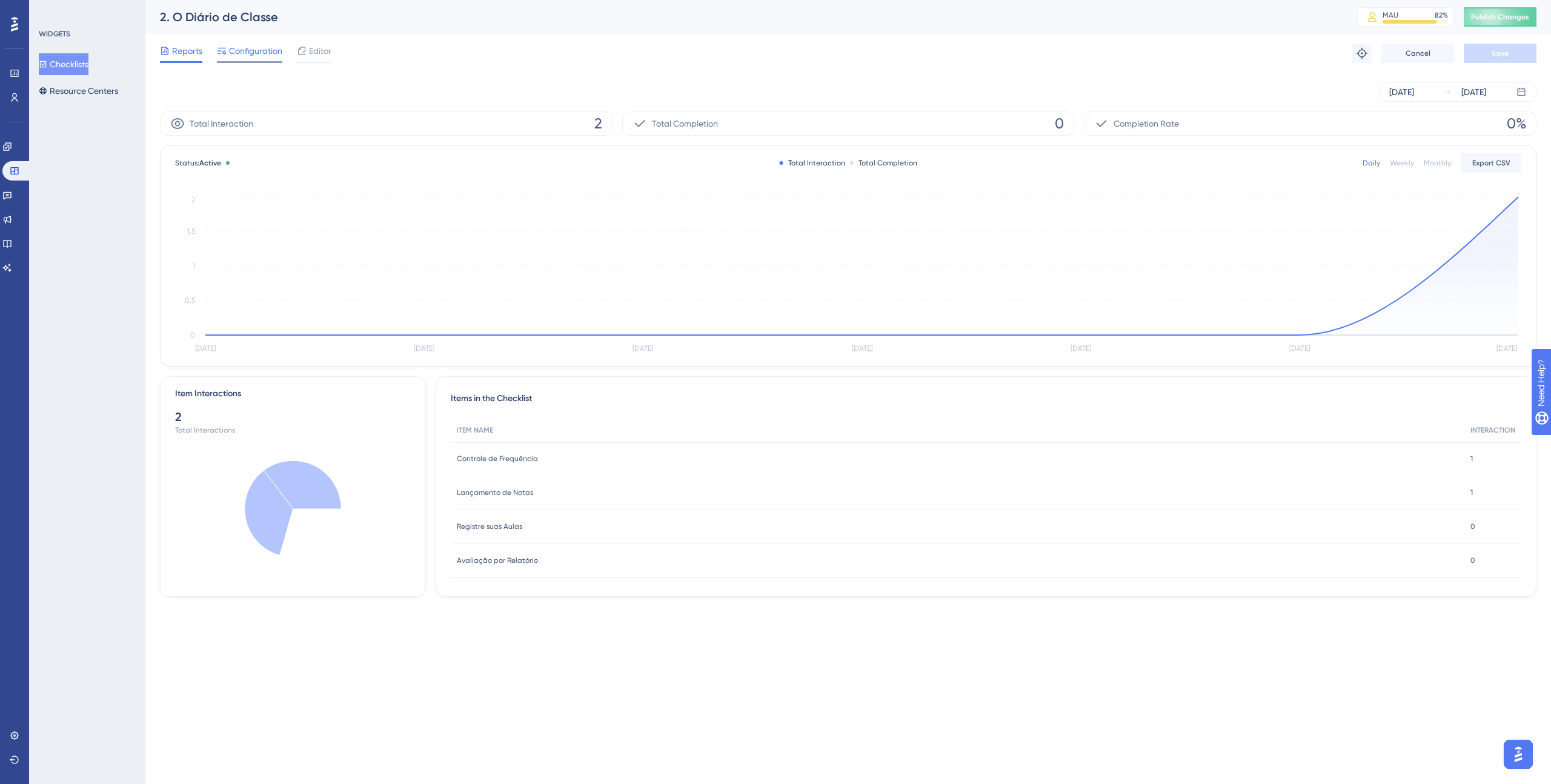
click at [230, 49] on span "Configuration" at bounding box center [256, 51] width 53 height 15
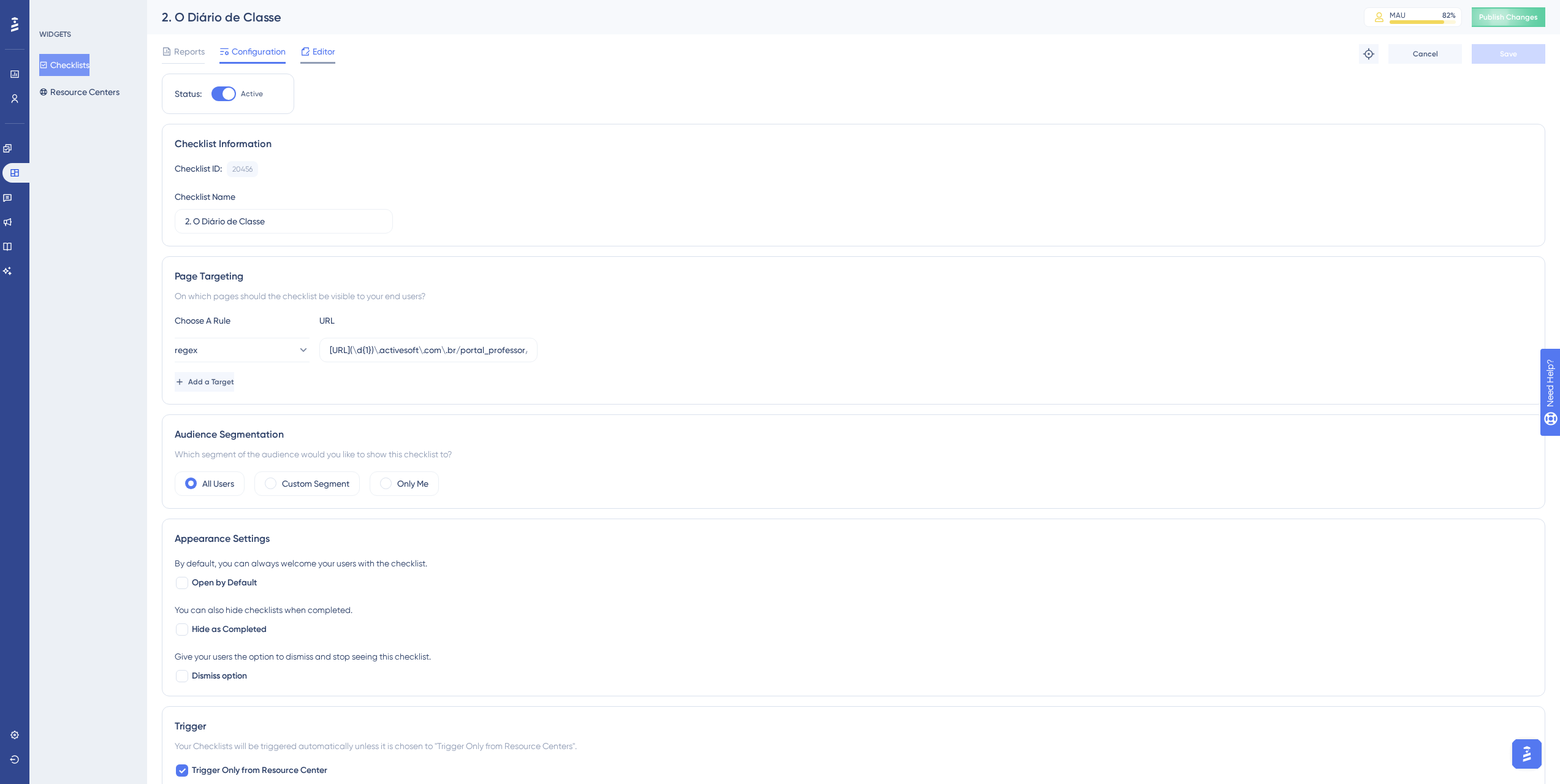
click at [324, 45] on span "Editor" at bounding box center [324, 52] width 23 height 15
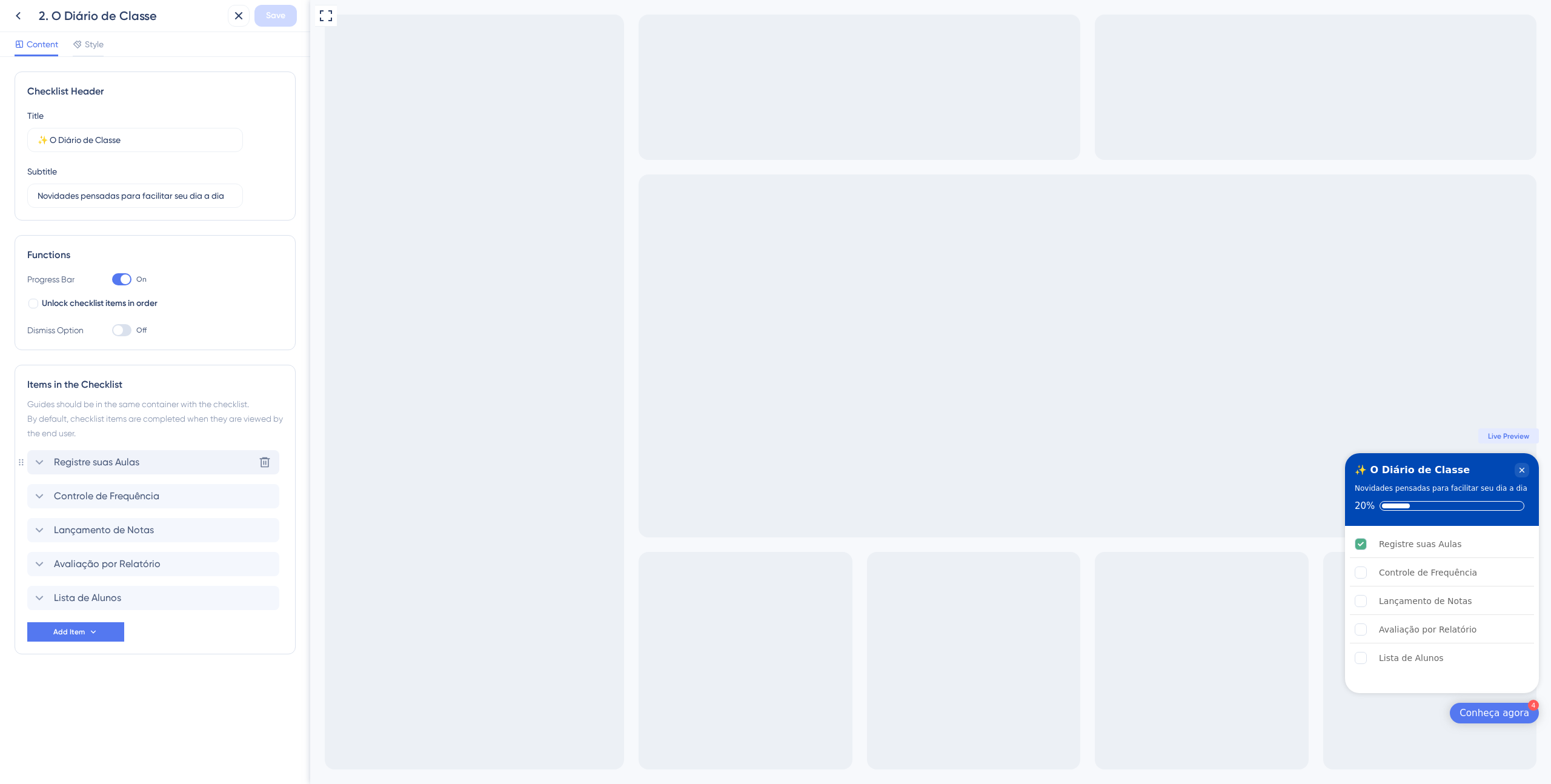
click at [104, 458] on span "Registre suas Aulas" at bounding box center [96, 462] width 85 height 15
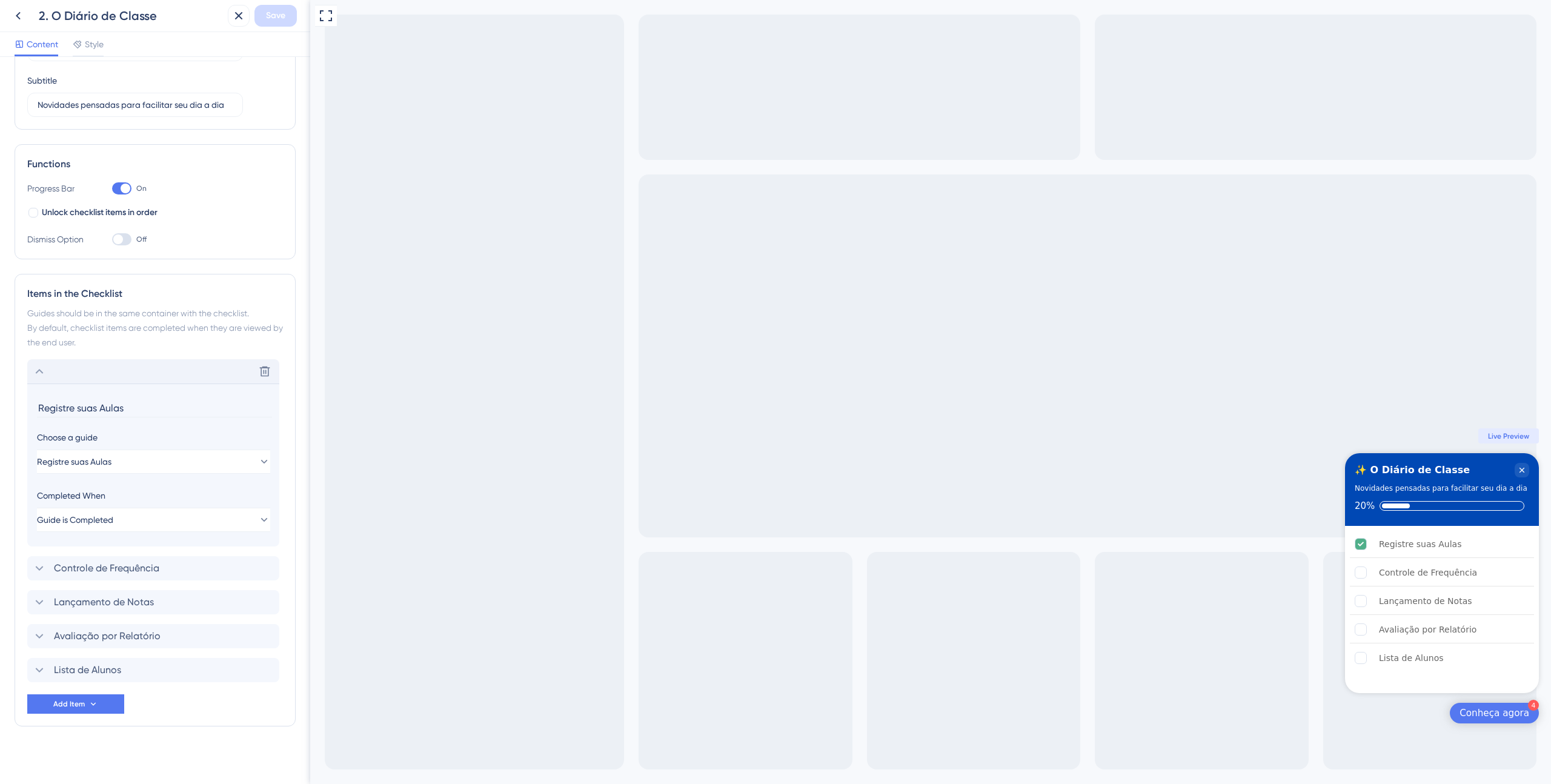
scroll to position [96, 0]
click at [113, 357] on div "Delete" at bounding box center [153, 366] width 252 height 24
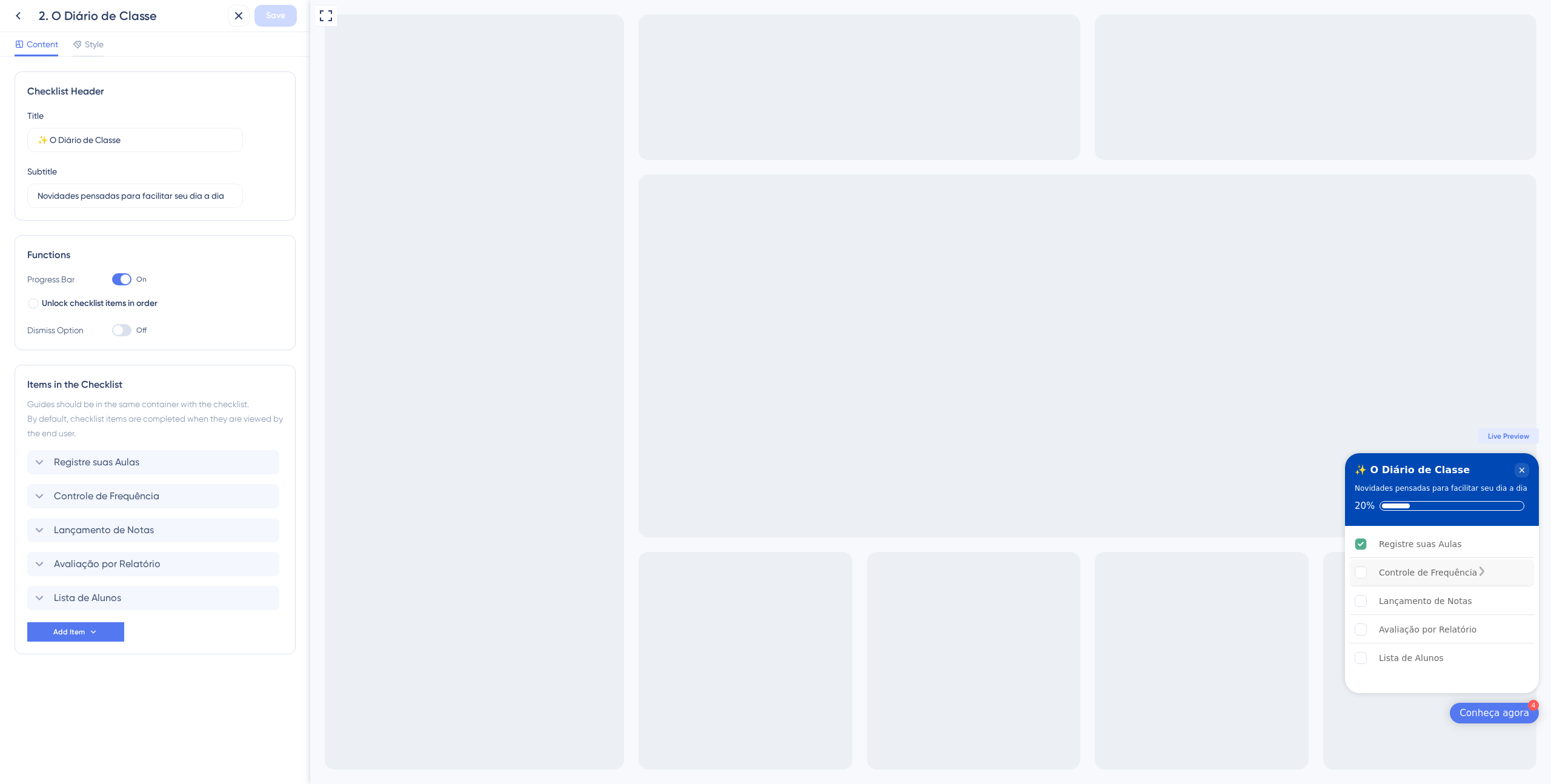
click at [1498, 564] on div "Controle de Frequência" at bounding box center [1442, 573] width 184 height 28
click at [1487, 578] on div "Controle de Frequência is incomplete." at bounding box center [1482, 572] width 10 height 12
click at [1511, 603] on div "Lançamento de Notas" at bounding box center [1442, 602] width 184 height 28
click at [87, 49] on span "Style" at bounding box center [94, 45] width 19 height 15
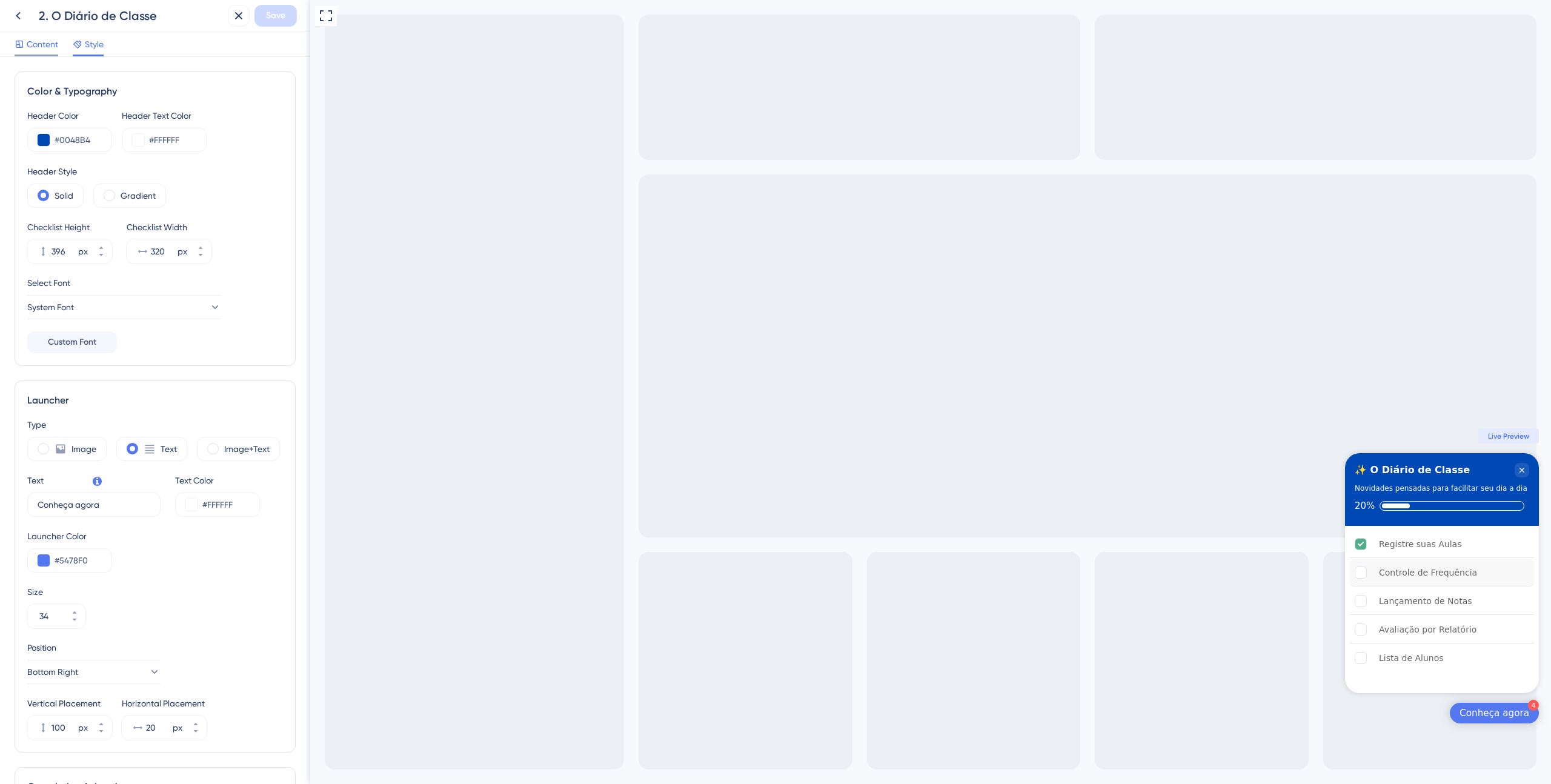
click at [47, 47] on span "Content" at bounding box center [42, 45] width 32 height 15
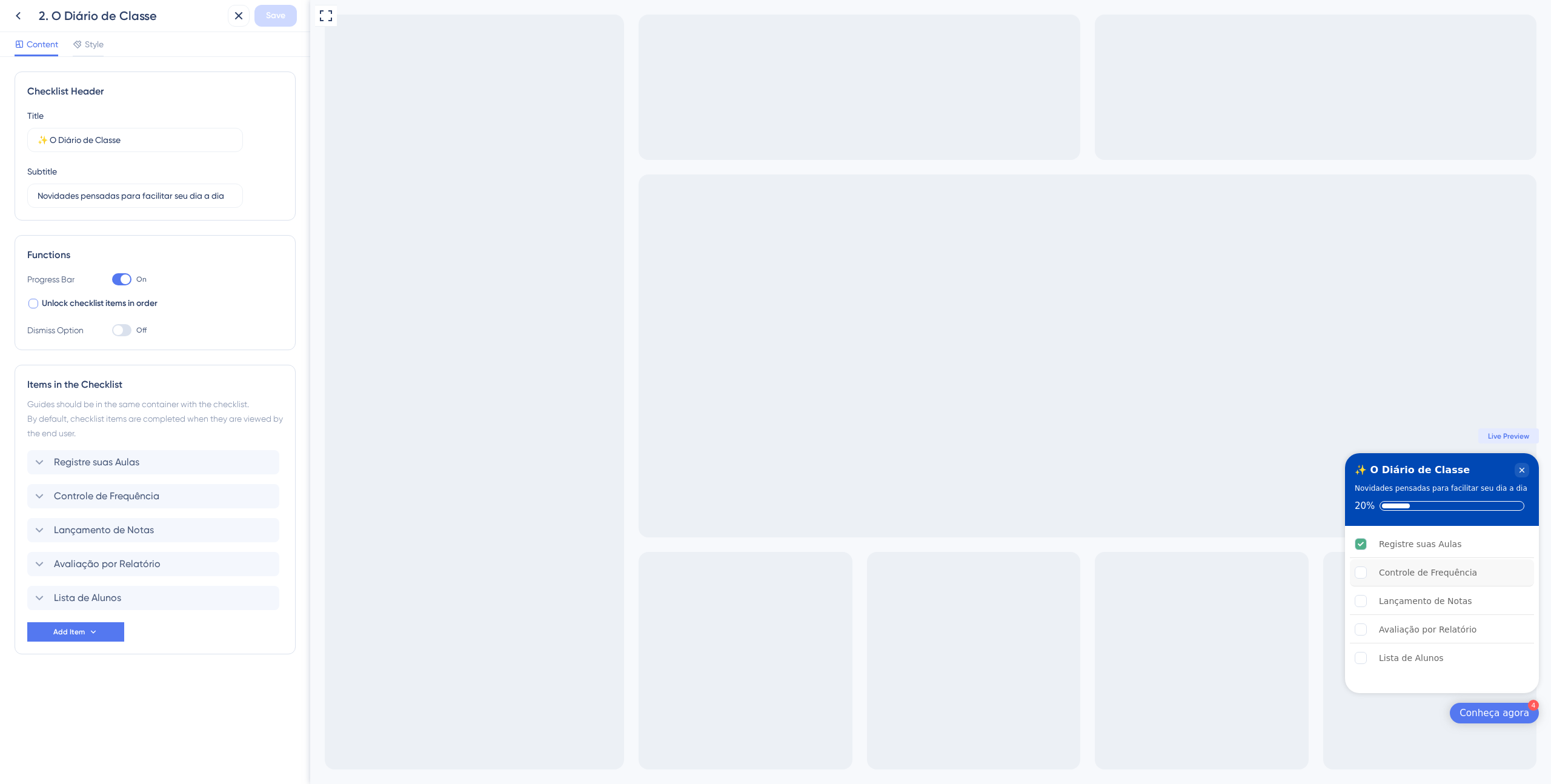
drag, startPoint x: 228, startPoint y: 300, endPoint x: 60, endPoint y: 307, distance: 168.1
click at [60, 307] on div "Unlock checklist items in order" at bounding box center [156, 304] width 256 height 15
click at [64, 306] on span "Unlock checklist items in order" at bounding box center [100, 304] width 116 height 15
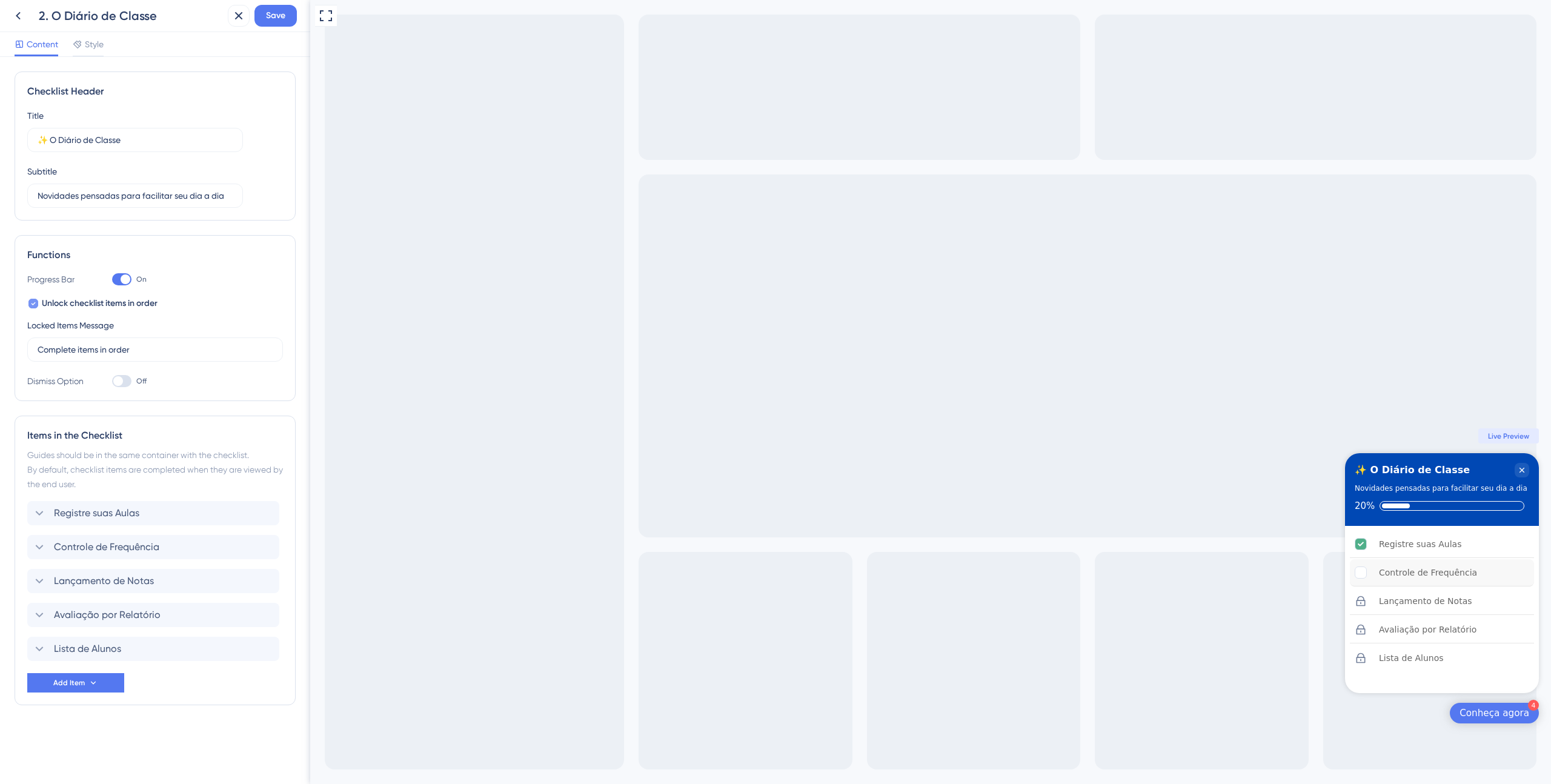
click at [64, 306] on span "Unlock checklist items in order" at bounding box center [100, 304] width 116 height 15
checkbox input "false"
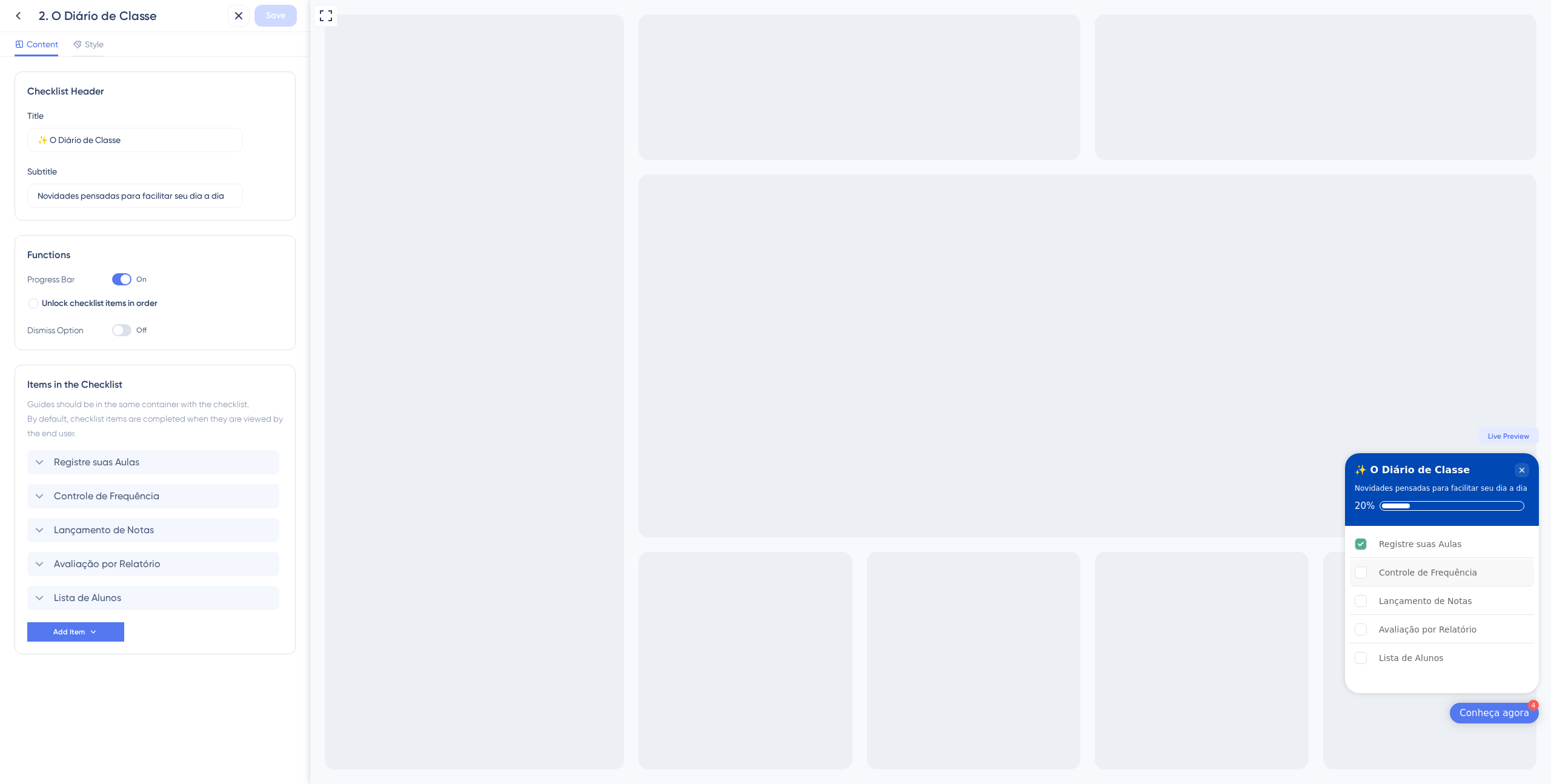
click at [122, 276] on div at bounding box center [126, 279] width 10 height 10
click at [112, 279] on input "On" at bounding box center [112, 279] width 1 height 1
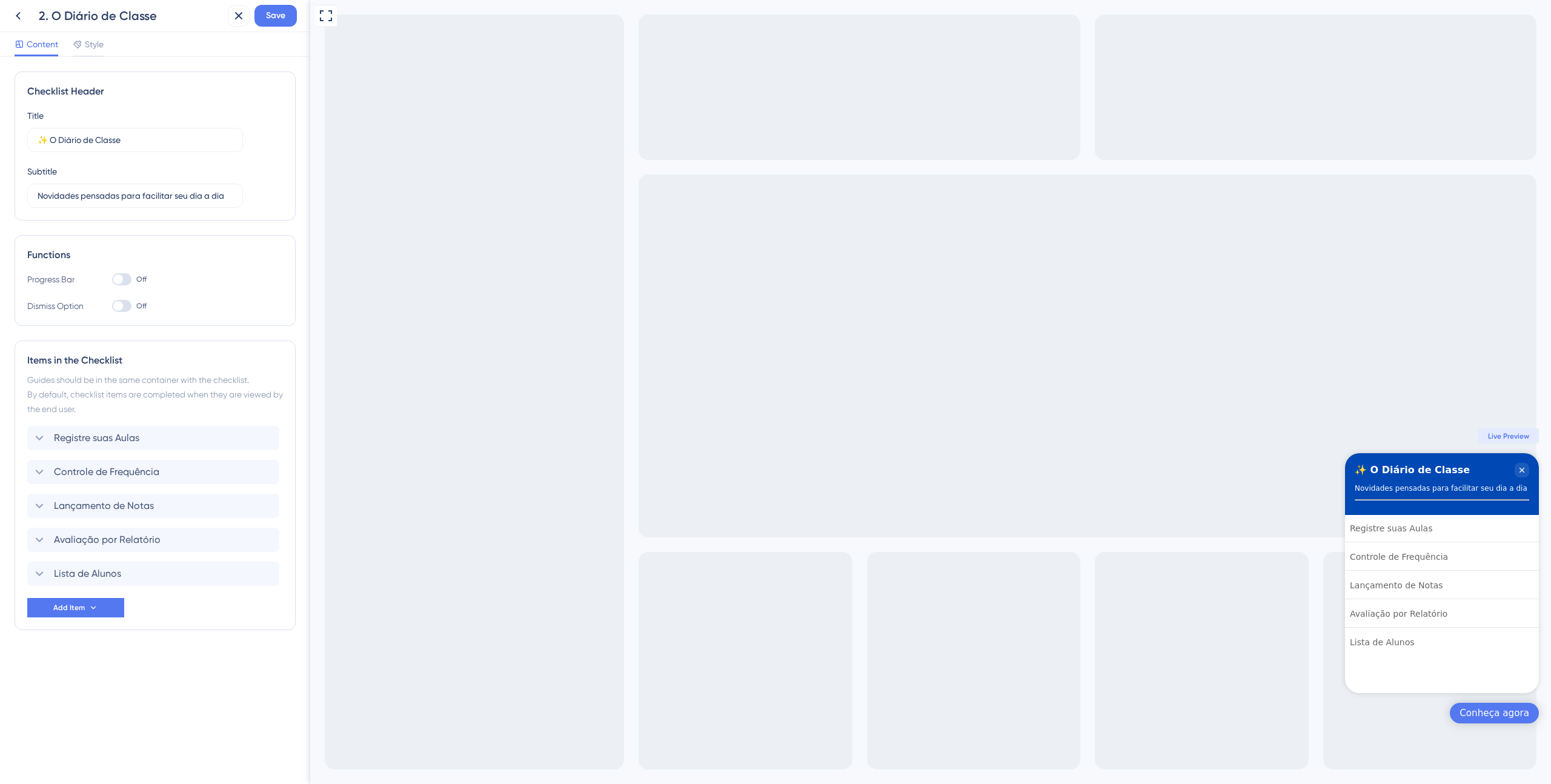
click at [122, 276] on div at bounding box center [121, 279] width 19 height 12
click at [112, 279] on input "Off" at bounding box center [112, 279] width 1 height 1
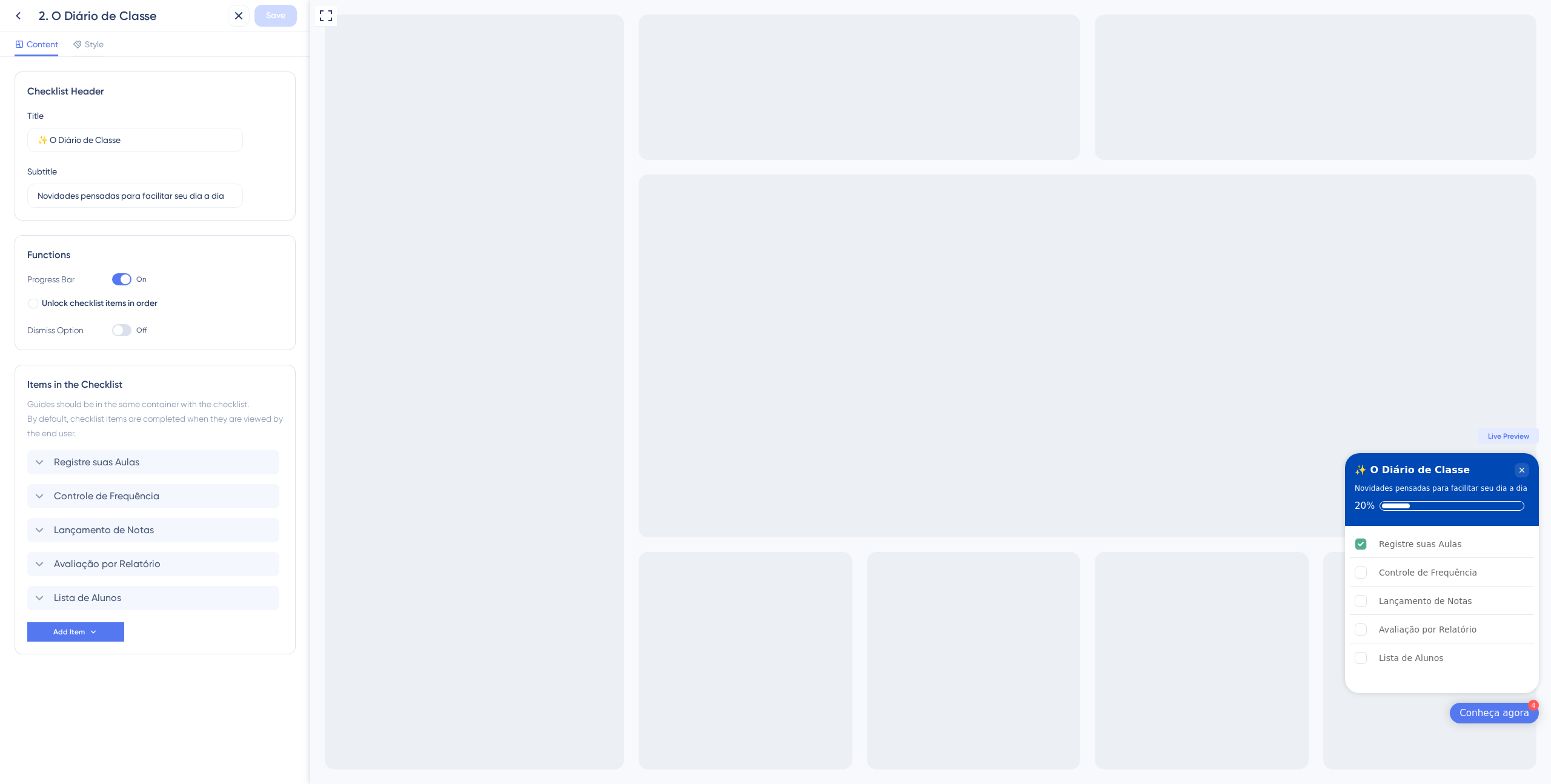
click at [122, 276] on div at bounding box center [126, 279] width 10 height 10
click at [112, 279] on input "On" at bounding box center [112, 279] width 1 height 1
checkbox input "false"
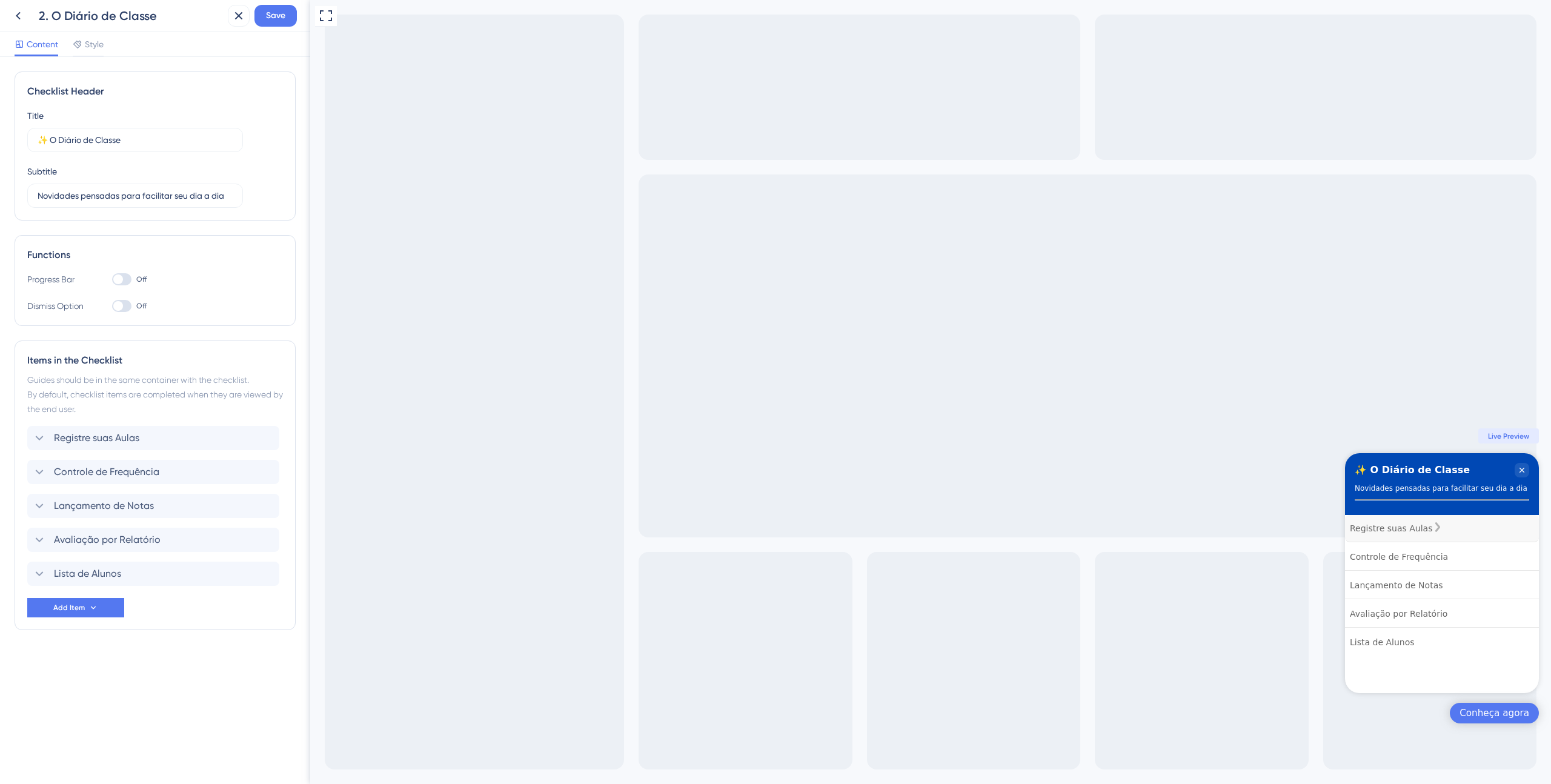
click at [1391, 521] on div "Registre suas Aulas" at bounding box center [1391, 528] width 83 height 15
click at [1391, 559] on div "Controle de Frequência" at bounding box center [1399, 557] width 98 height 15
click at [1396, 607] on div "Avaliação por Relatório" at bounding box center [1399, 614] width 97 height 15
click at [1401, 582] on div "Lançamento de Notas" at bounding box center [1396, 586] width 93 height 15
click at [1400, 543] on div "Controle de Frequência" at bounding box center [1442, 557] width 194 height 28
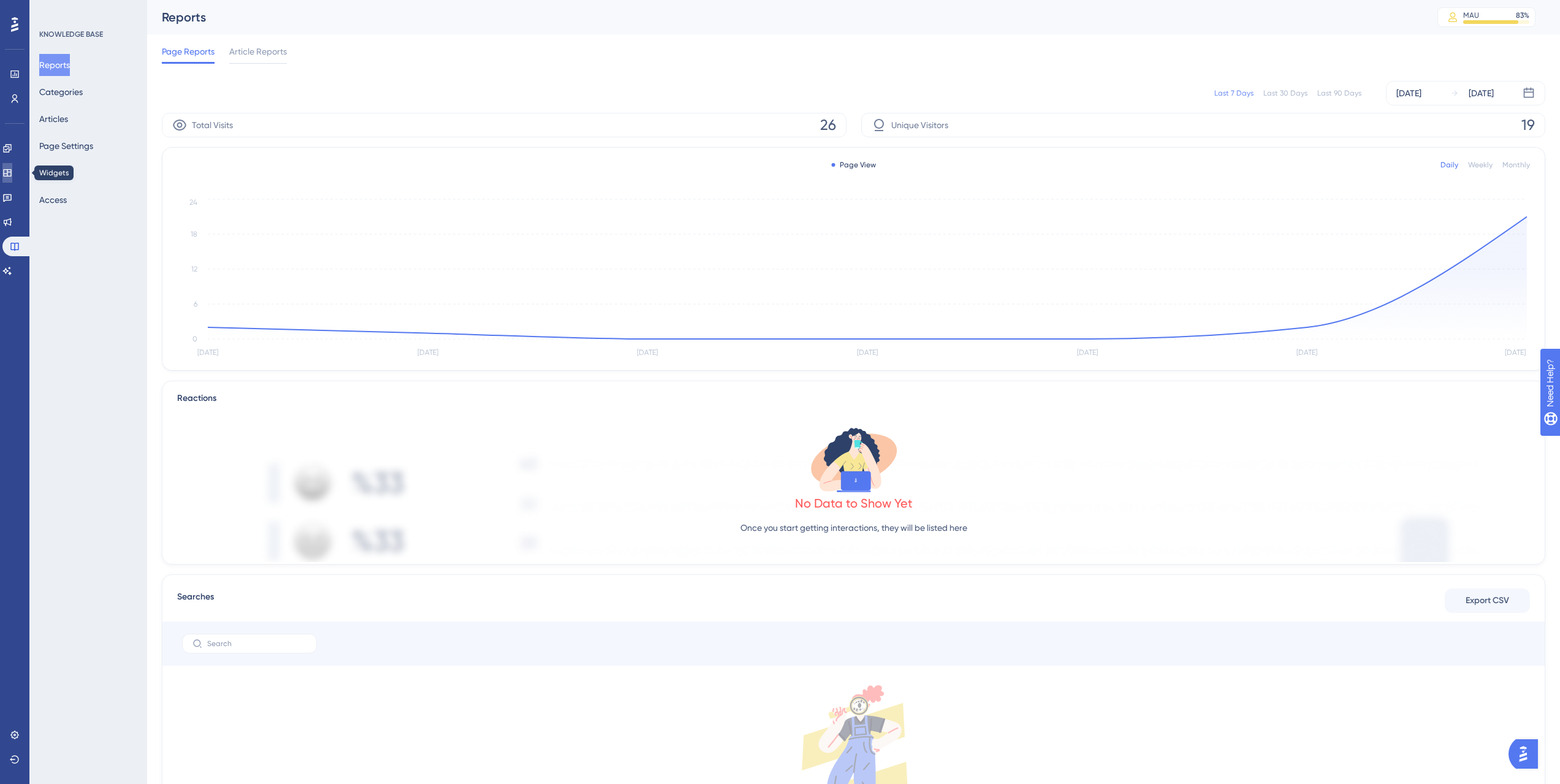
click at [11, 173] on icon at bounding box center [7, 172] width 8 height 7
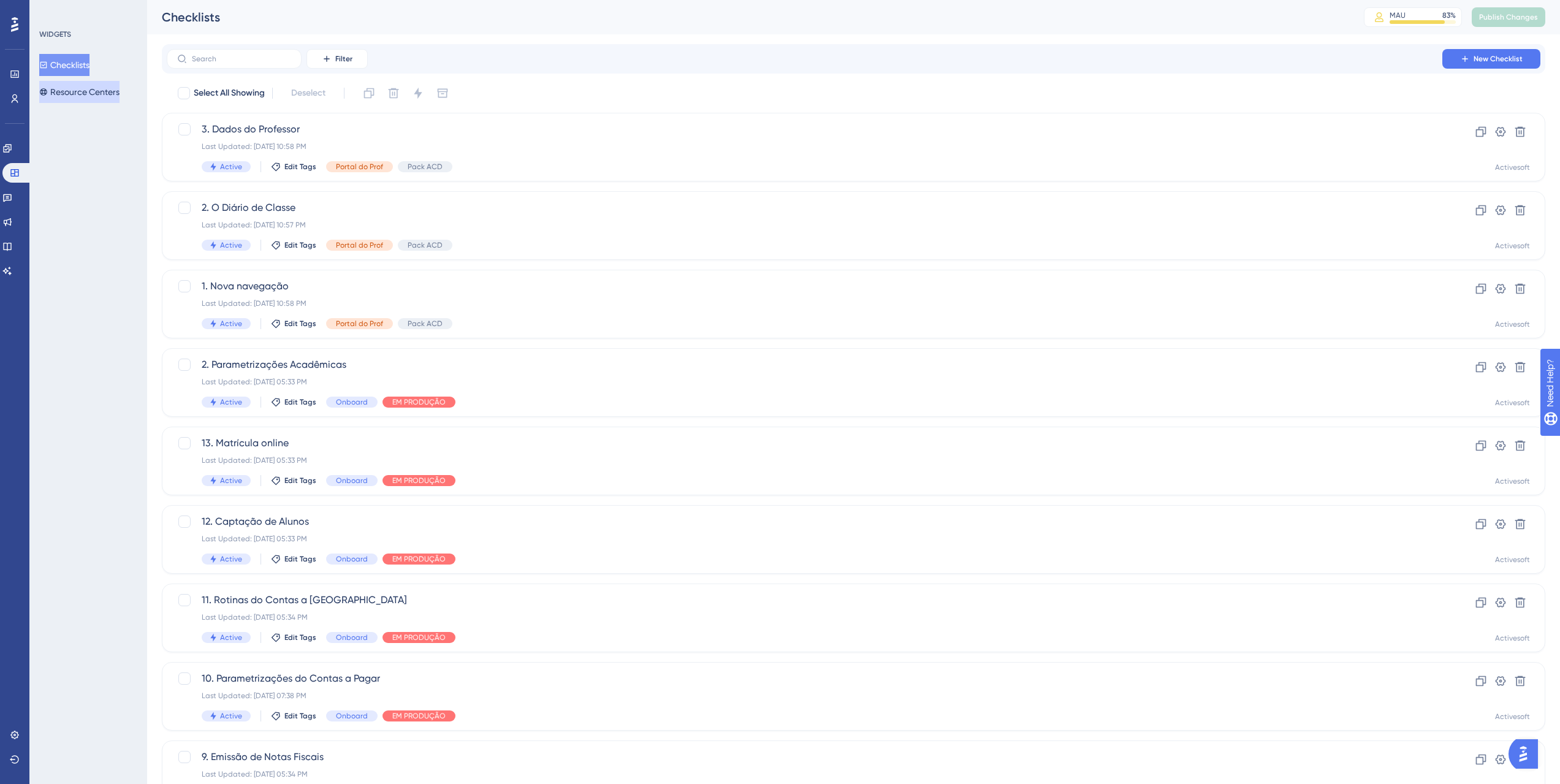
click at [80, 96] on button "Resource Centers" at bounding box center [79, 92] width 80 height 22
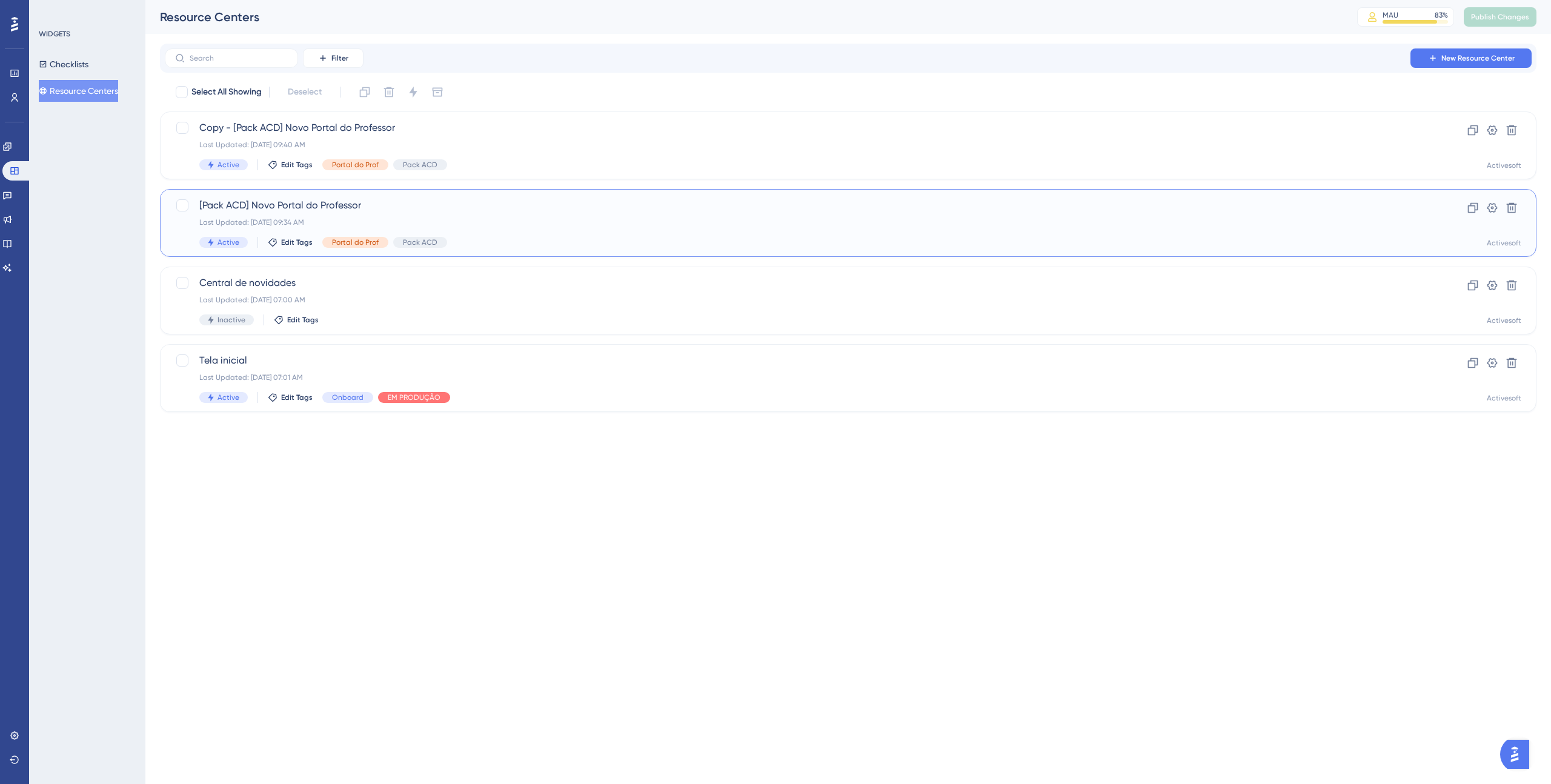
click at [364, 195] on div "[Pack ACD] Novo Portal do Professor Last Updated: [DATE] 09:34 AM Active Edit T…" at bounding box center [848, 223] width 1377 height 68
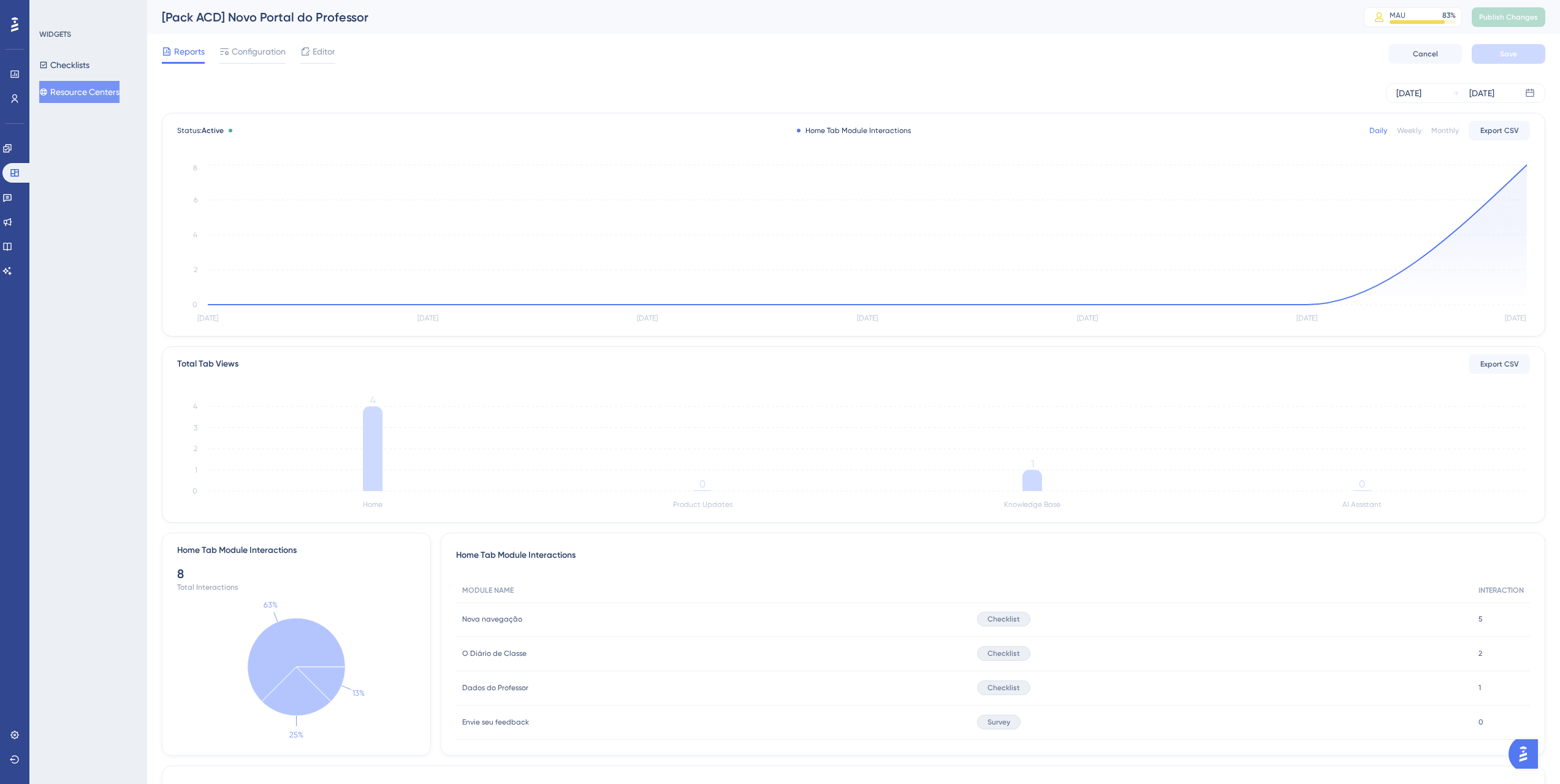
click at [246, 64] on div "Reports Configuration Editor Cancel Save" at bounding box center [853, 54] width 1383 height 39
click at [247, 54] on span "Configuration" at bounding box center [259, 52] width 54 height 15
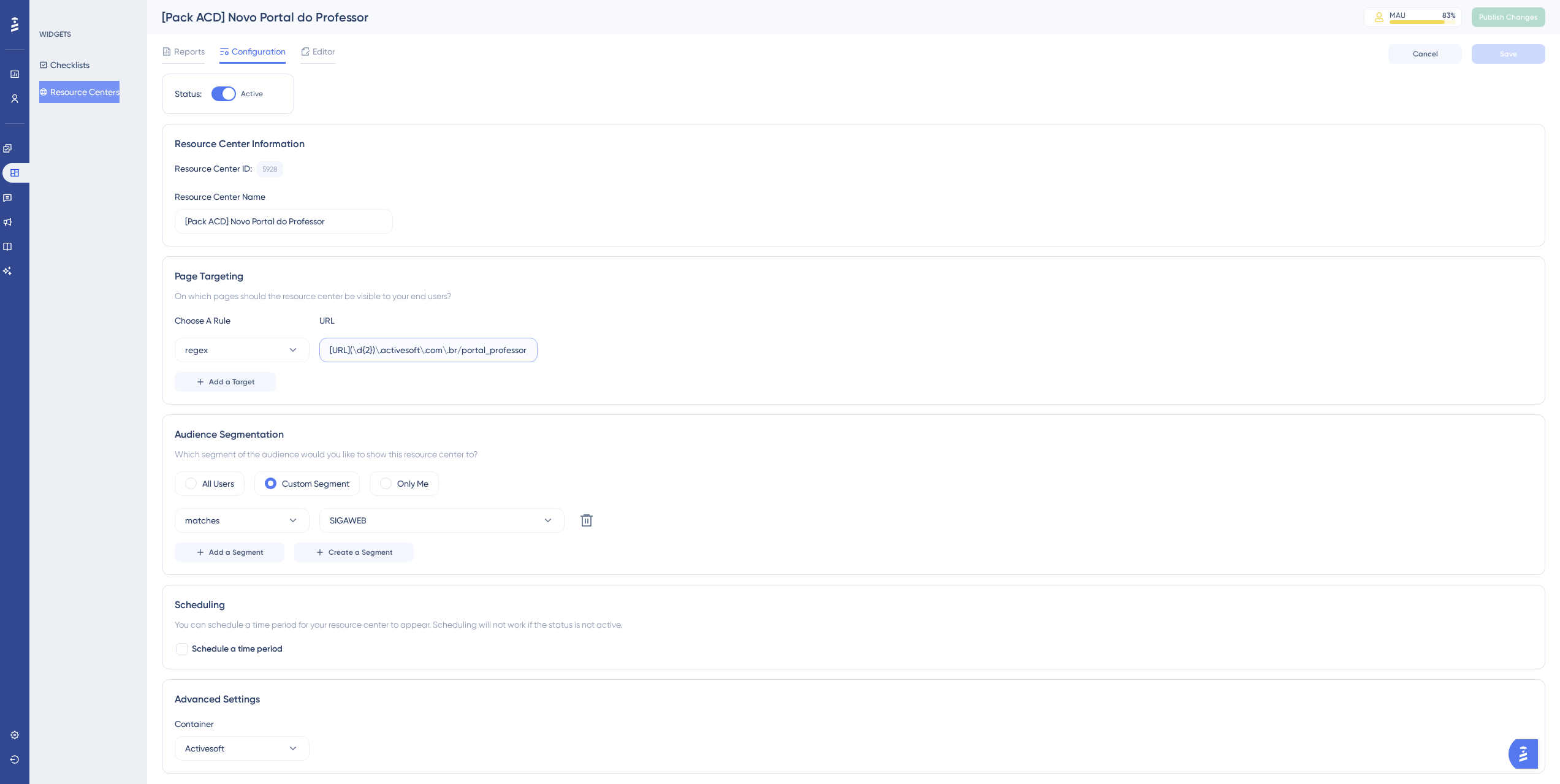
click at [374, 349] on input "[URL](\d{2})\.activesoft\.com\.br/portal_professor/" at bounding box center [428, 350] width 197 height 13
click at [544, 238] on div "Resource Center Information Resource Center ID: 5928 Copy Resource Center Name …" at bounding box center [853, 185] width 1383 height 123
click at [12, 142] on link at bounding box center [7, 148] width 10 height 20
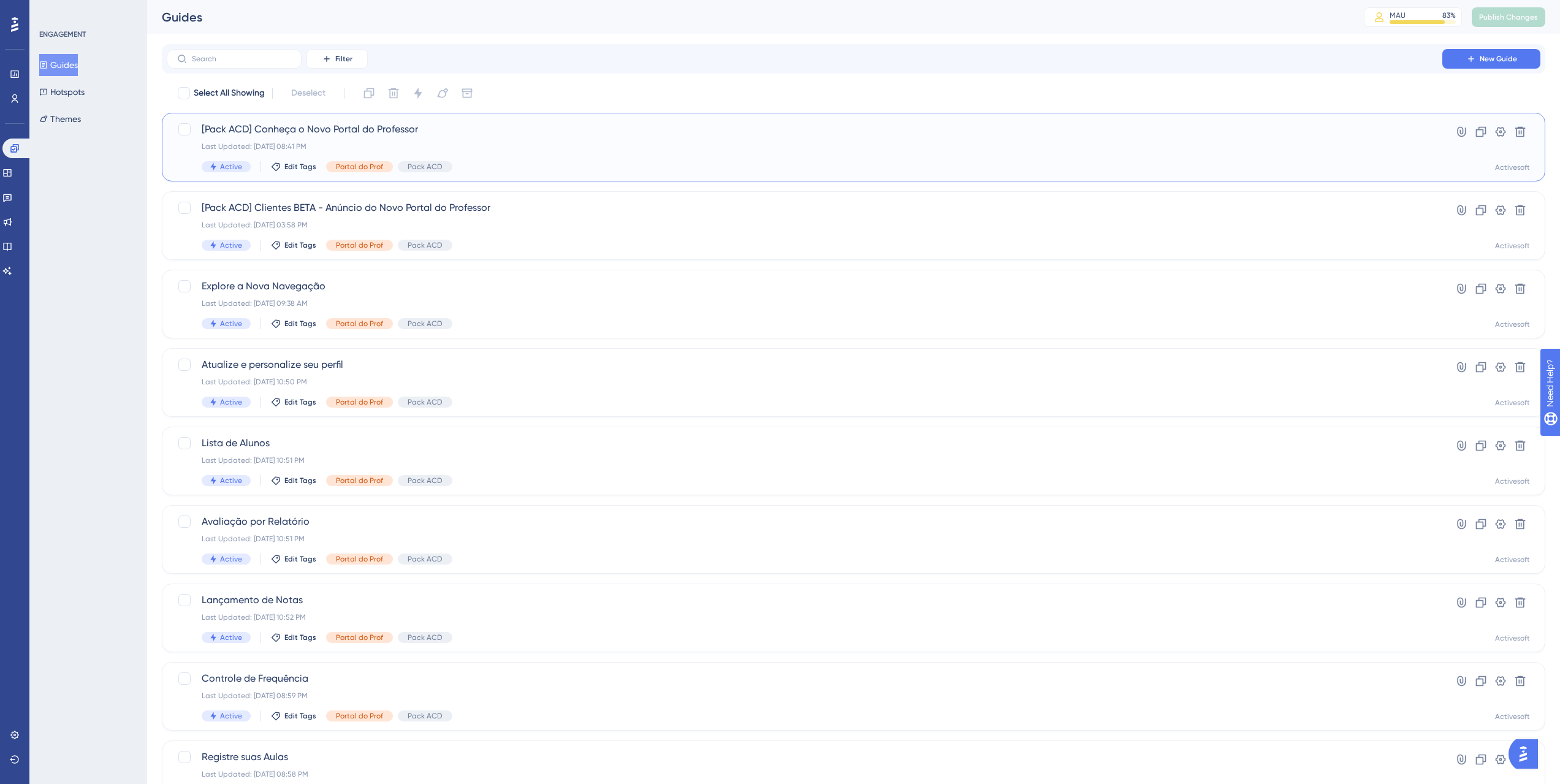
click at [444, 125] on span "[Pack ACD] Conheça o Novo Portal do Professor" at bounding box center [805, 129] width 1206 height 15
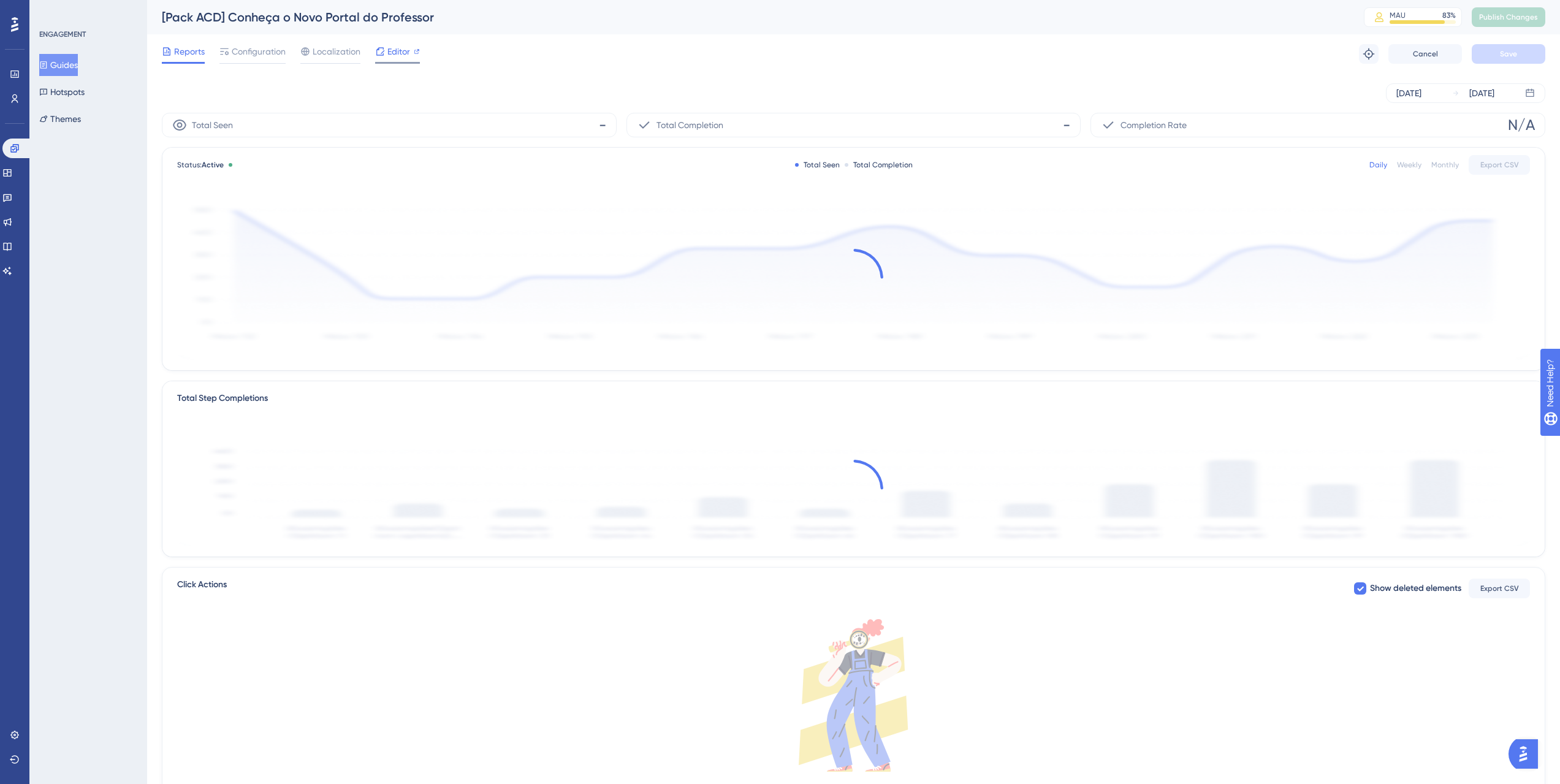
click at [405, 45] on span "Editor" at bounding box center [399, 52] width 23 height 15
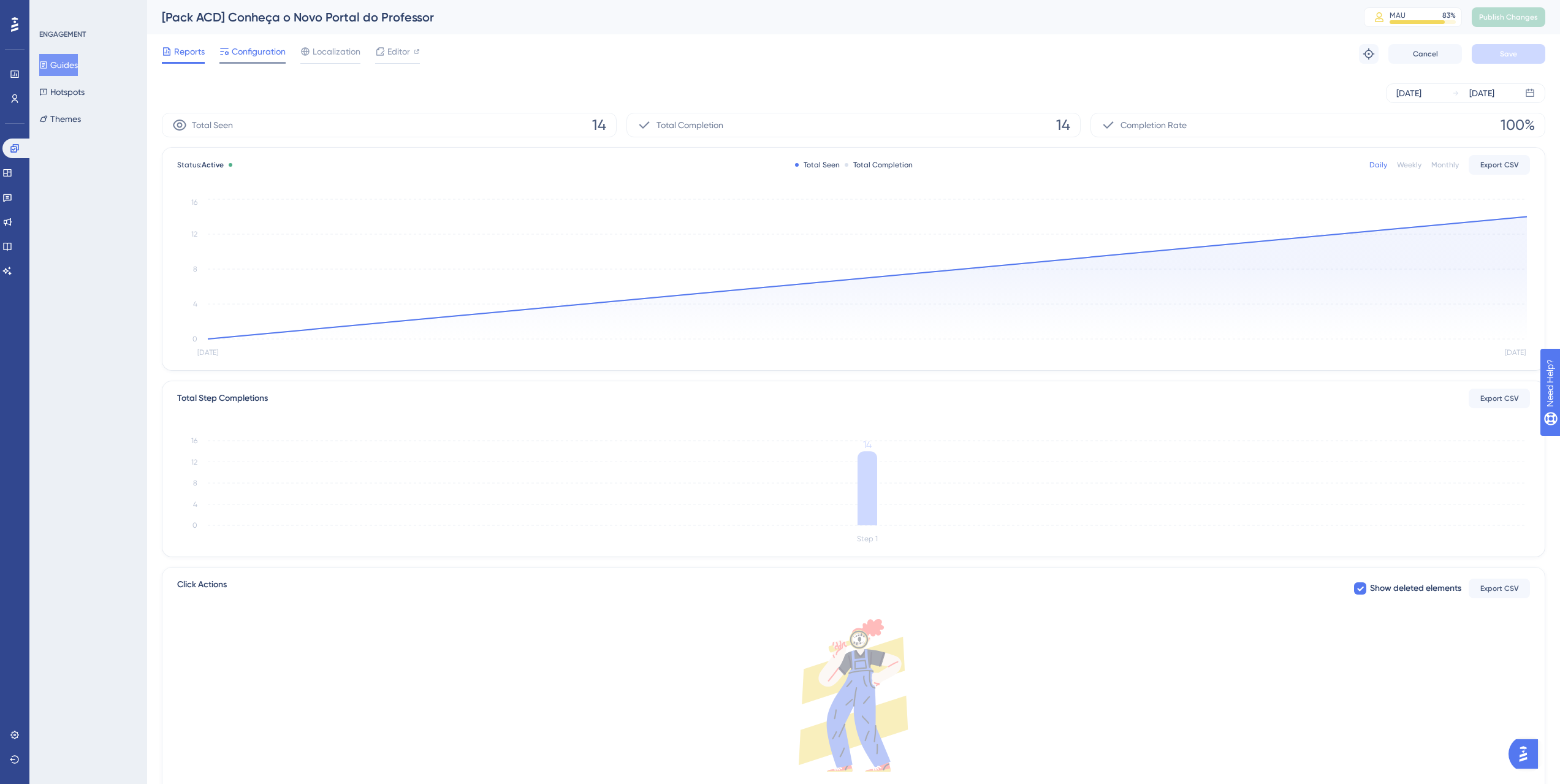
click at [260, 51] on span "Configuration" at bounding box center [259, 52] width 54 height 15
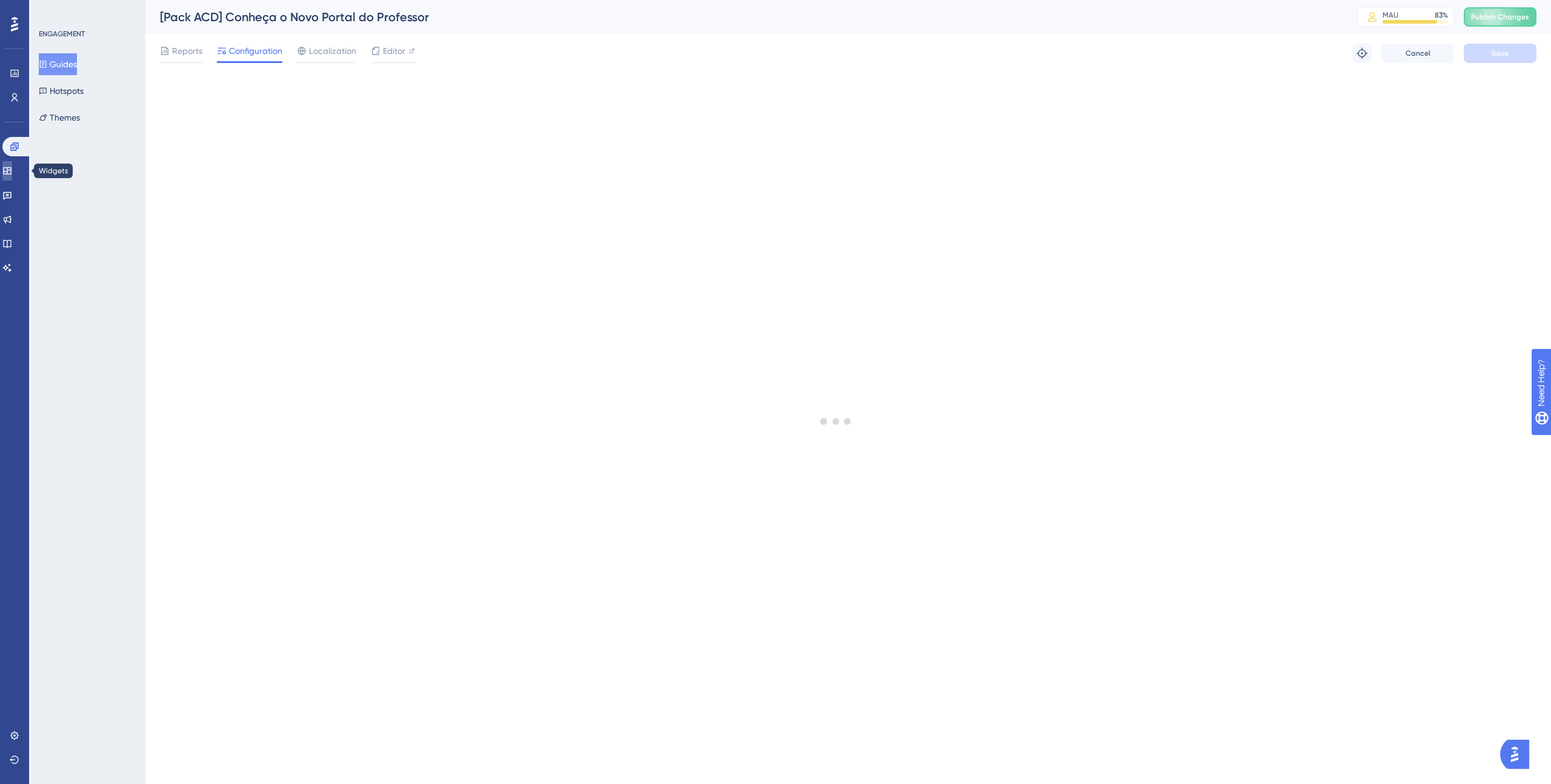
click at [12, 168] on icon at bounding box center [7, 171] width 10 height 10
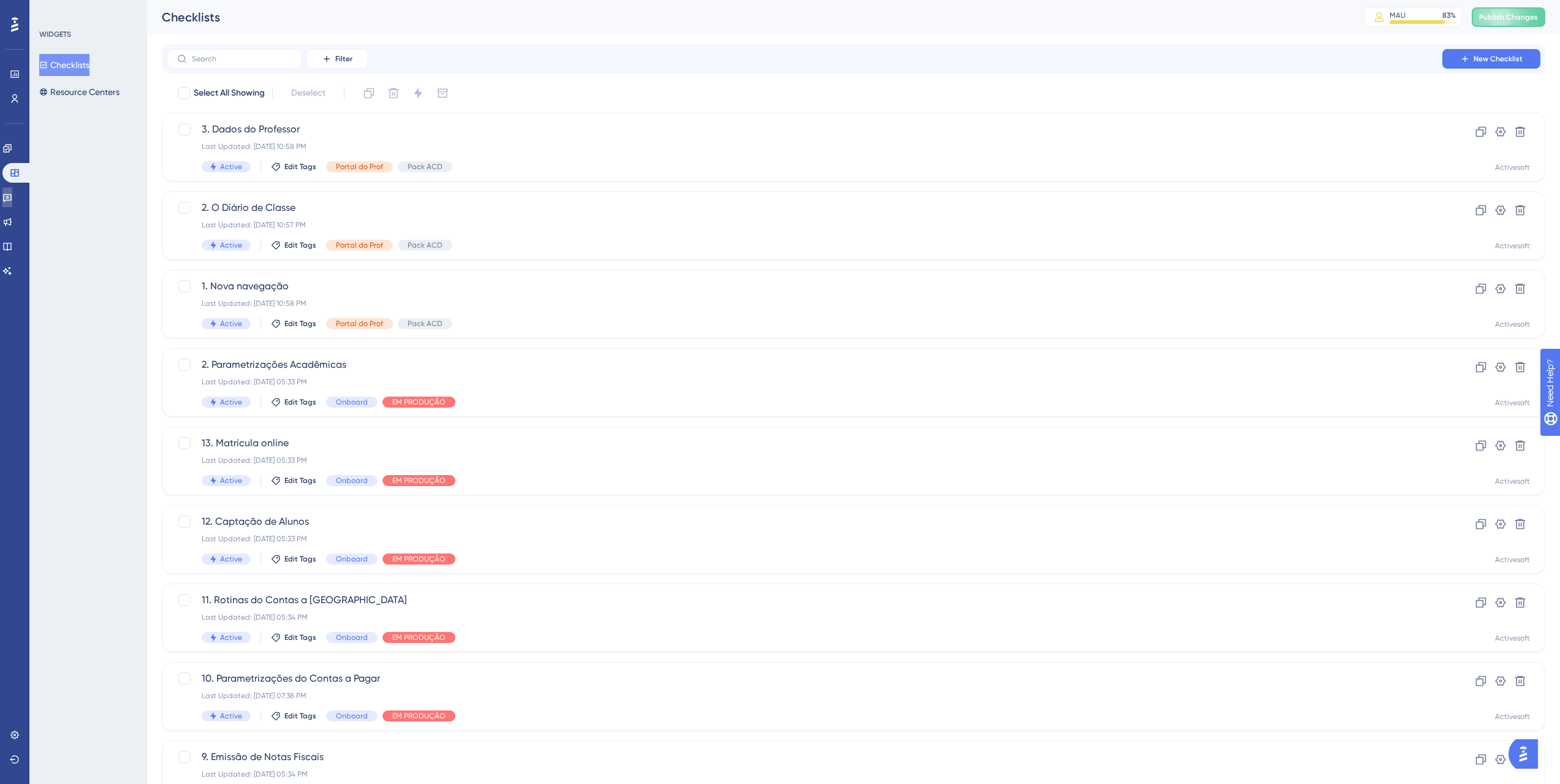
click at [12, 193] on link at bounding box center [7, 197] width 10 height 20
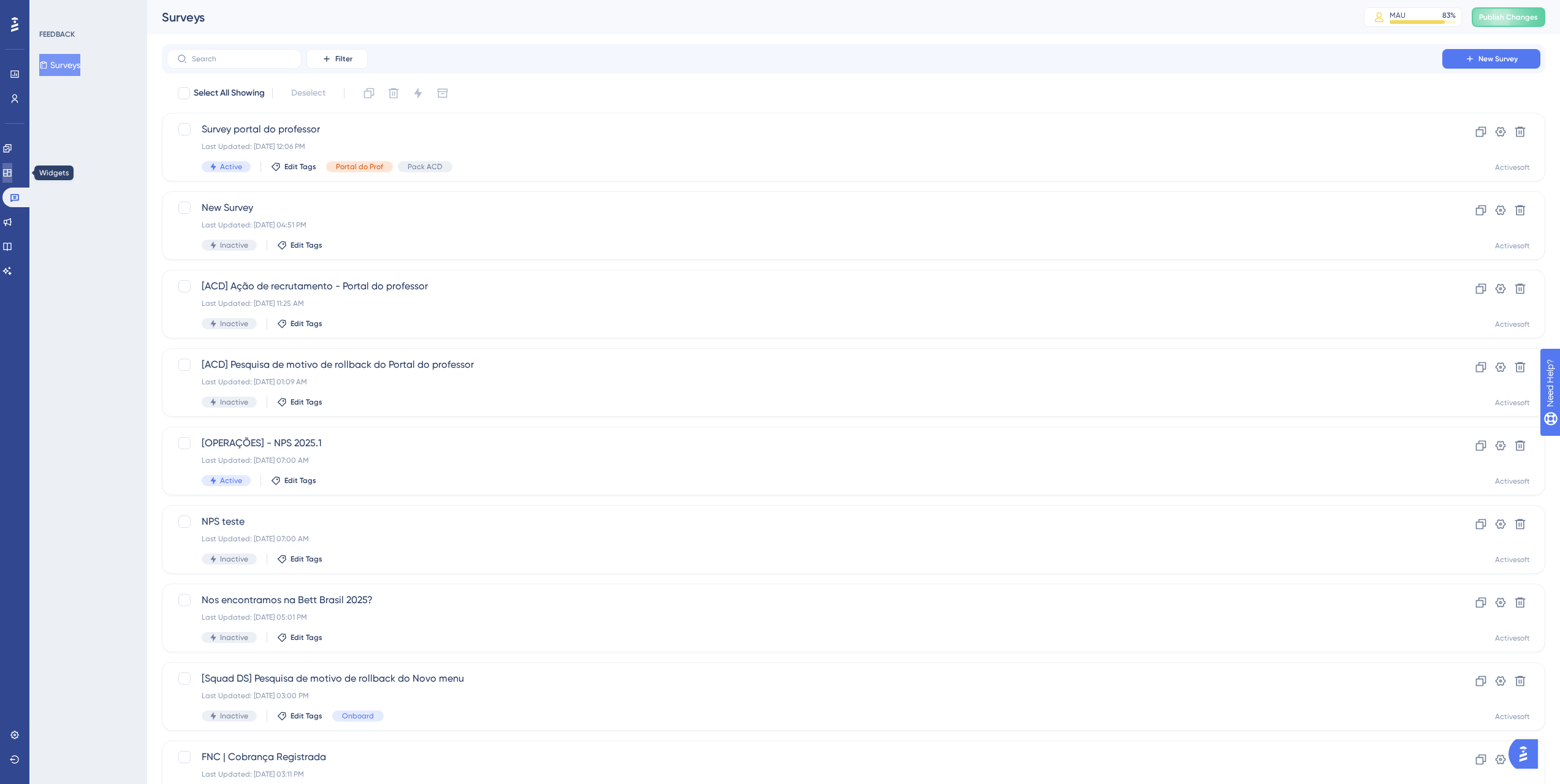
click at [12, 175] on link at bounding box center [7, 173] width 10 height 20
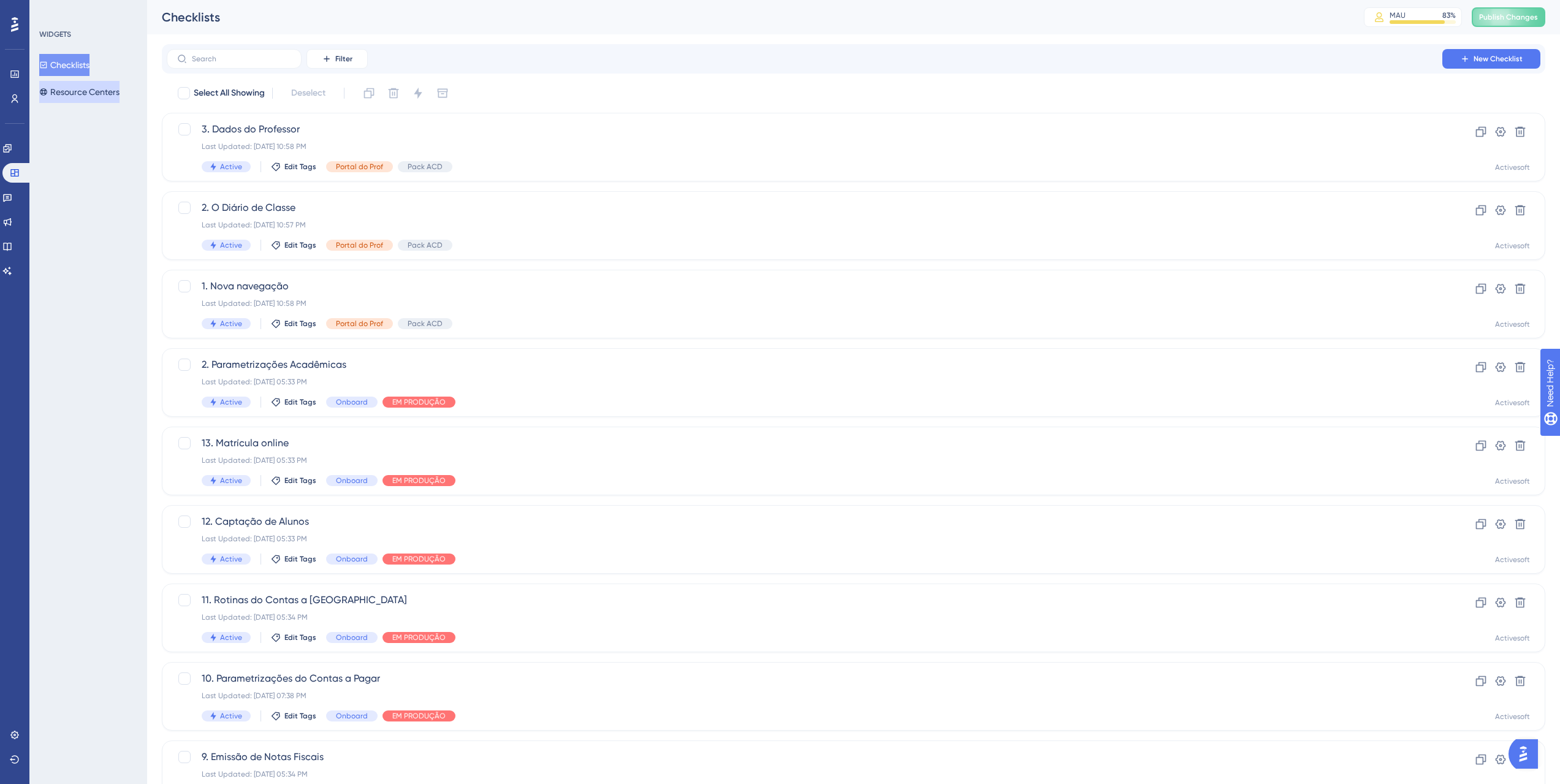
click at [82, 84] on button "Resource Centers" at bounding box center [79, 92] width 80 height 22
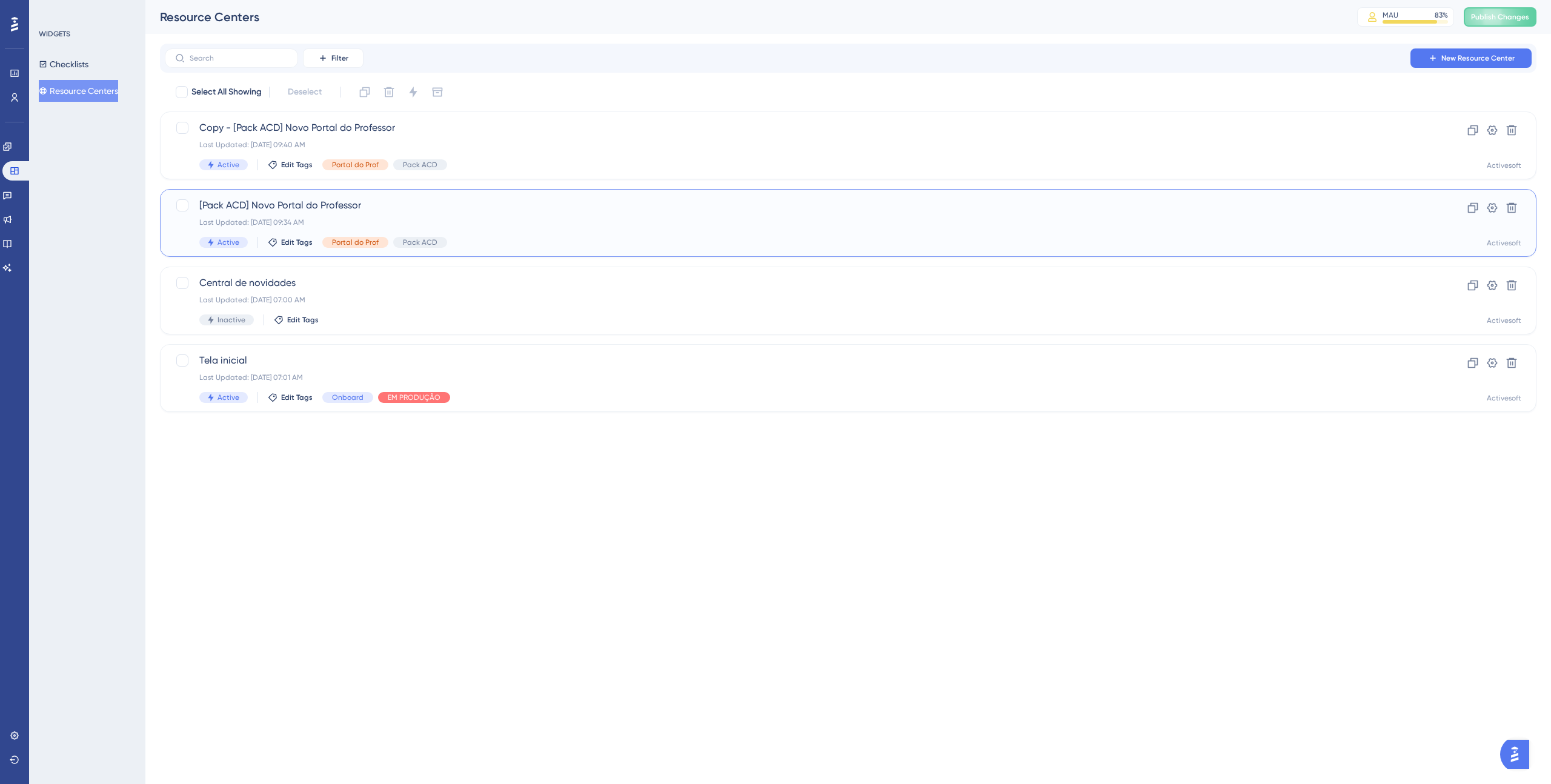
click at [439, 205] on span "[Pack ACD] Novo Portal do Professor" at bounding box center [799, 206] width 1201 height 15
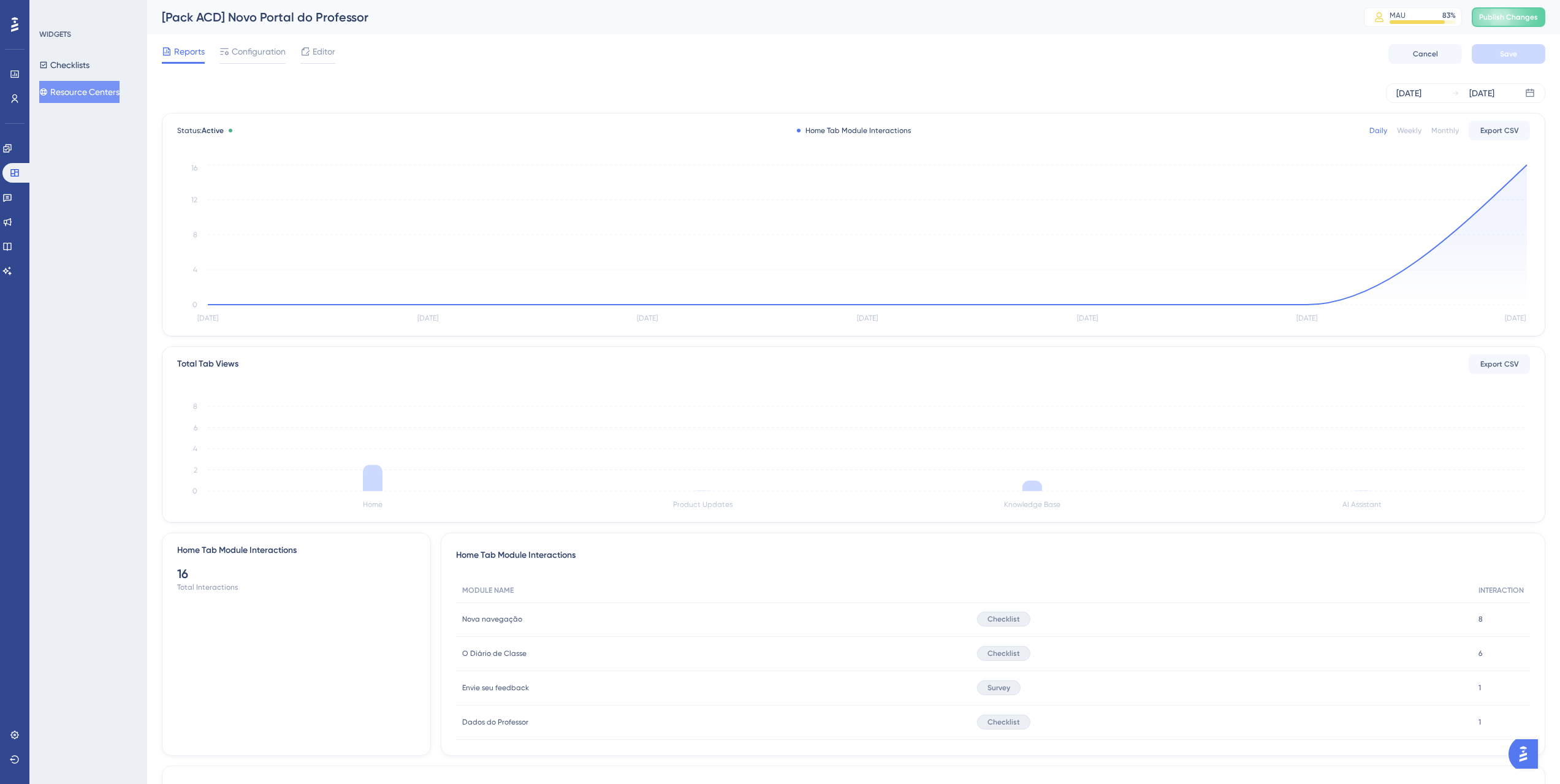
click at [243, 43] on div "Reports Configuration Editor Cancel Save" at bounding box center [853, 54] width 1383 height 39
click at [252, 50] on span "Configuration" at bounding box center [259, 52] width 54 height 15
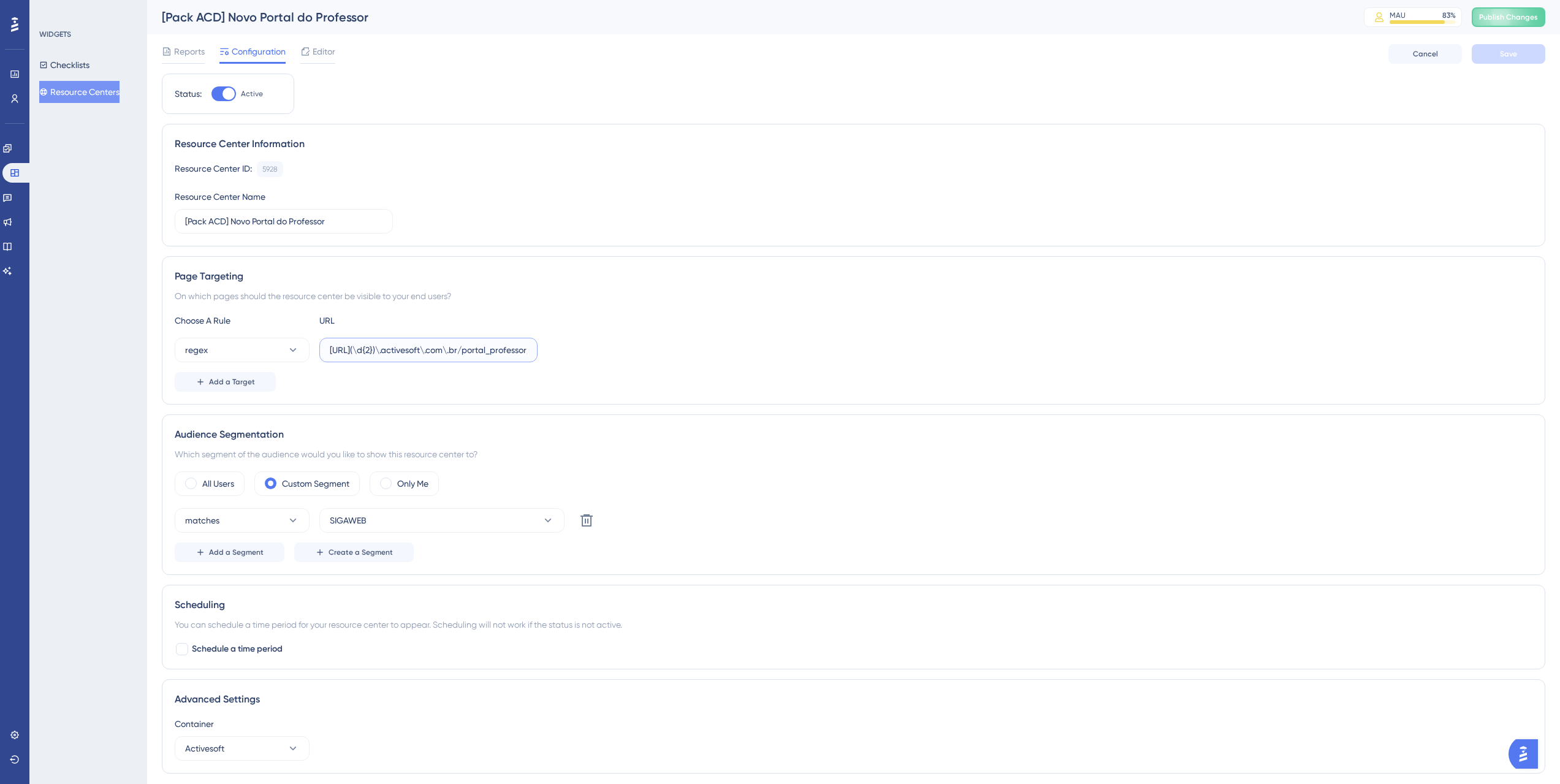
scroll to position [0, 33]
drag, startPoint x: 464, startPoint y: 347, endPoint x: 549, endPoint y: 349, distance: 85.0
click at [549, 349] on div "regex https://siga(\d{2})\.activesoft\.com\.br/portal_professor/" at bounding box center [853, 350] width 1358 height 25
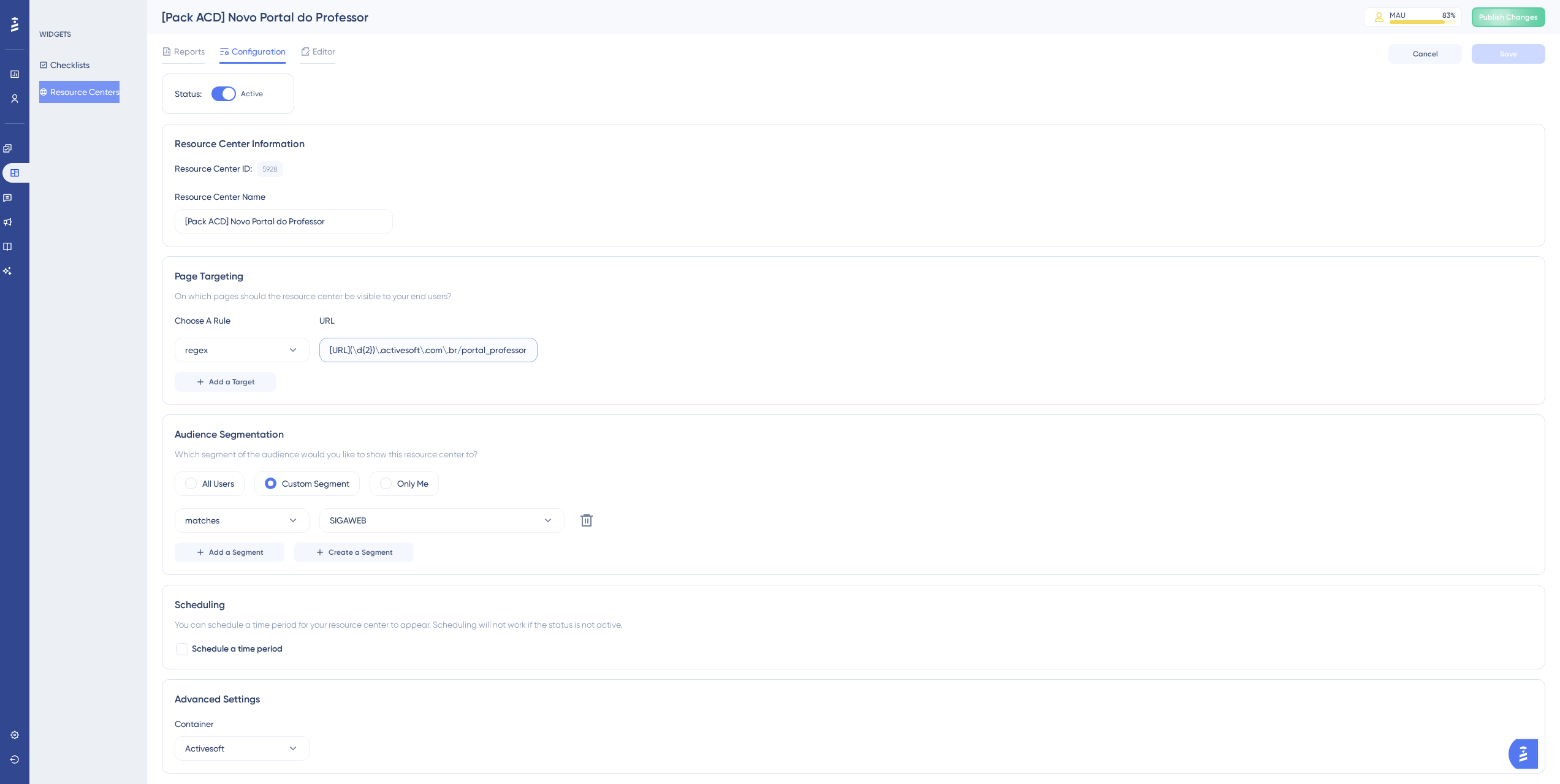
scroll to position [0, 33]
drag, startPoint x: 516, startPoint y: 348, endPoint x: 570, endPoint y: 349, distance: 54.0
click at [570, 349] on div "regex https://siga(\d{2})\.activesoft\.com\.br/portal_professor/" at bounding box center [853, 350] width 1358 height 25
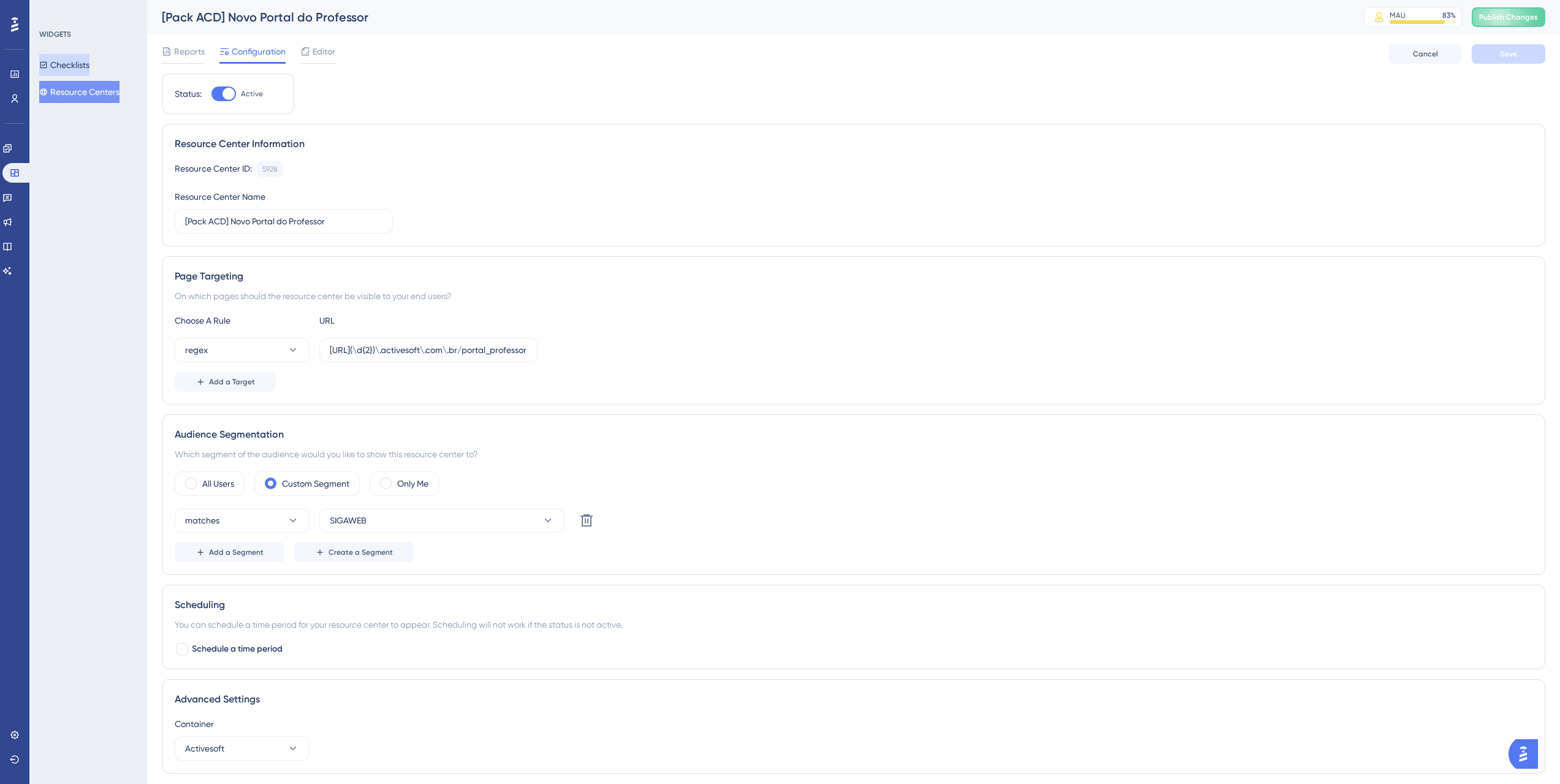
click at [67, 60] on button "Checklists" at bounding box center [64, 65] width 50 height 22
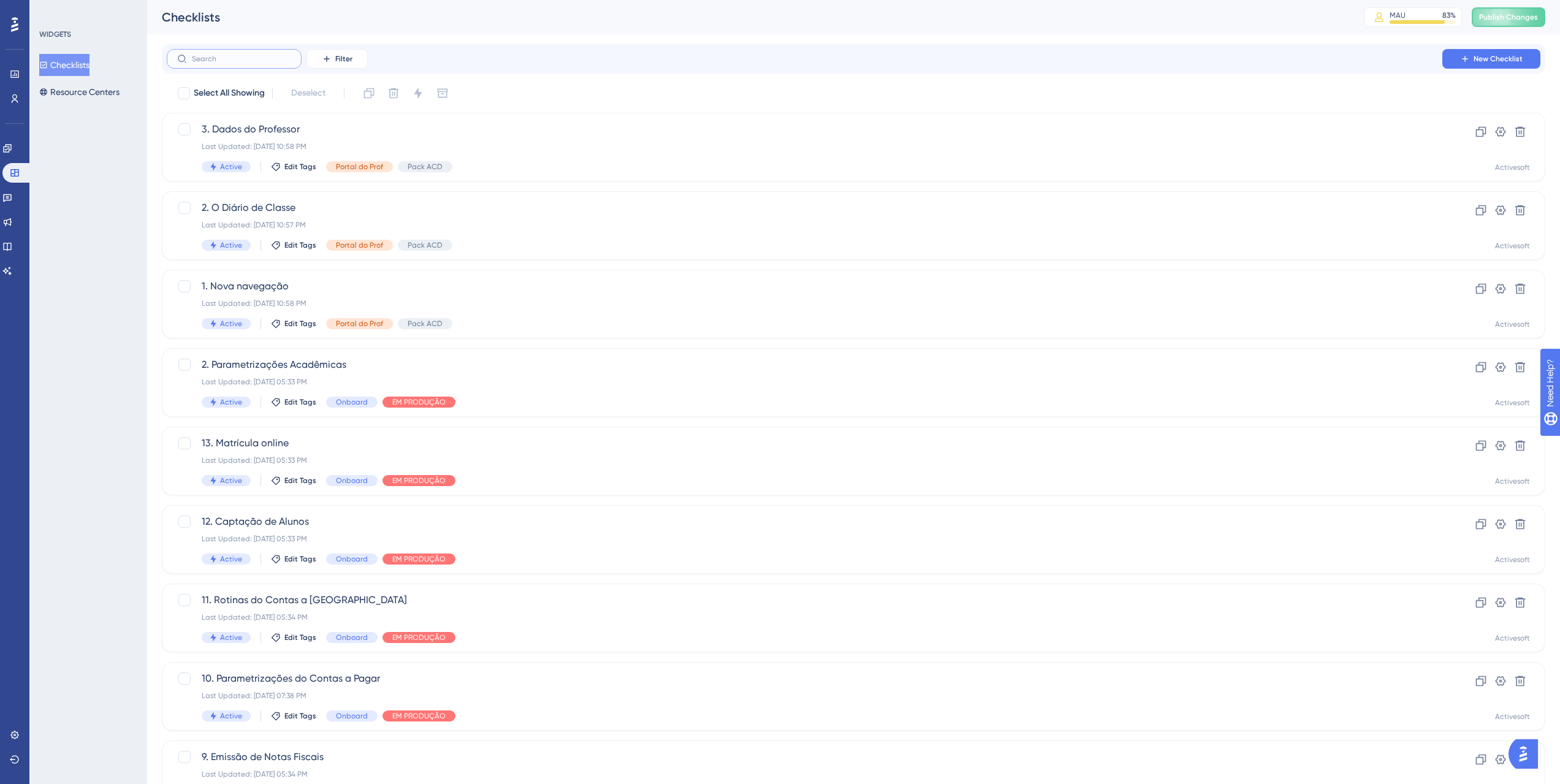
click at [240, 61] on input "text" at bounding box center [241, 59] width 99 height 8
click at [230, 56] on input "text" at bounding box center [241, 59] width 99 height 8
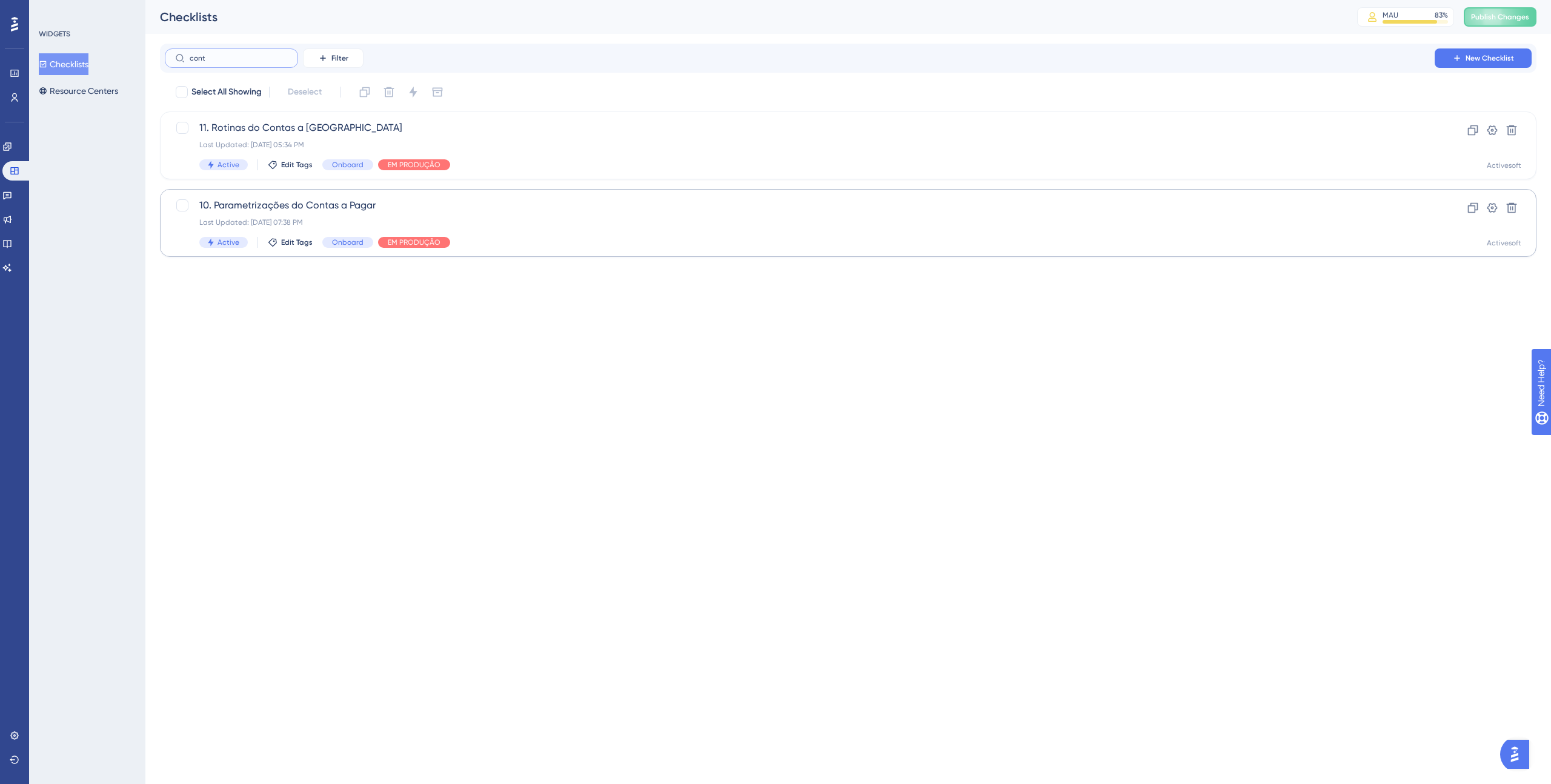
type input "contr"
checkbox input "true"
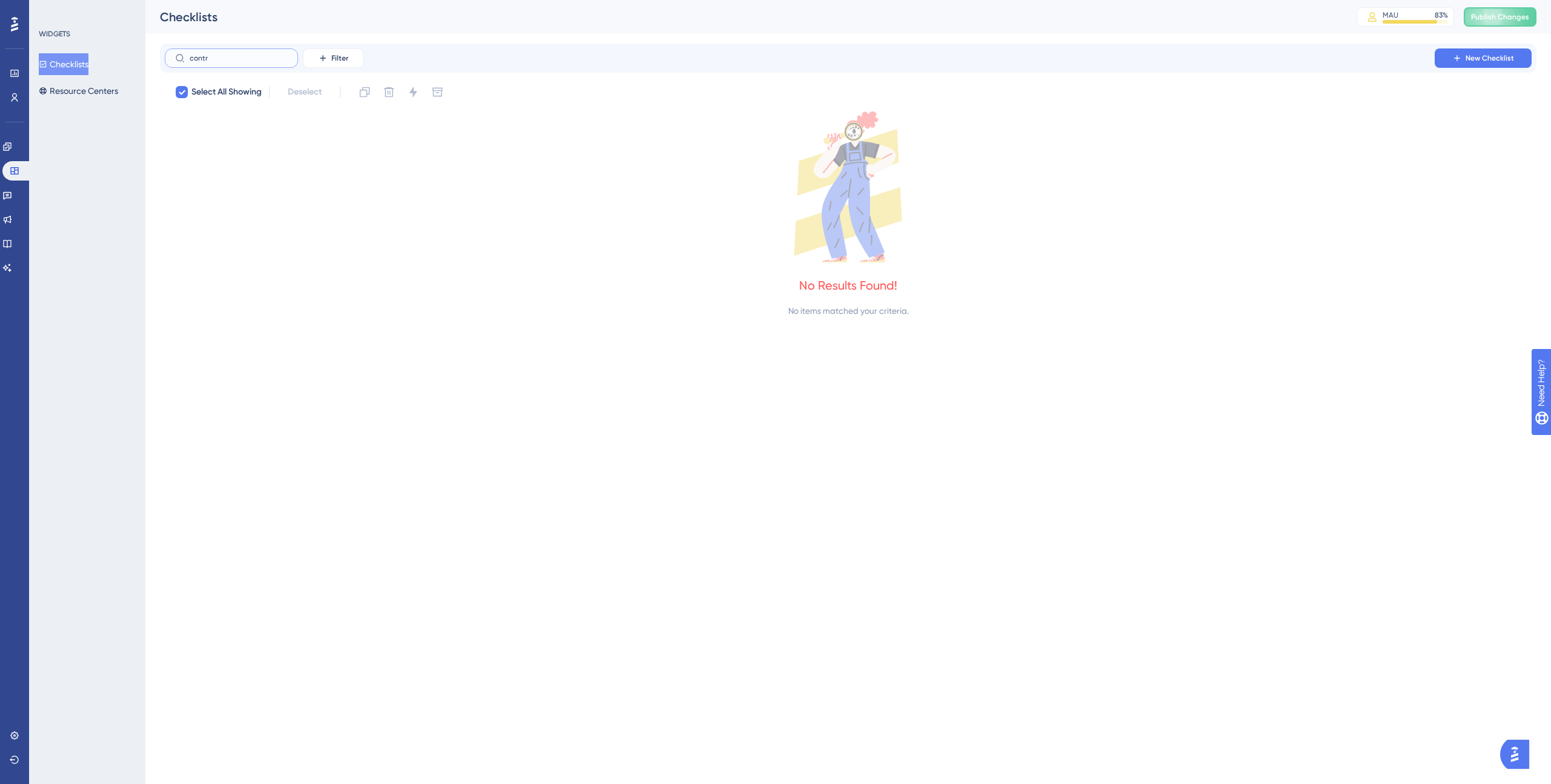
type input "cont"
checkbox input "false"
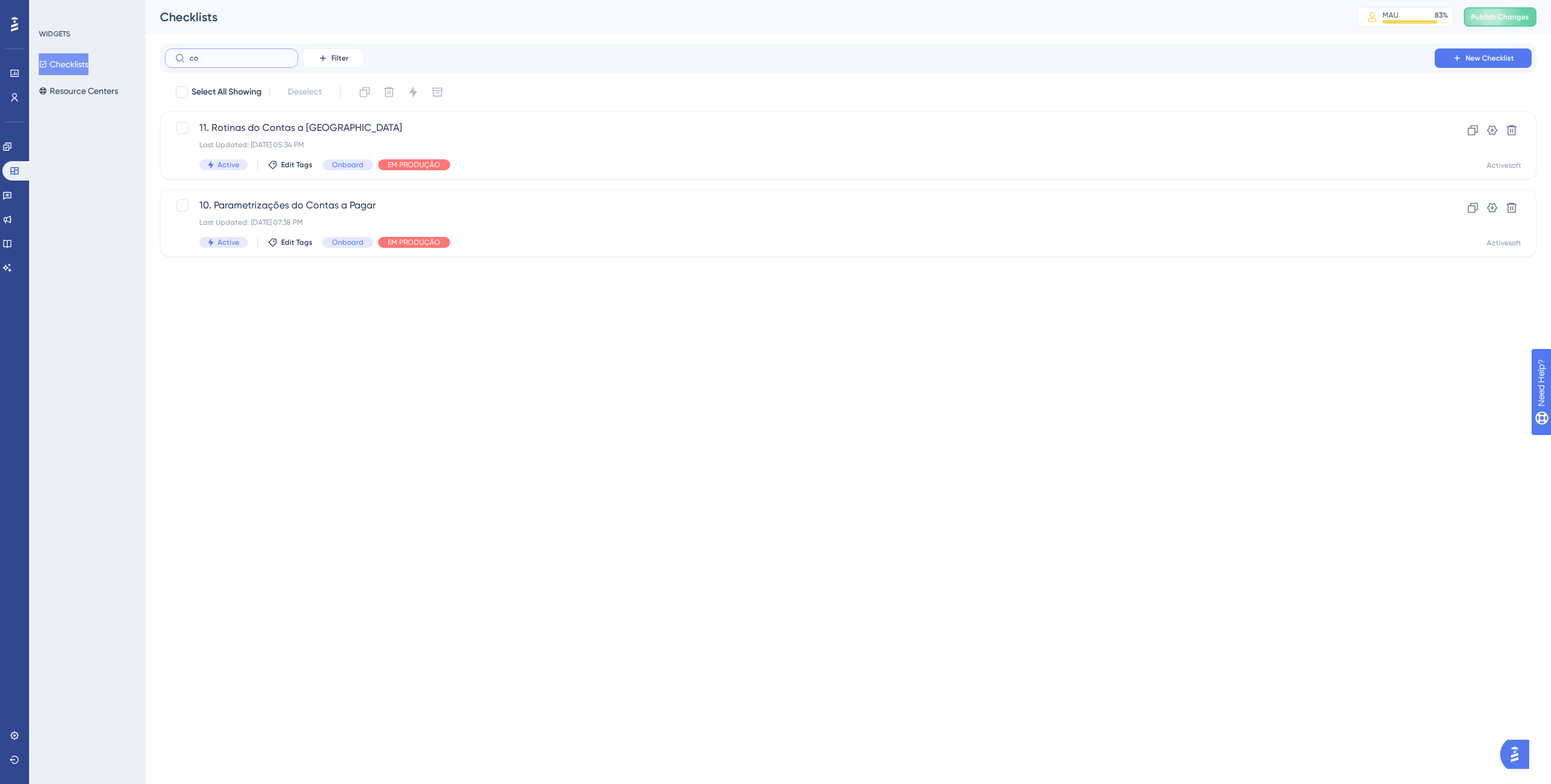
type input "c"
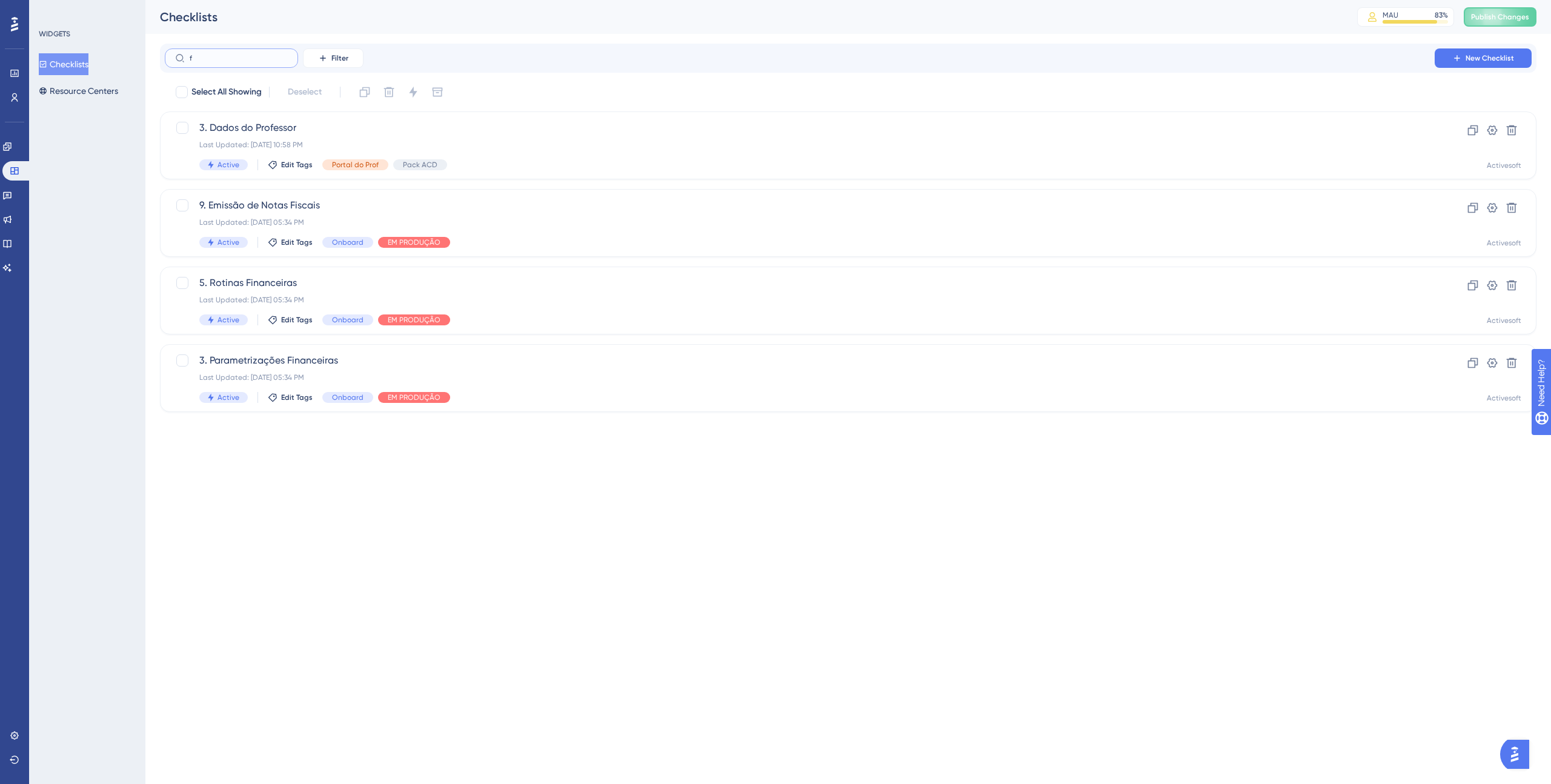
type input "fr"
checkbox input "true"
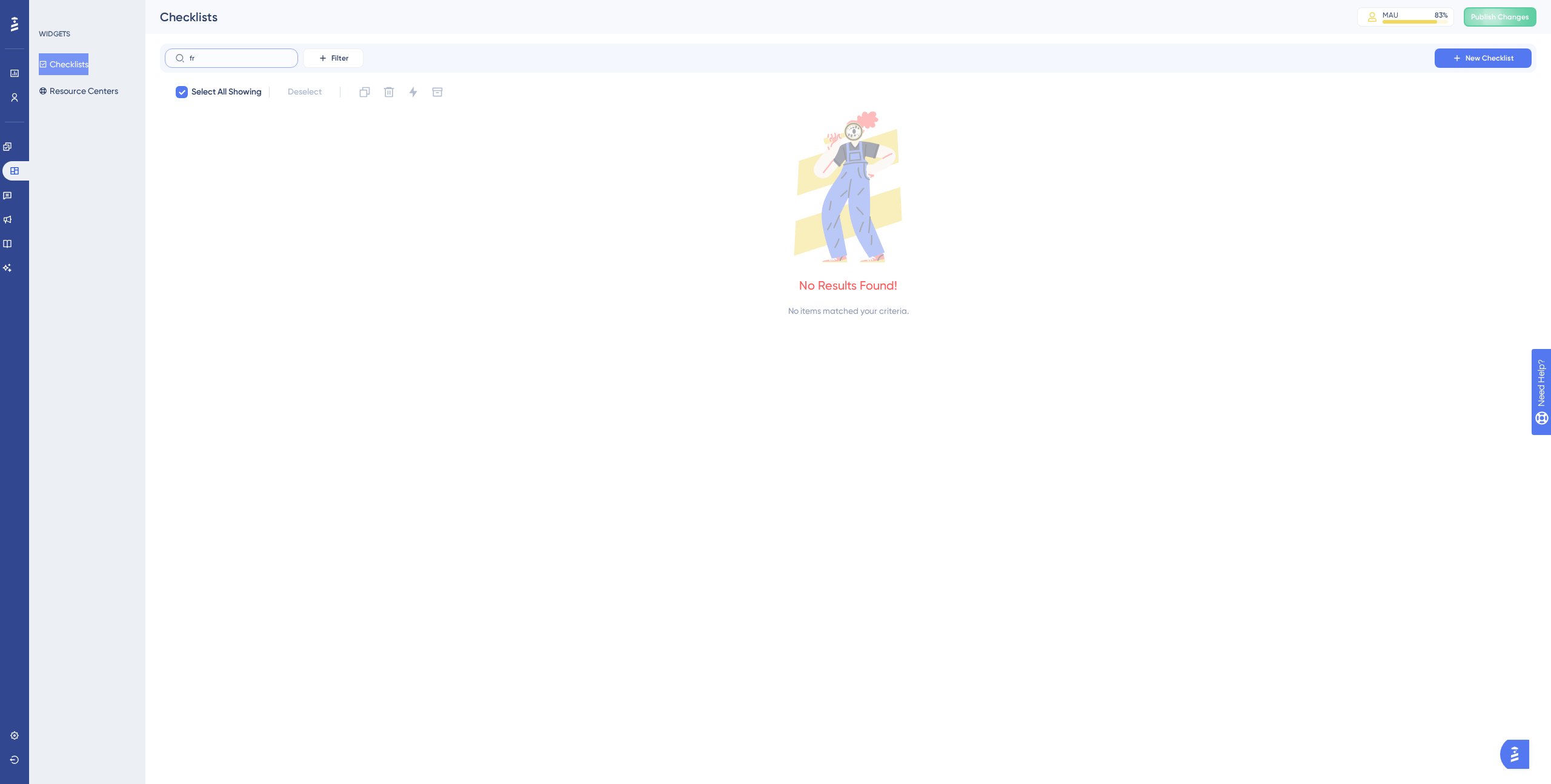
type input "f"
checkbox input "false"
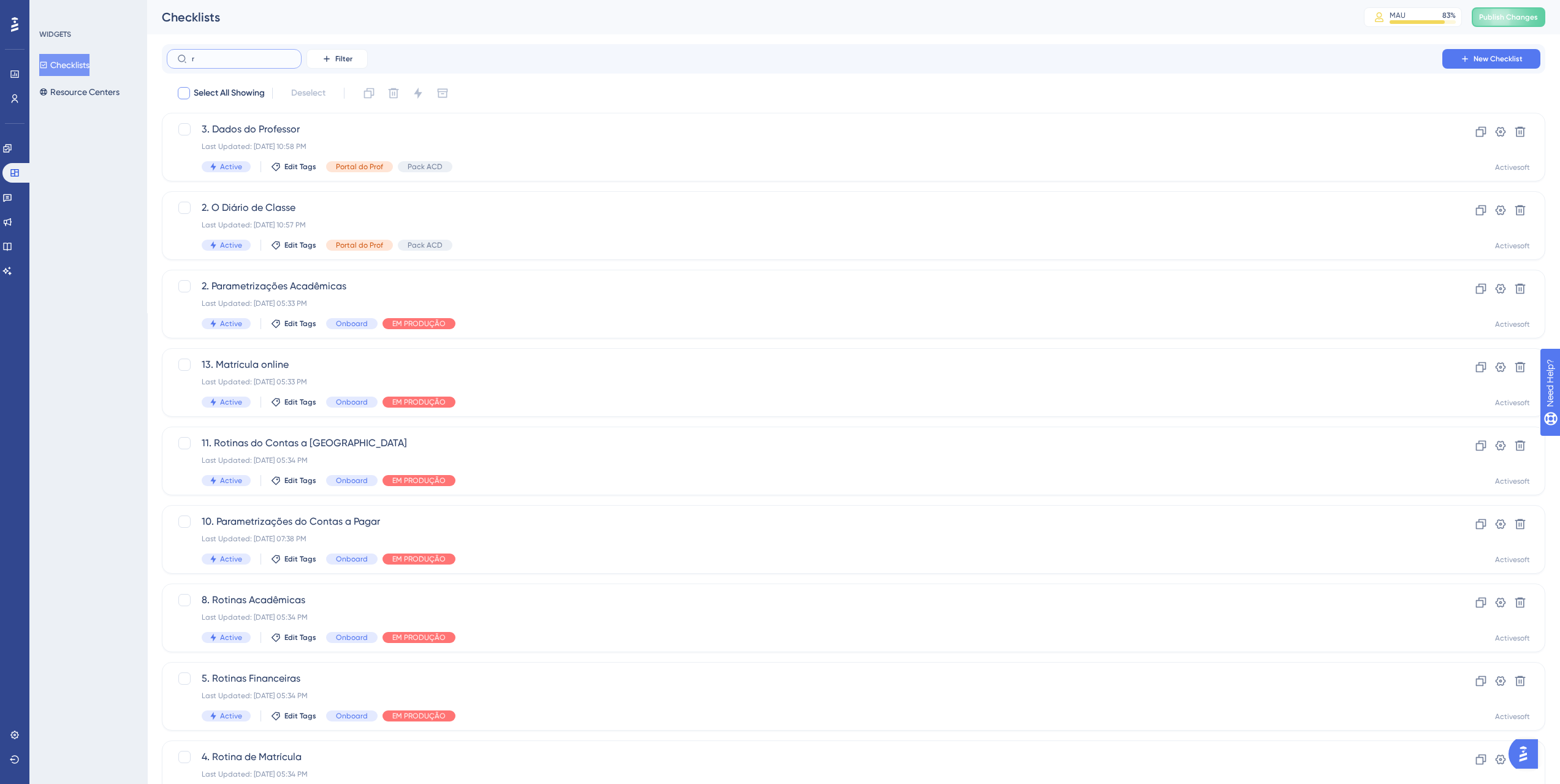
type input "re"
checkbox input "true"
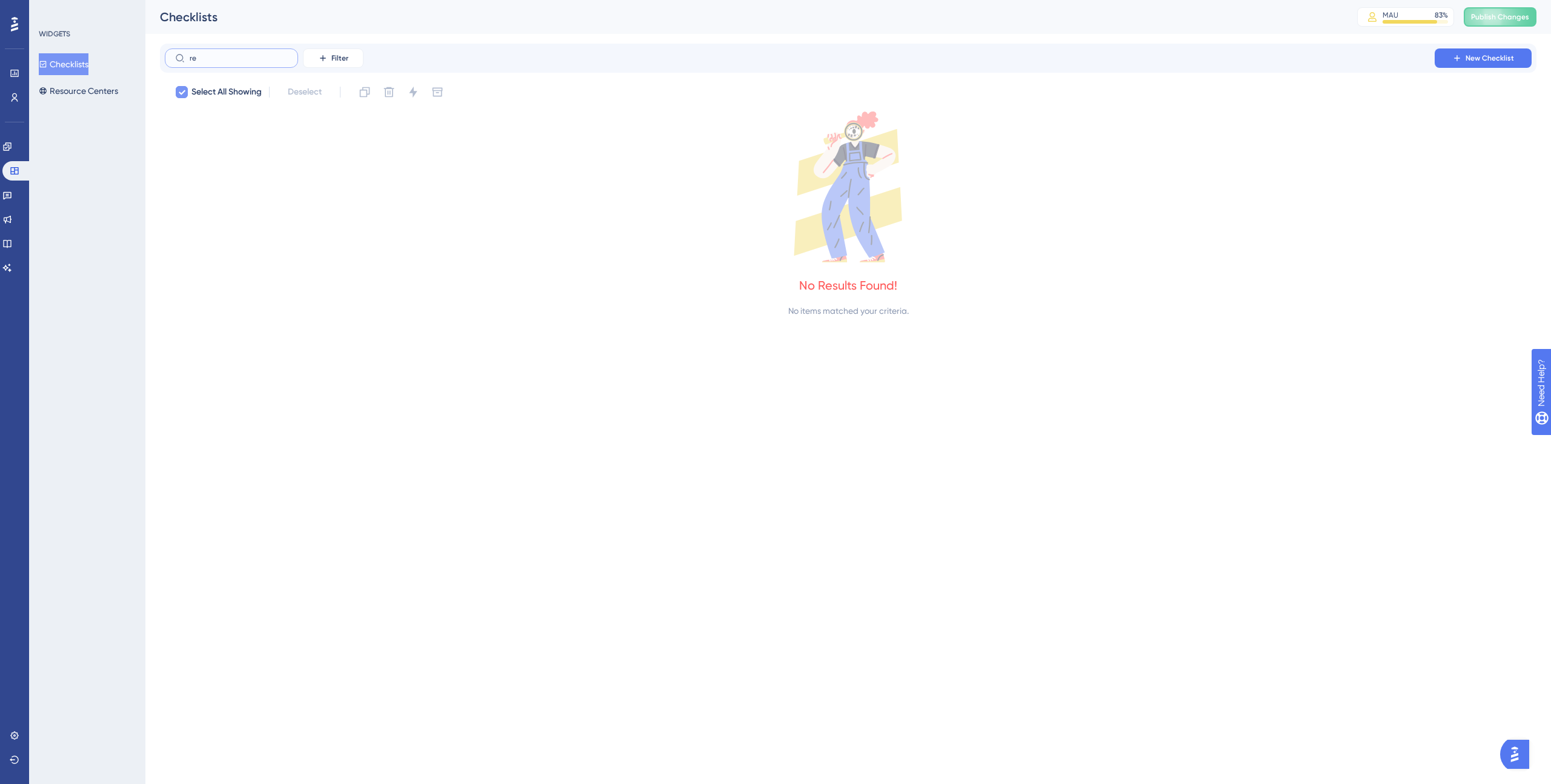
type input "r"
checkbox input "false"
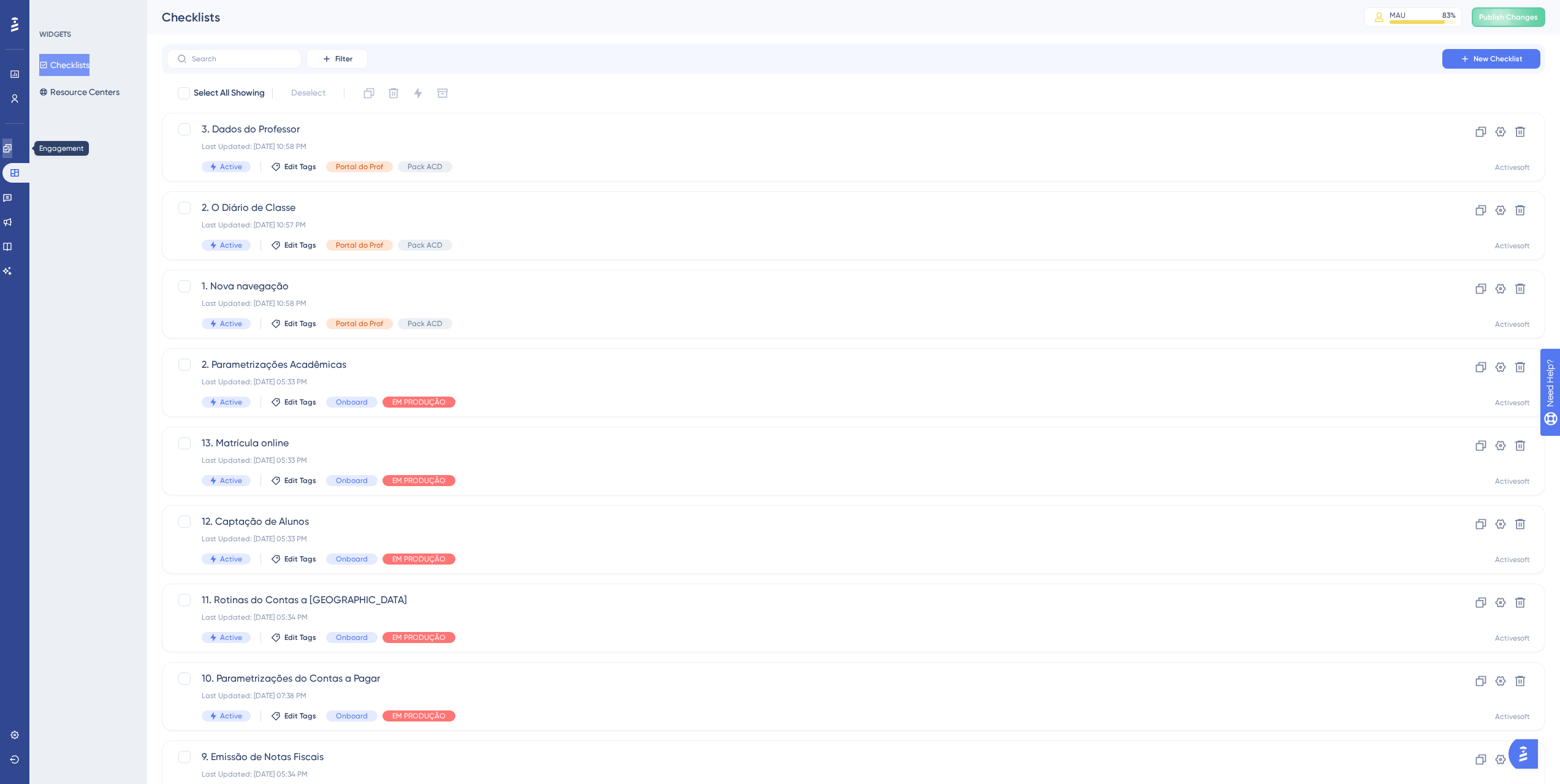
click at [11, 145] on icon at bounding box center [7, 148] width 8 height 8
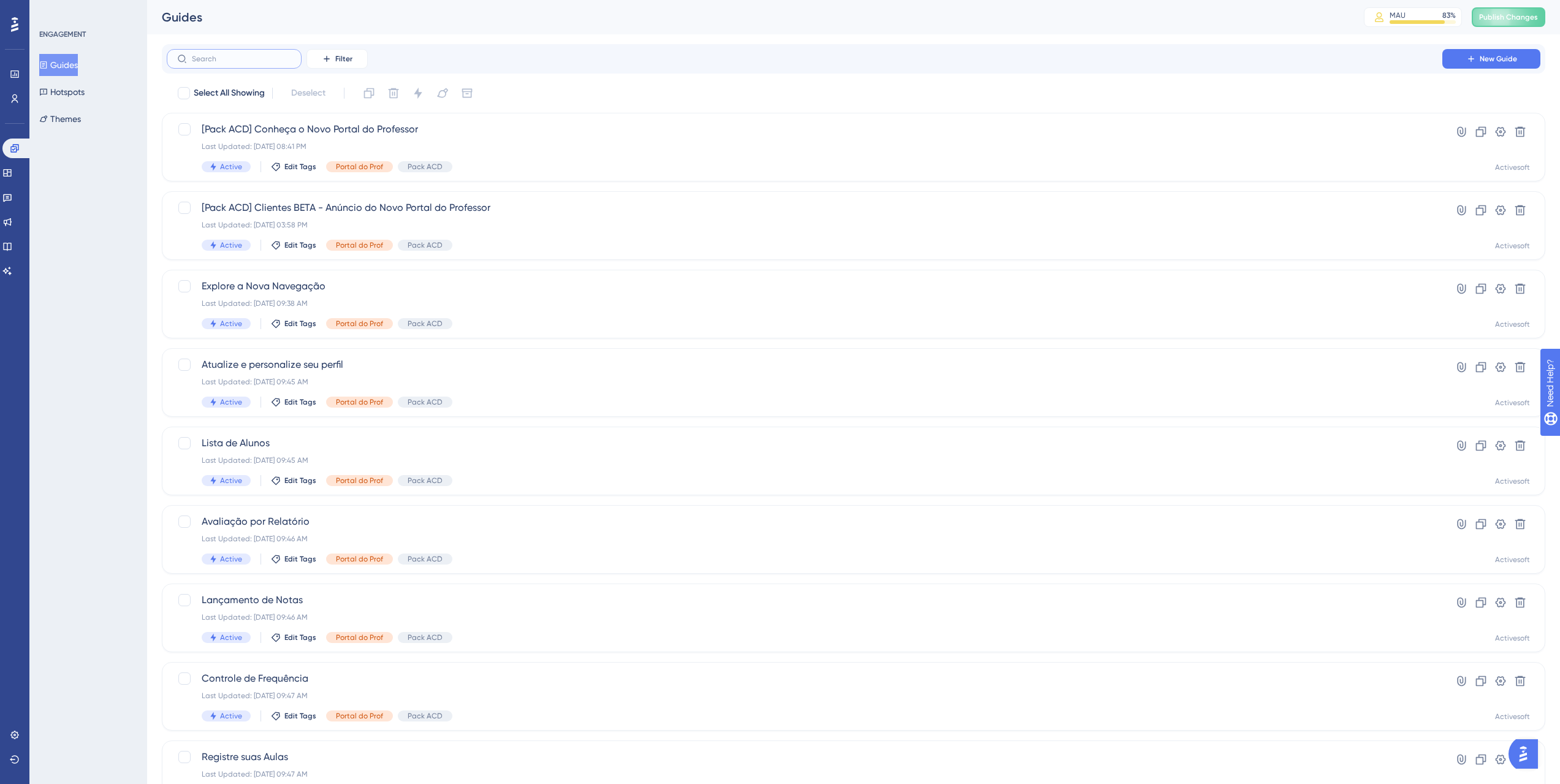
click at [269, 55] on input "text" at bounding box center [241, 59] width 99 height 8
click at [308, 674] on span "Controle de Frequência" at bounding box center [805, 678] width 1206 height 15
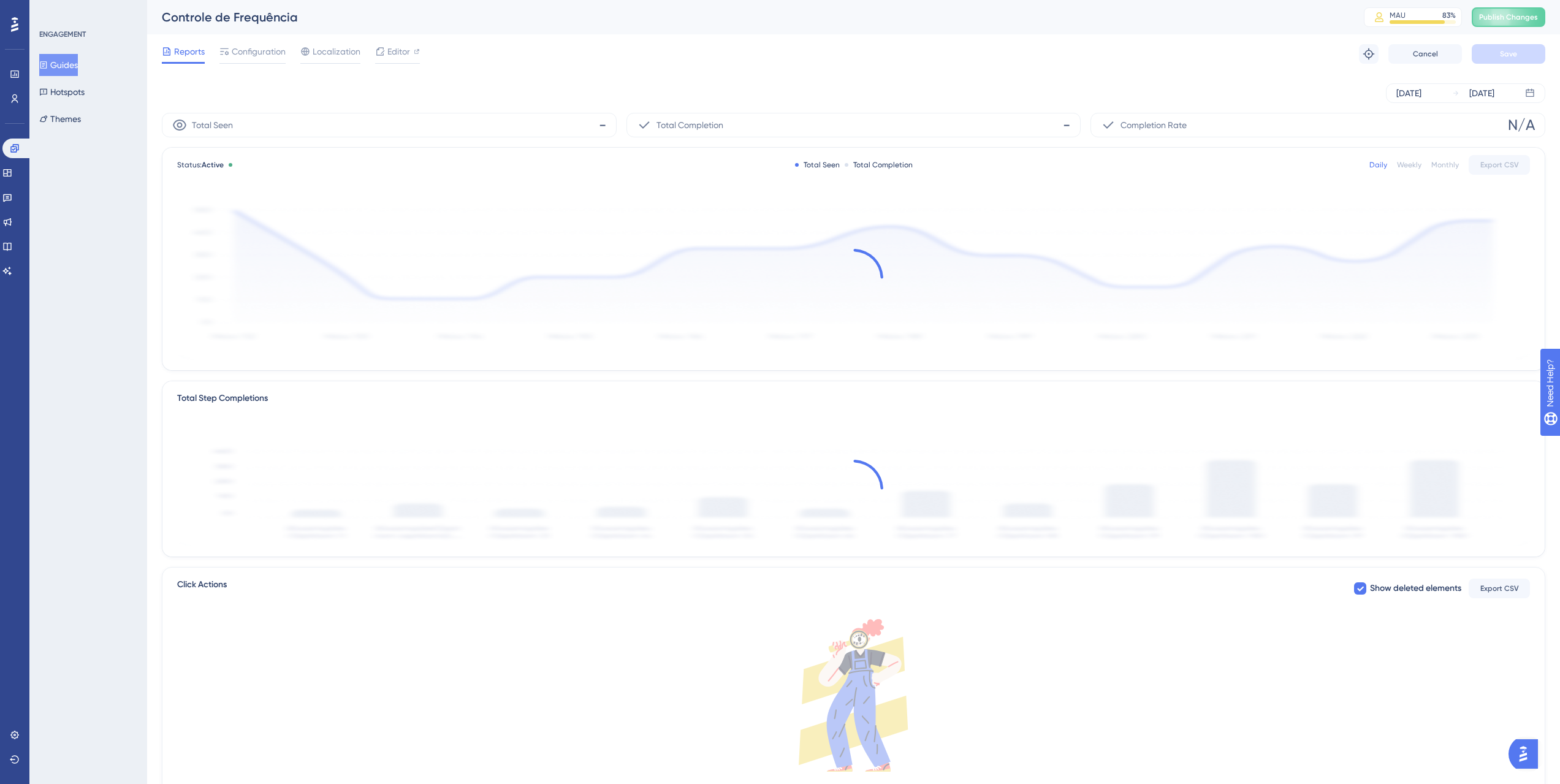
click at [261, 43] on div "Reports Configuration Localization Editor Troubleshoot Cancel Save" at bounding box center [853, 54] width 1383 height 39
click at [260, 48] on span "Configuration" at bounding box center [259, 52] width 54 height 15
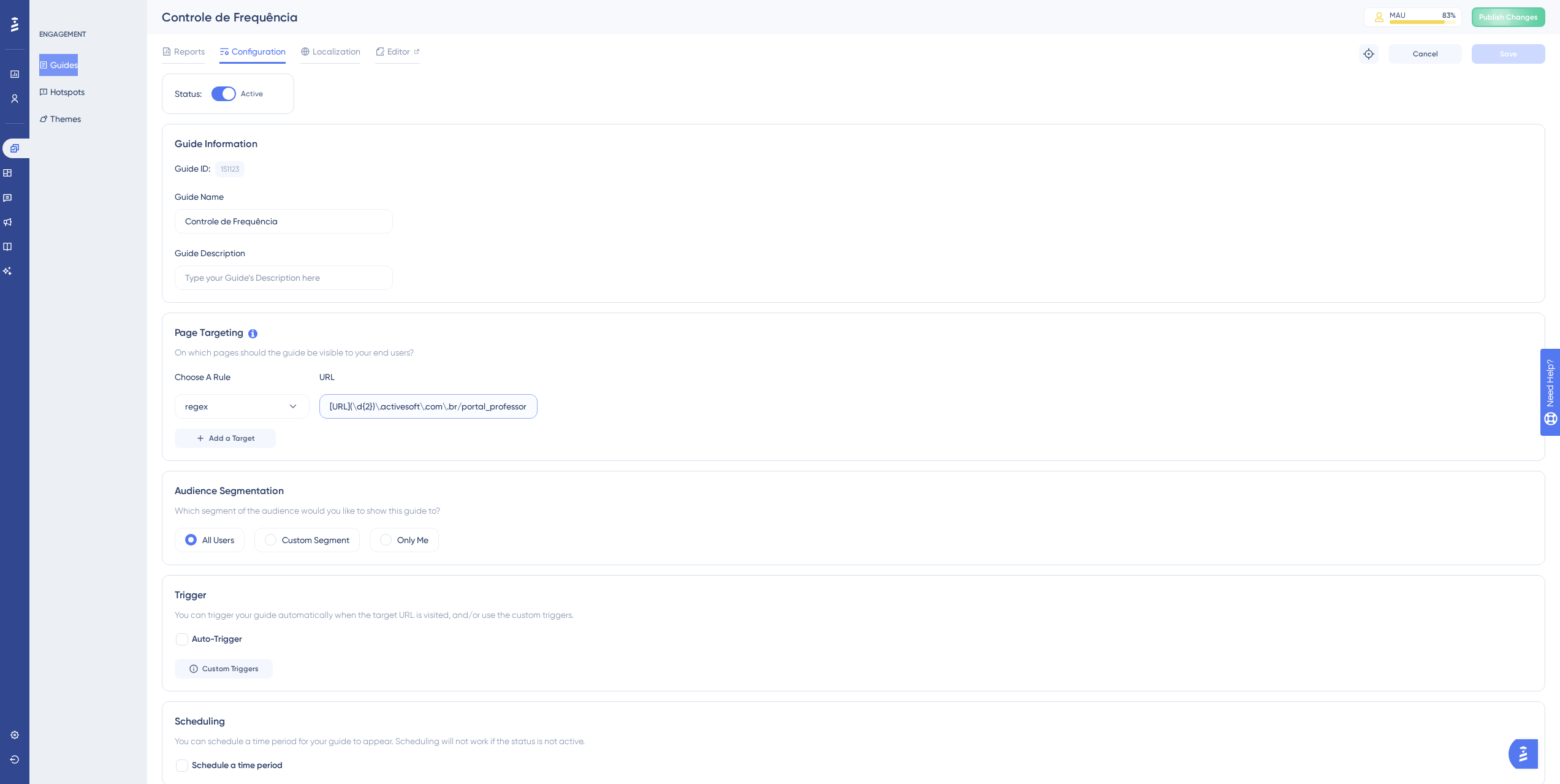
click at [507, 406] on input "[URL](\d{2})\.activesoft\.com\.br/portal_professor/" at bounding box center [428, 406] width 197 height 13
drag, startPoint x: 507, startPoint y: 406, endPoint x: 538, endPoint y: 409, distance: 31.1
click at [537, 409] on div "regex https://siga(\d{2})\.activesoft\.com\.br/portal_professor/" at bounding box center [853, 406] width 1358 height 25
click at [542, 410] on div "regex https://siga(\d{2})\.activesoft\.com\.br/portal_professor/" at bounding box center [853, 406] width 1358 height 25
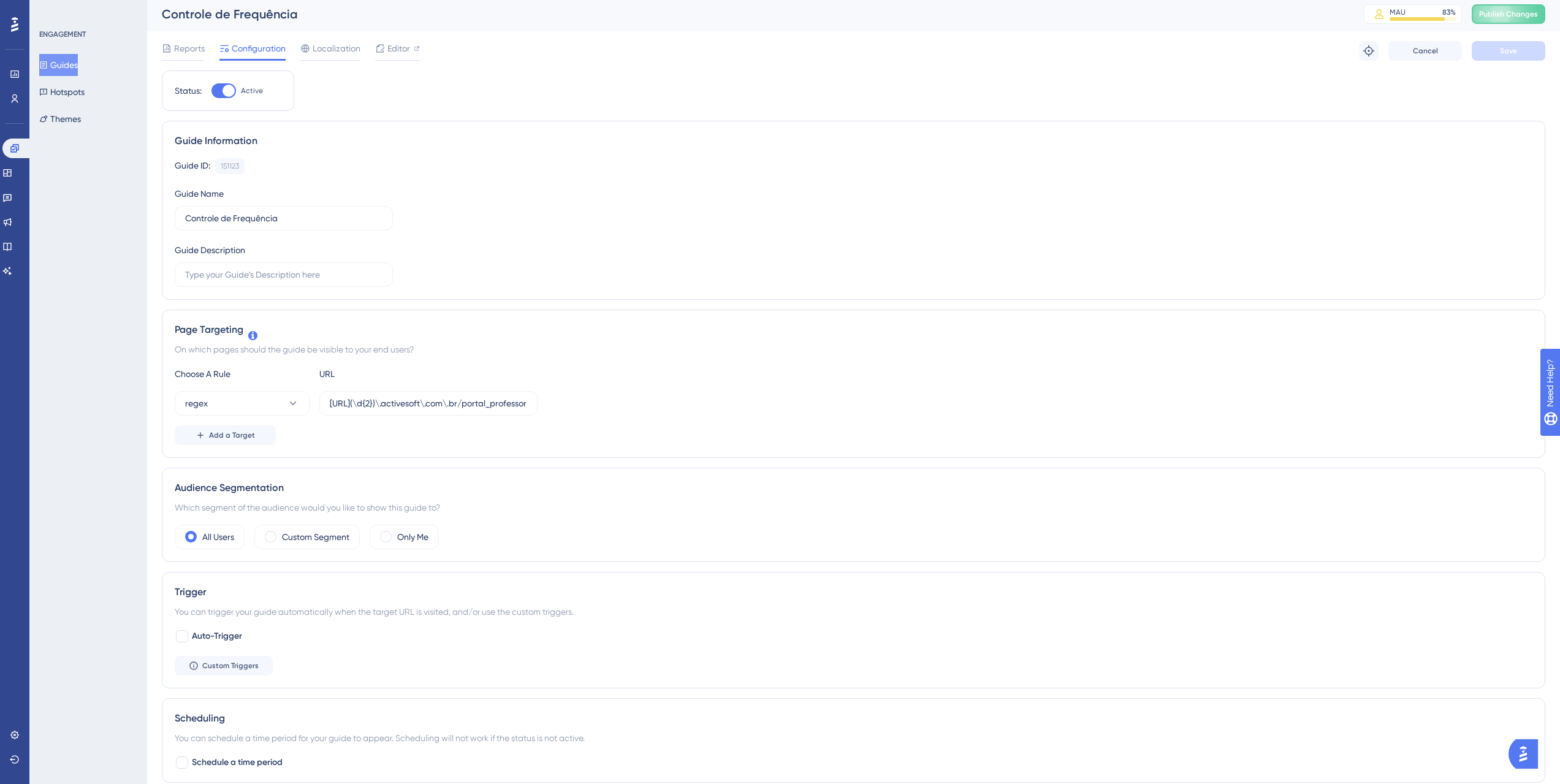
scroll to position [0, 0]
click at [78, 69] on button "Guides" at bounding box center [58, 65] width 39 height 22
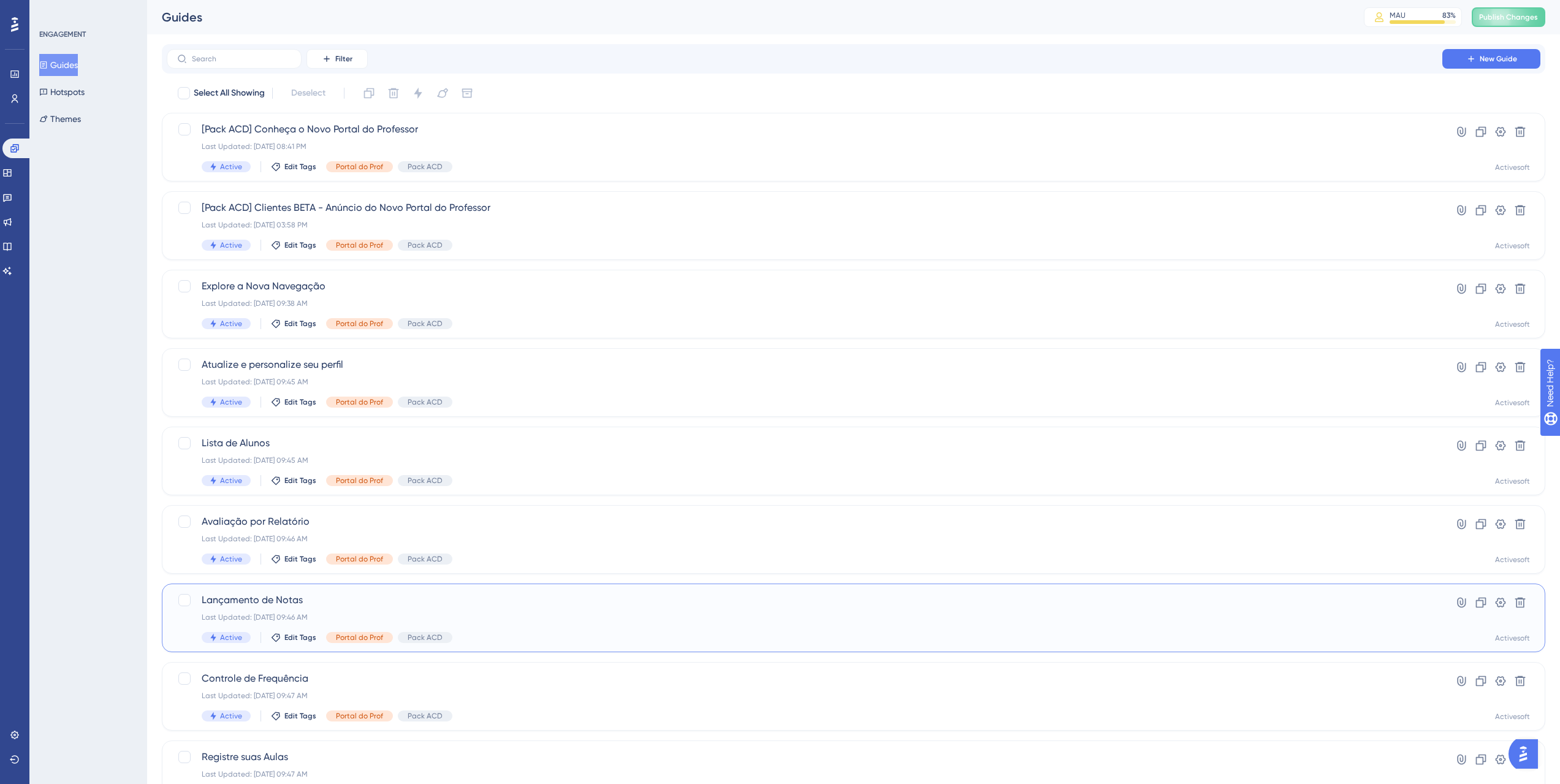
click at [357, 610] on div "Lançamento de Notas Last Updated: 10 de set. de 2025 09:46 AM Active Edit Tags …" at bounding box center [805, 617] width 1206 height 50
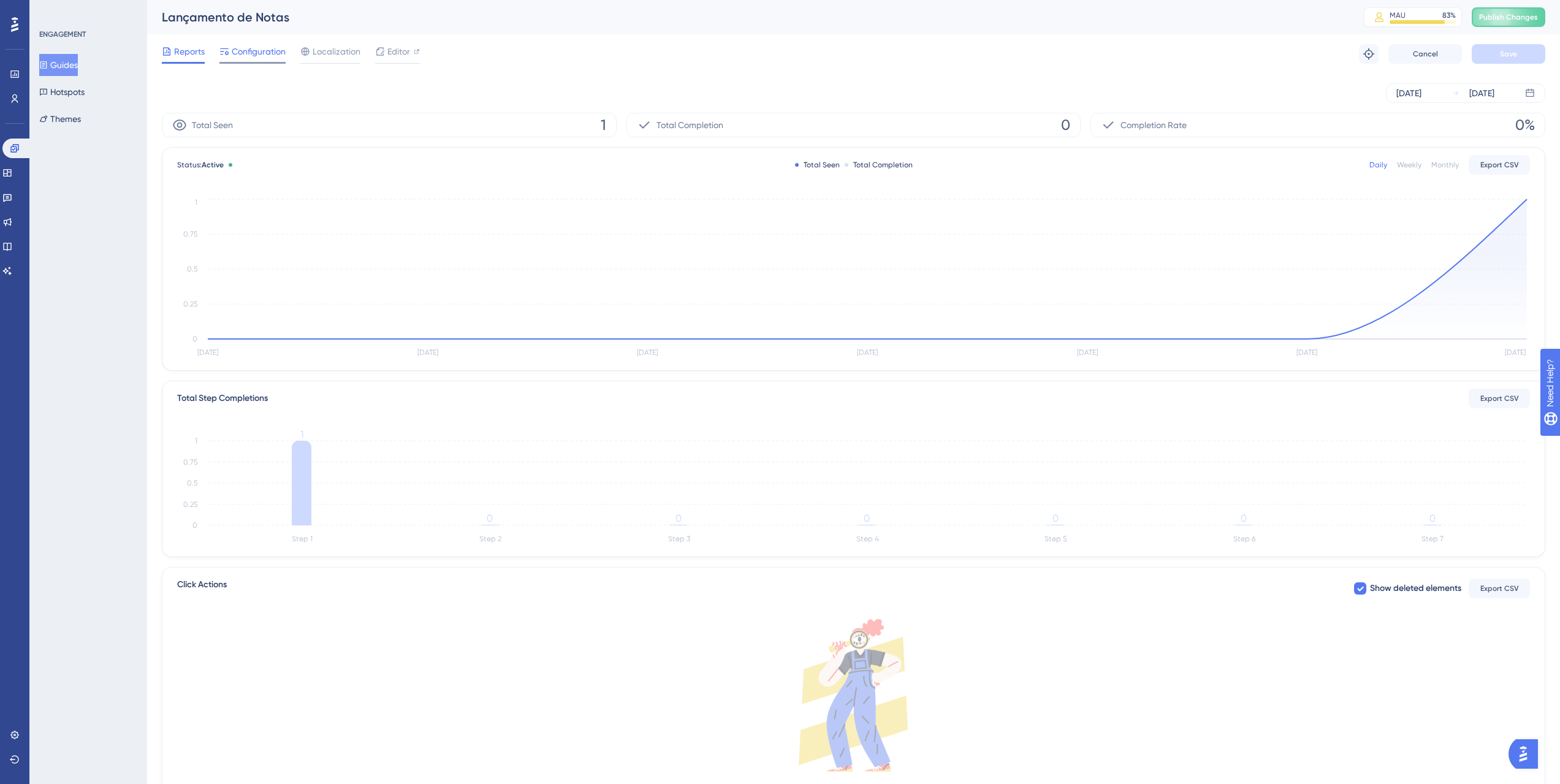
click at [264, 54] on span "Configuration" at bounding box center [259, 52] width 54 height 15
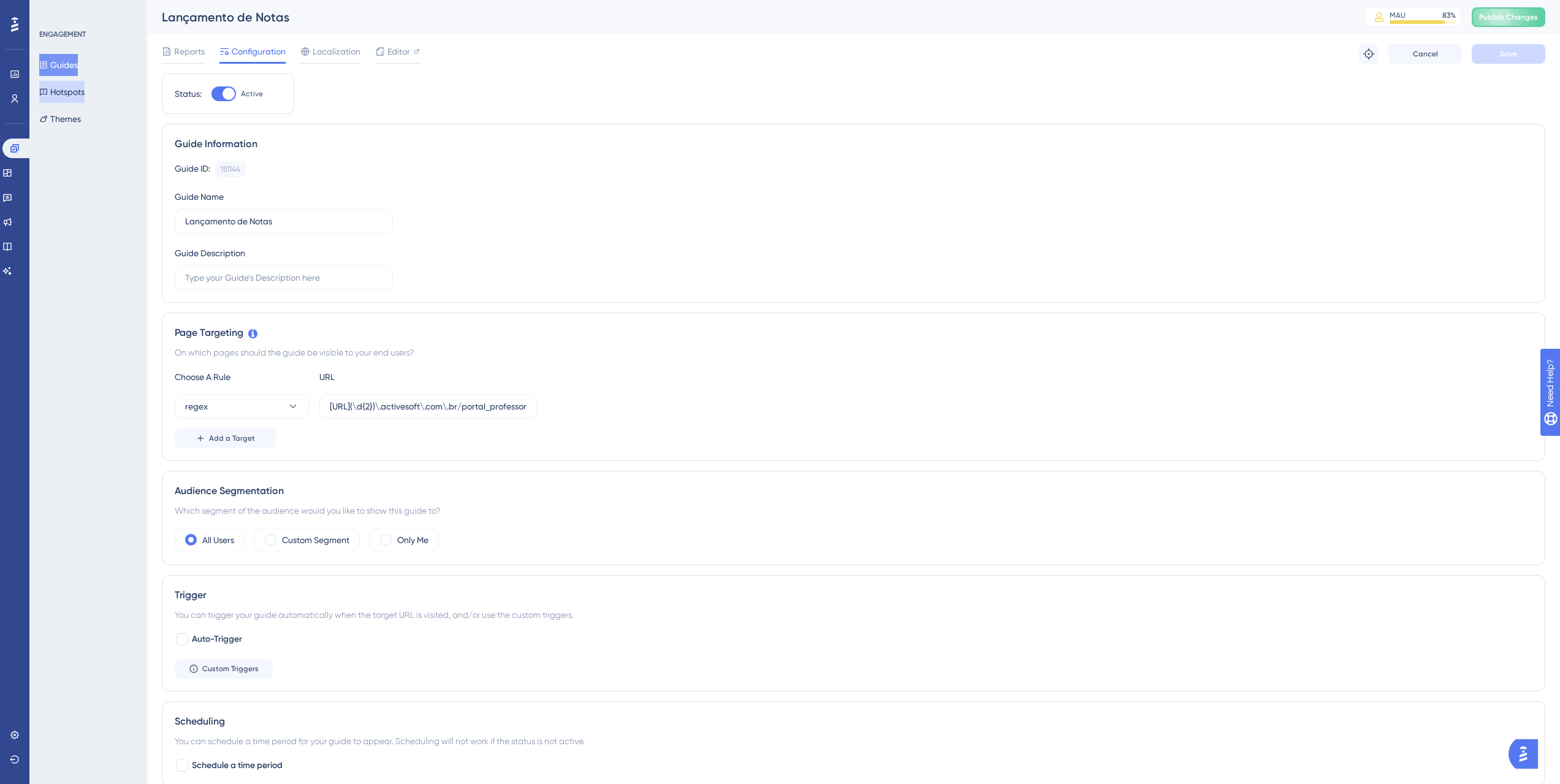
click at [72, 88] on button "Hotspots" at bounding box center [61, 92] width 45 height 22
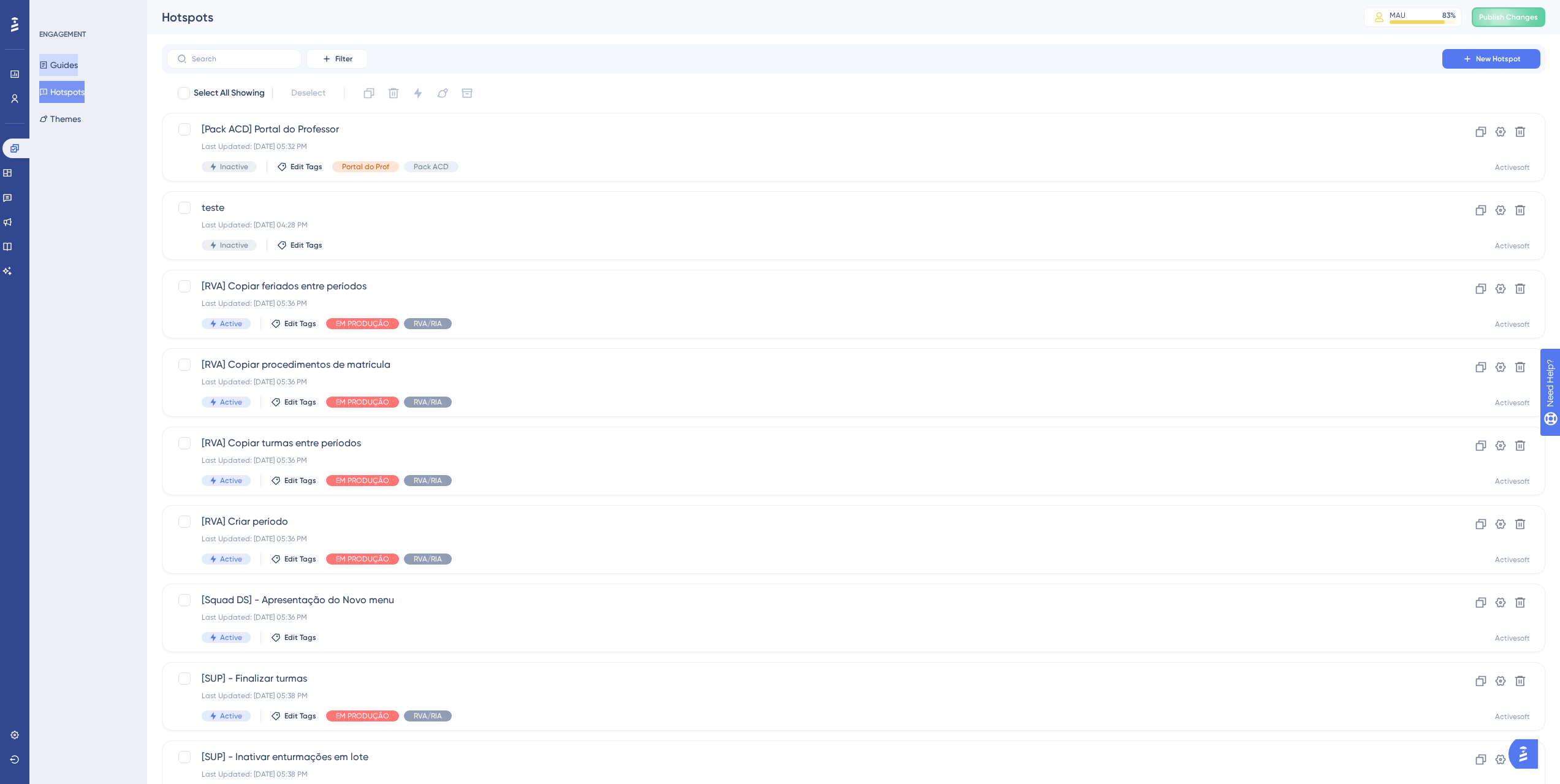
click at [68, 57] on button "Guides" at bounding box center [58, 65] width 39 height 22
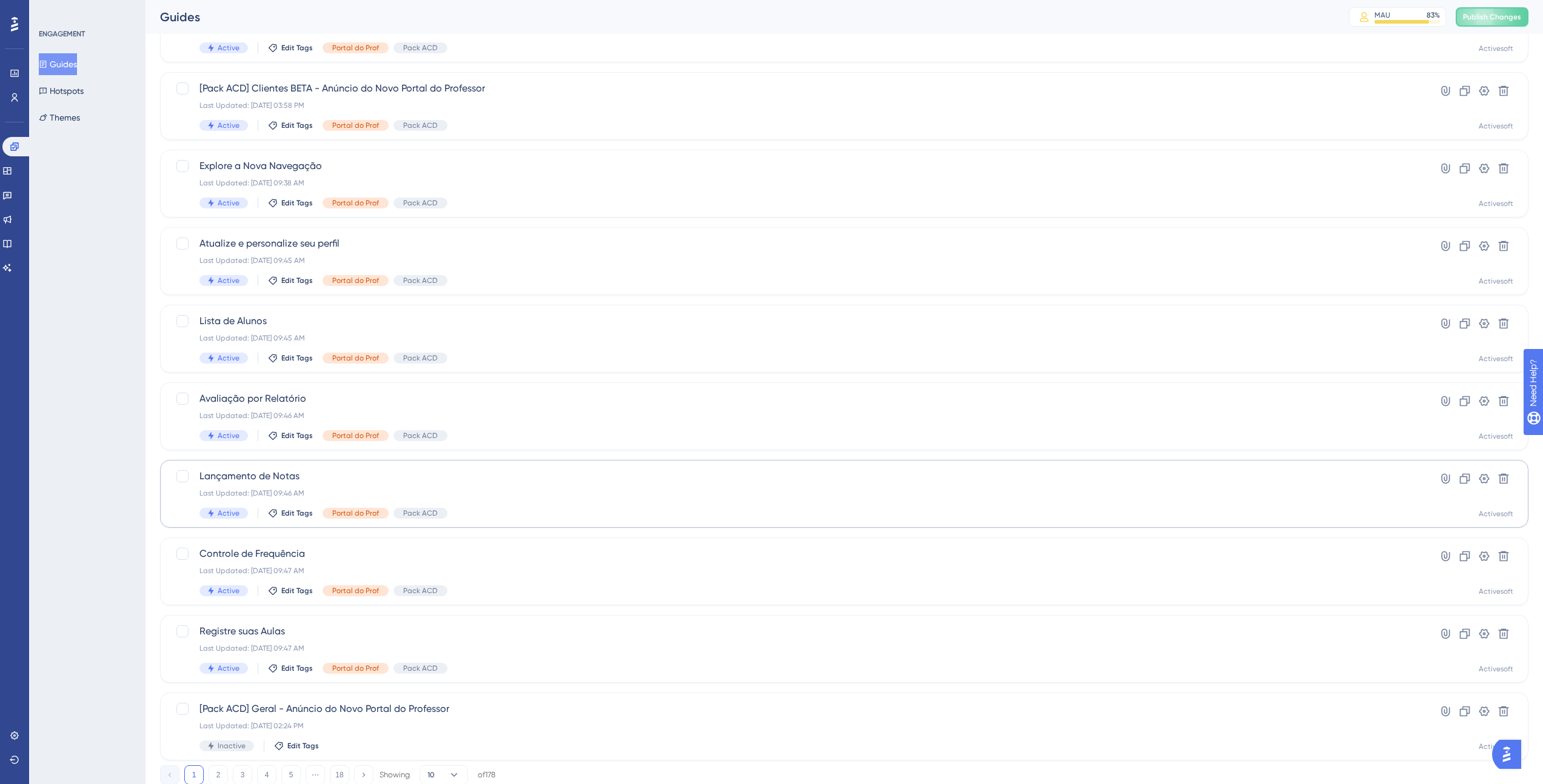
scroll to position [125, 0]
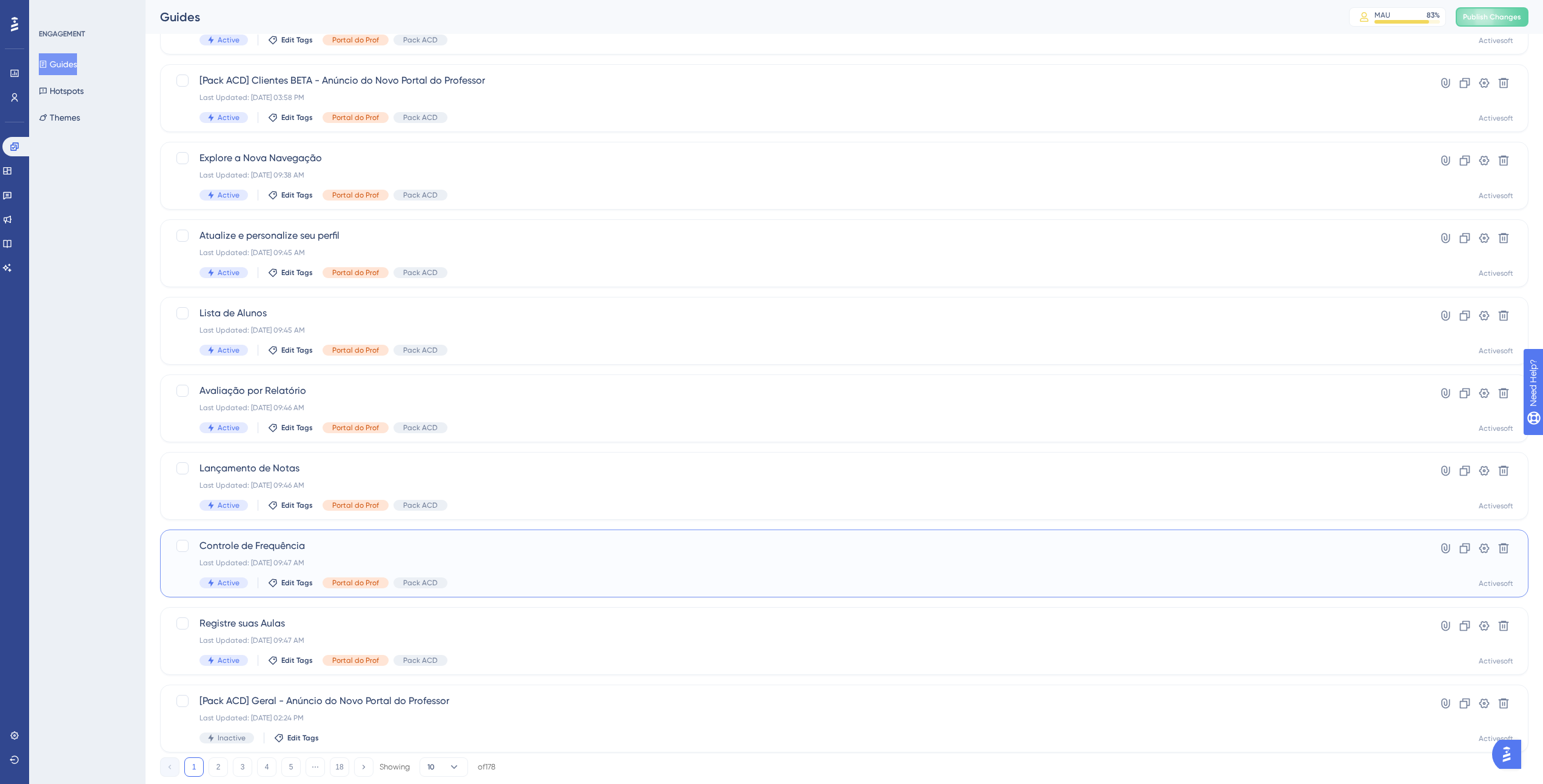
click at [338, 530] on div "Controle de Frequência Last Updated: 10 de set. de 2025 09:47 AM Active Edit Ta…" at bounding box center [844, 564] width 1368 height 68
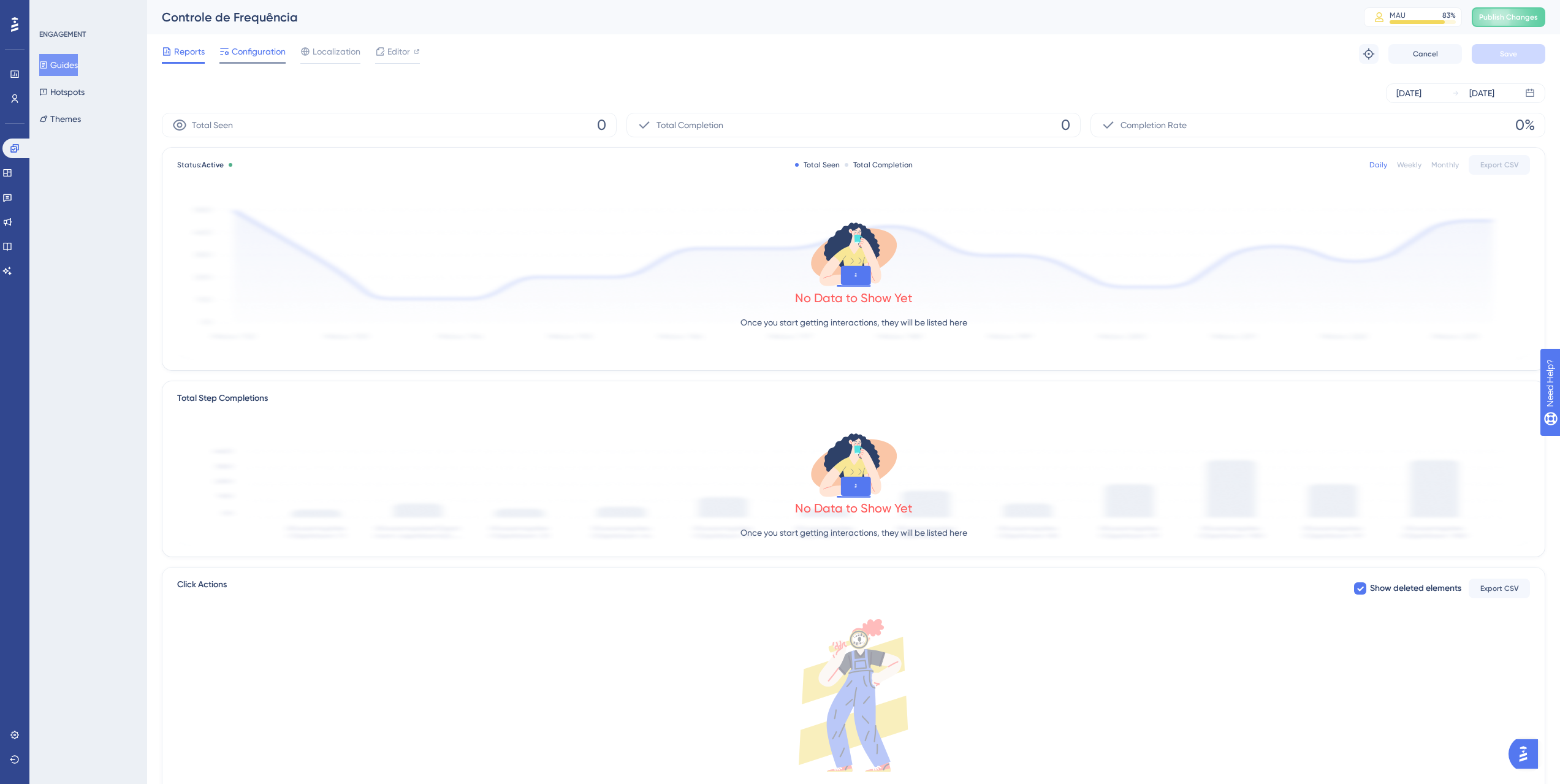
click at [264, 57] on span "Configuration" at bounding box center [259, 52] width 54 height 15
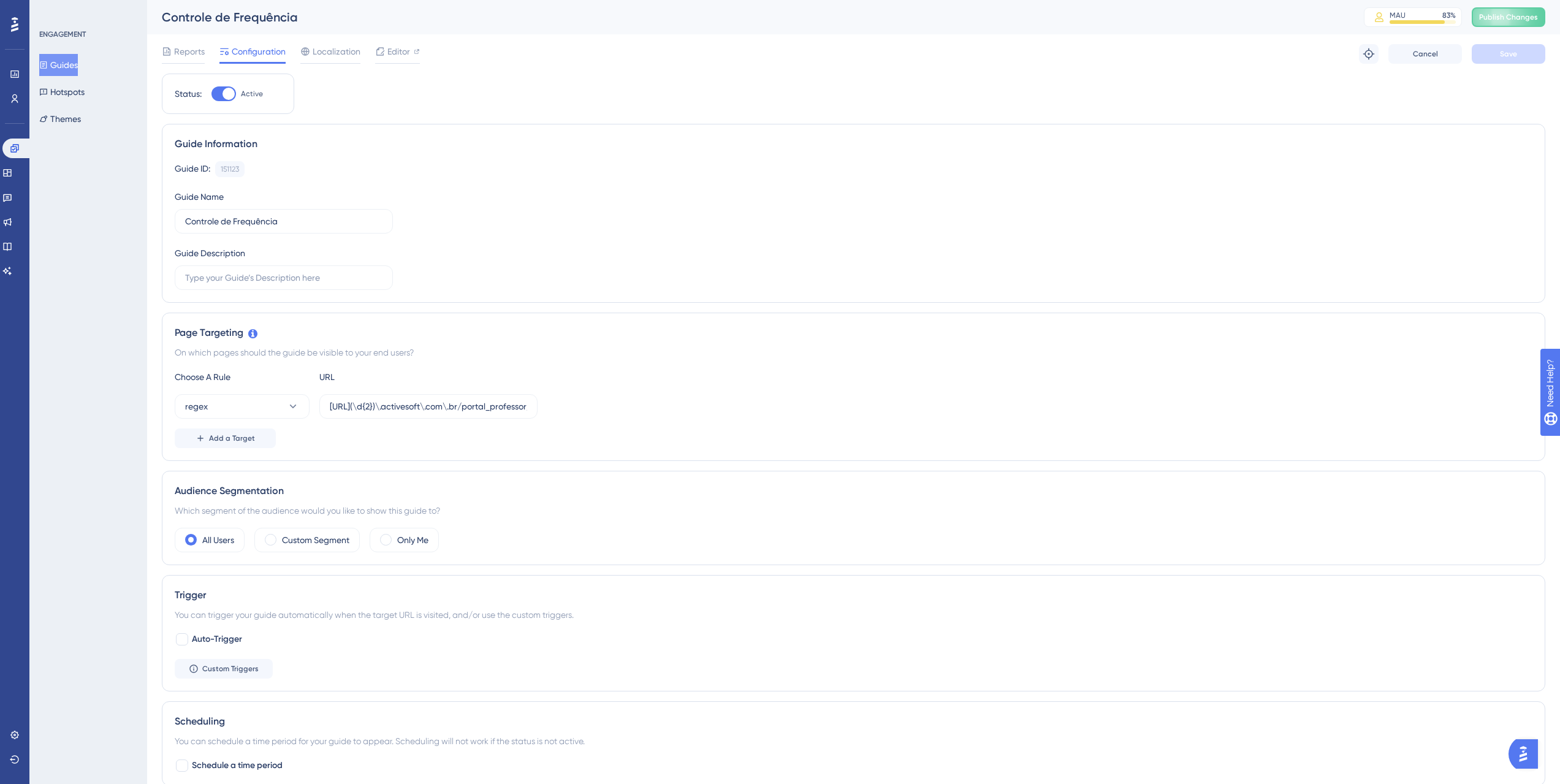
click at [564, 315] on div "Page Targeting On which pages should the guide be visible to your end users? Ch…" at bounding box center [853, 387] width 1383 height 148
drag, startPoint x: 442, startPoint y: 405, endPoint x: 529, endPoint y: 410, distance: 87.1
click at [529, 410] on label "[URL](\d{2})\.activesoft\.com\.br/portal_professor/" at bounding box center [429, 406] width 218 height 25
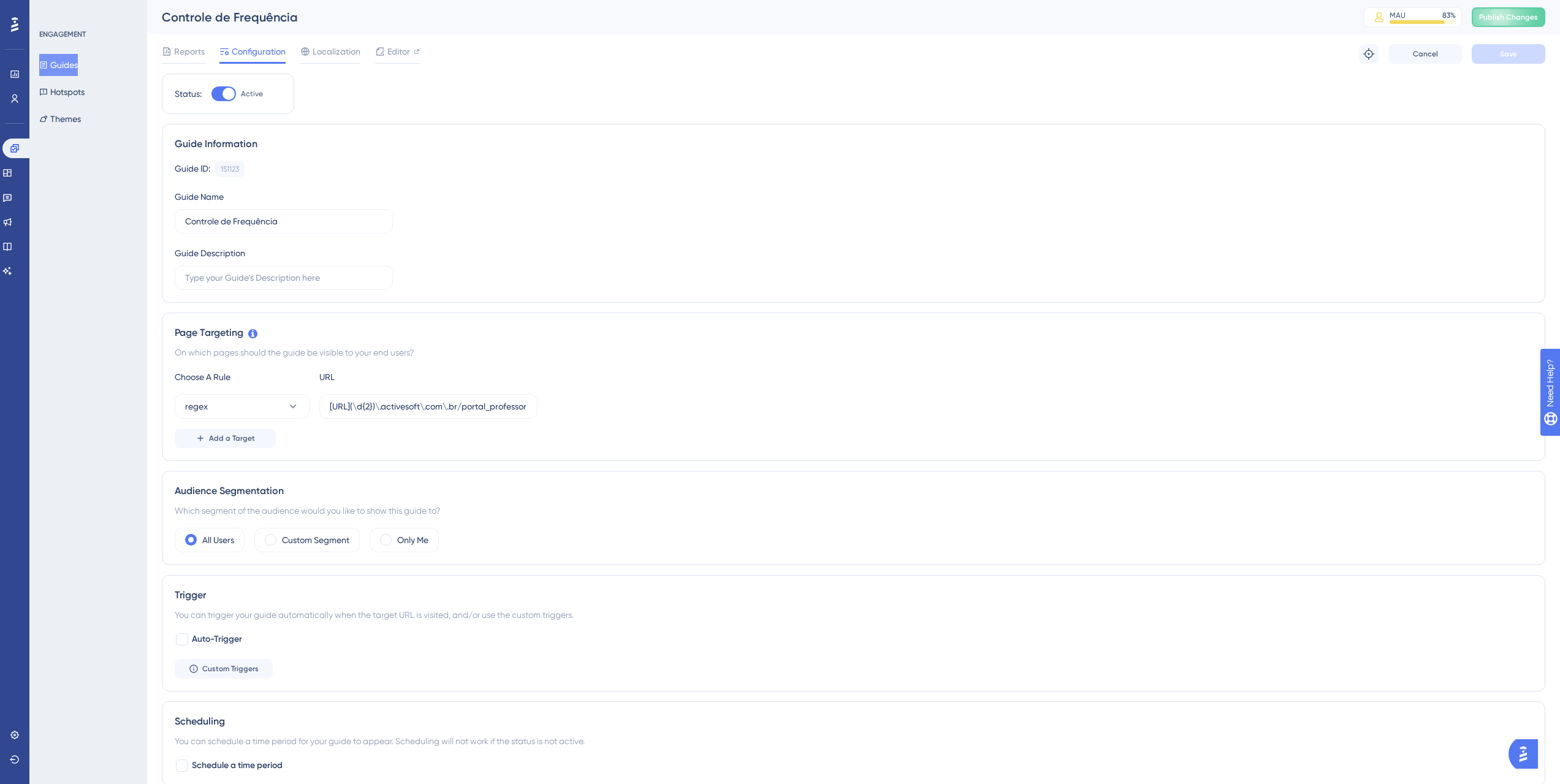
click at [532, 425] on div "Choose A Rule URL regex https://siga(\d{2})\.activesoft\.com\.br/portal_profess…" at bounding box center [853, 409] width 1358 height 79
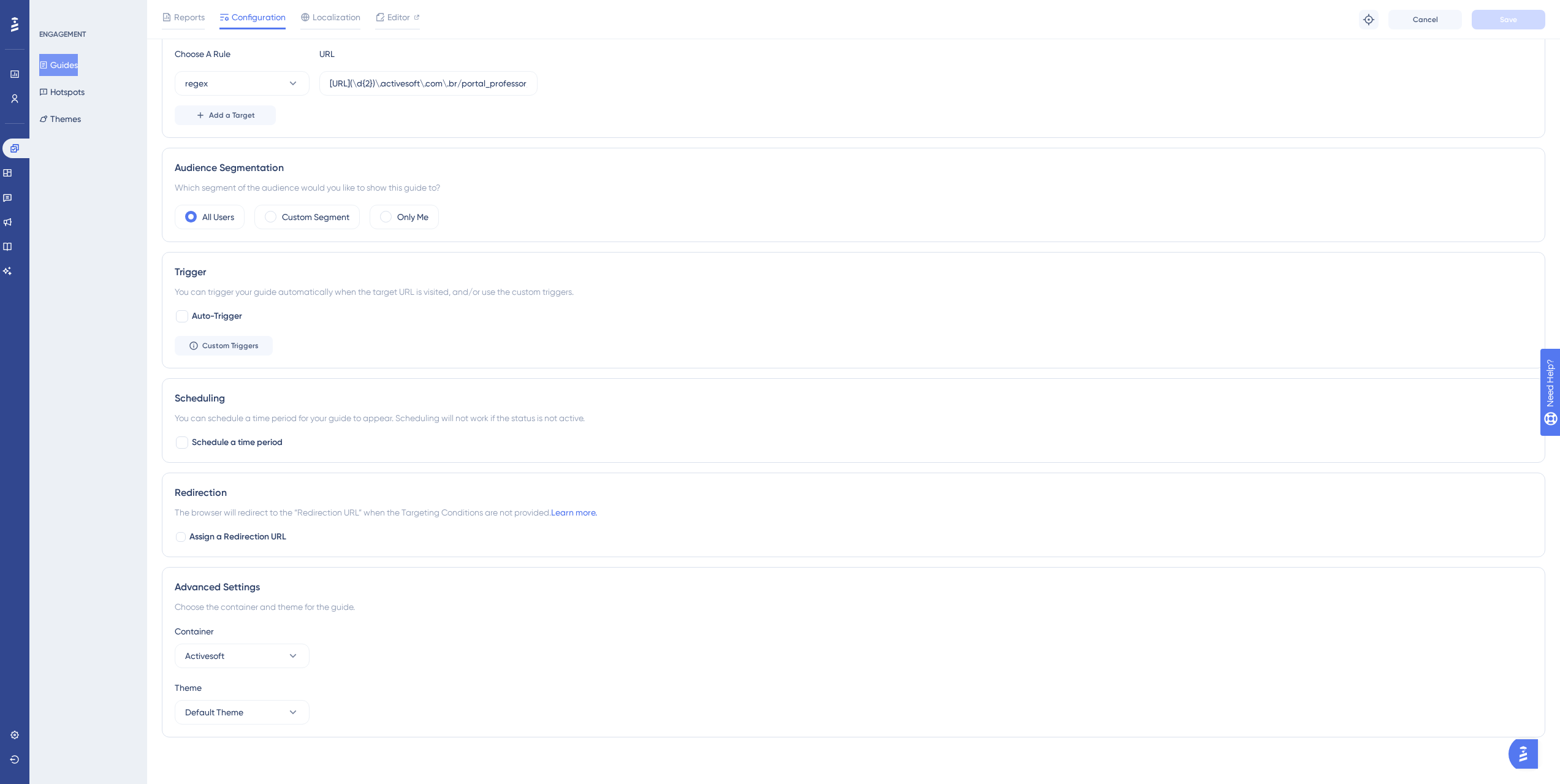
scroll to position [330, 0]
click at [12, 173] on link at bounding box center [7, 173] width 10 height 20
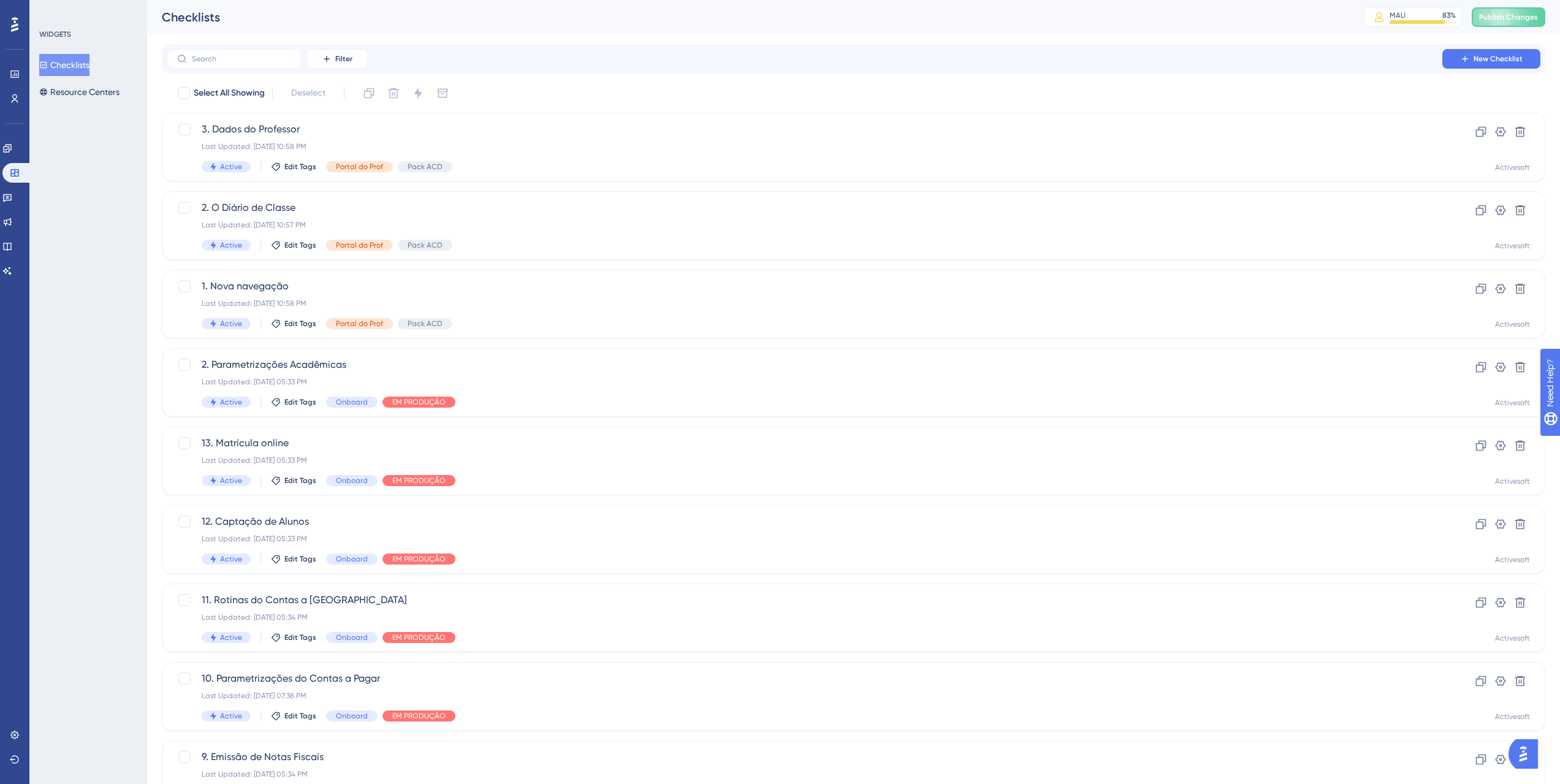
click at [81, 103] on div "WIDGETS Checklists Resource Centers" at bounding box center [88, 392] width 118 height 784
click at [91, 95] on button "Resource Centers" at bounding box center [79, 92] width 80 height 22
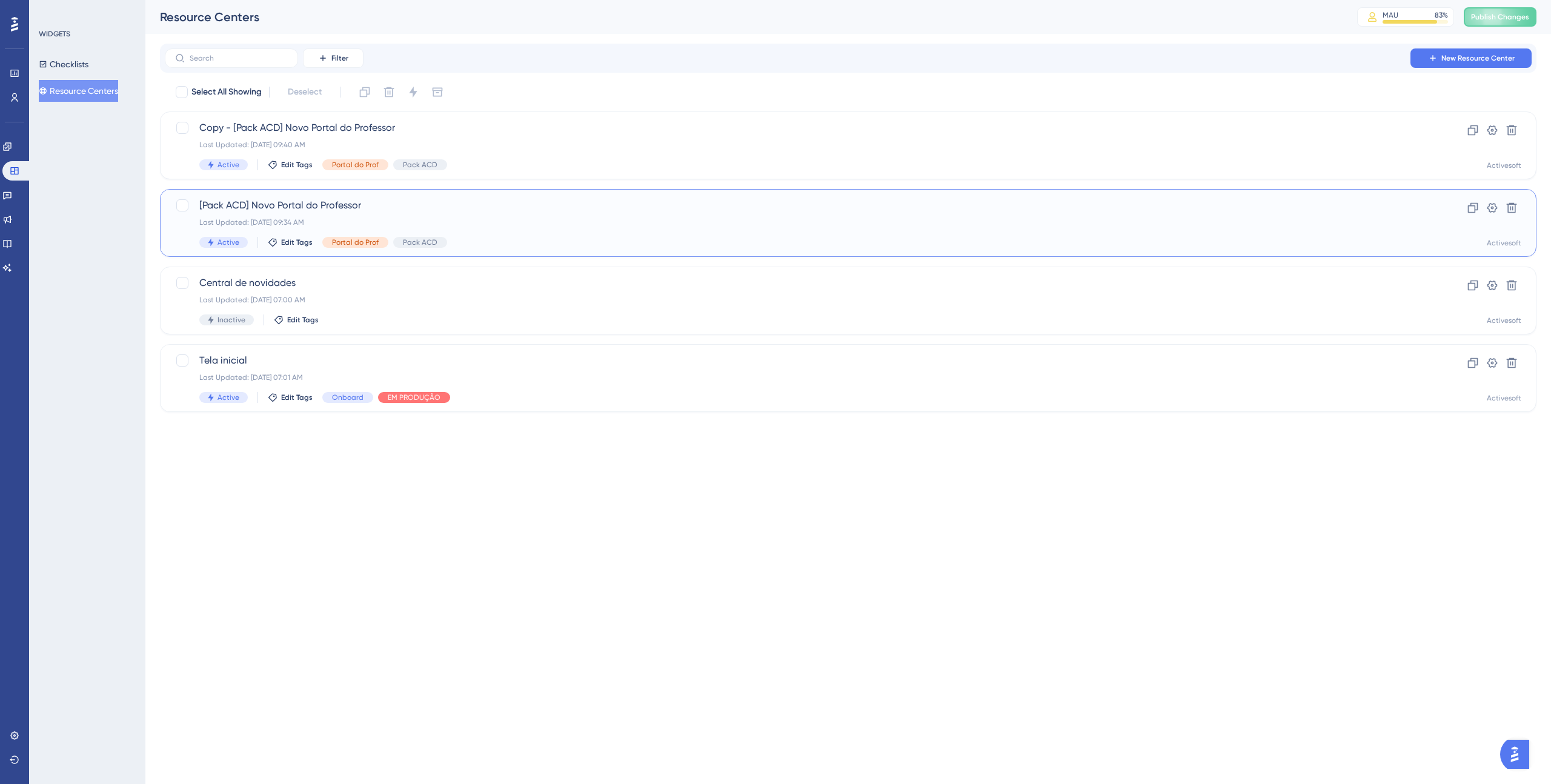
click at [373, 198] on span "[Pack ACD] Novo Portal do Professor" at bounding box center [799, 206] width 1201 height 15
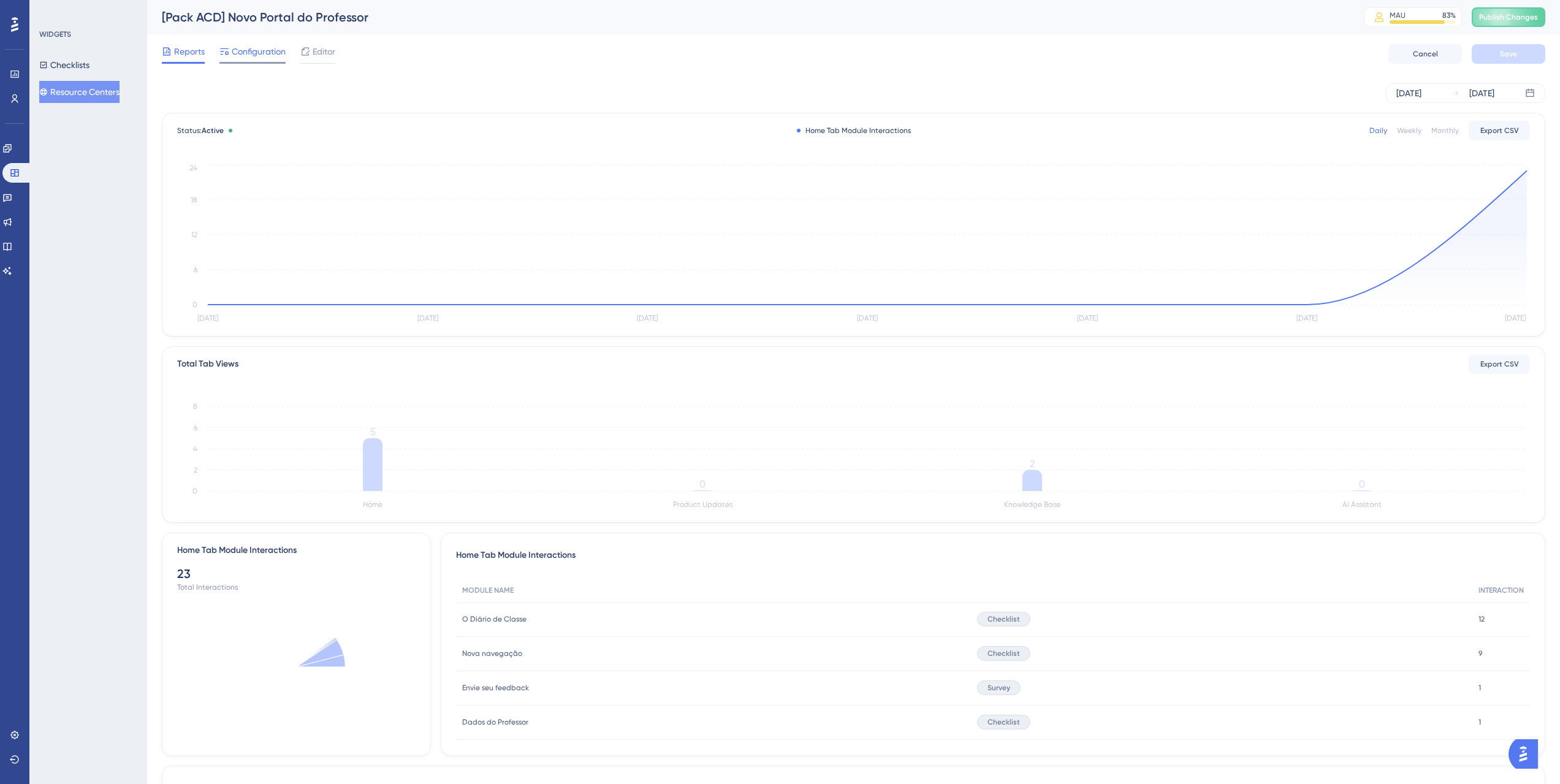
click at [255, 47] on span "Configuration" at bounding box center [259, 52] width 54 height 15
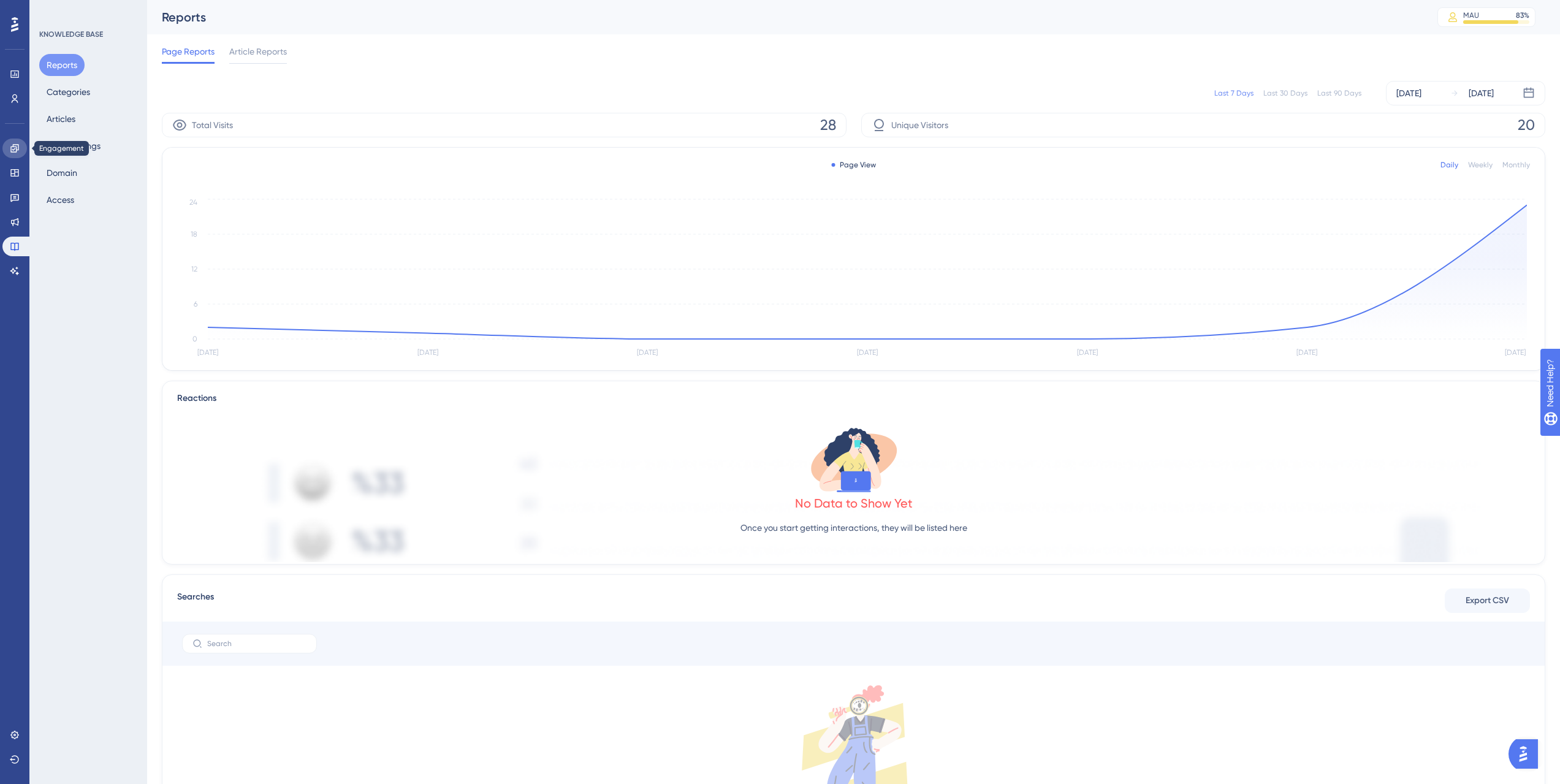
click at [16, 143] on icon at bounding box center [15, 148] width 10 height 10
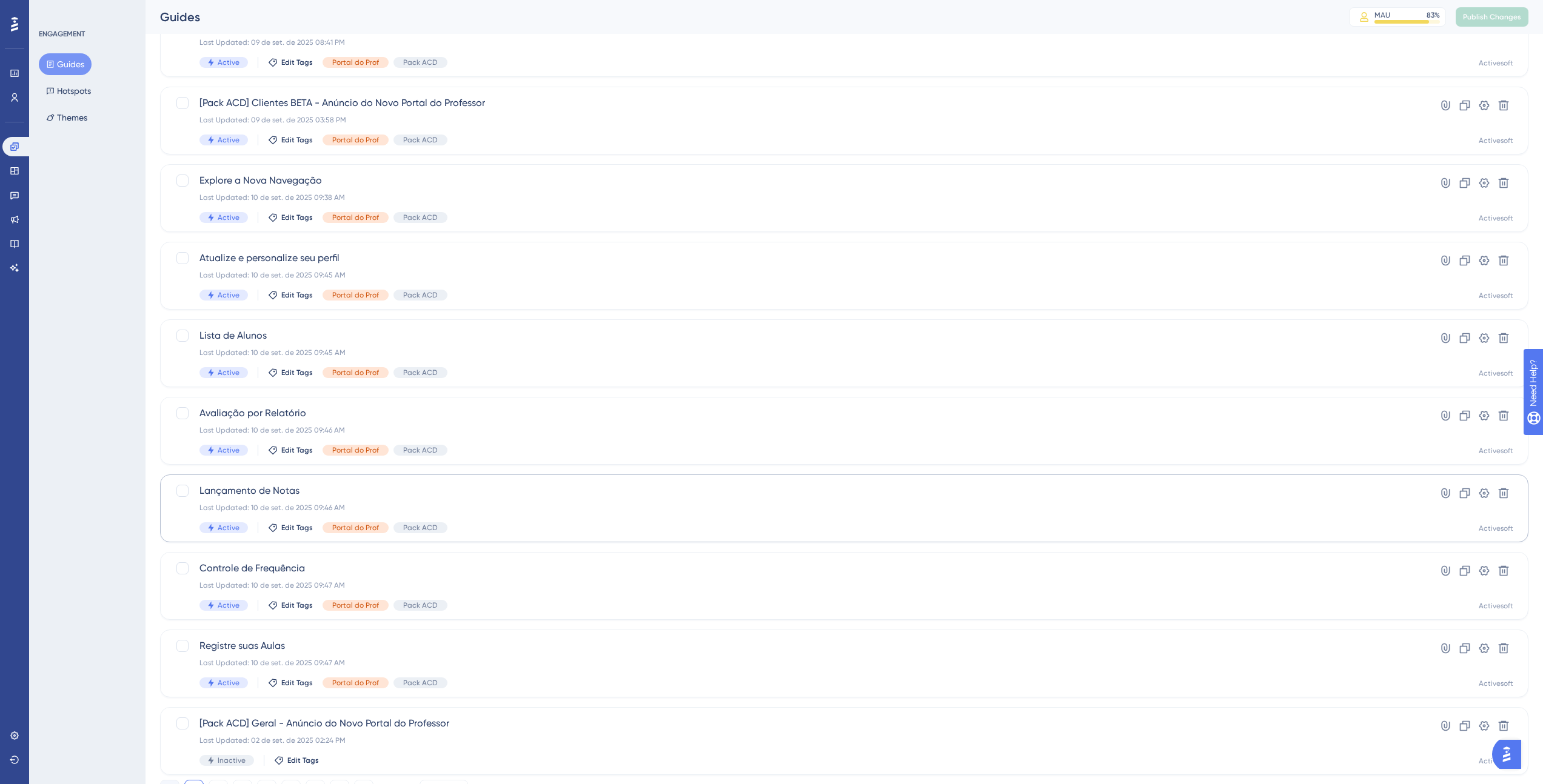
scroll to position [156, 0]
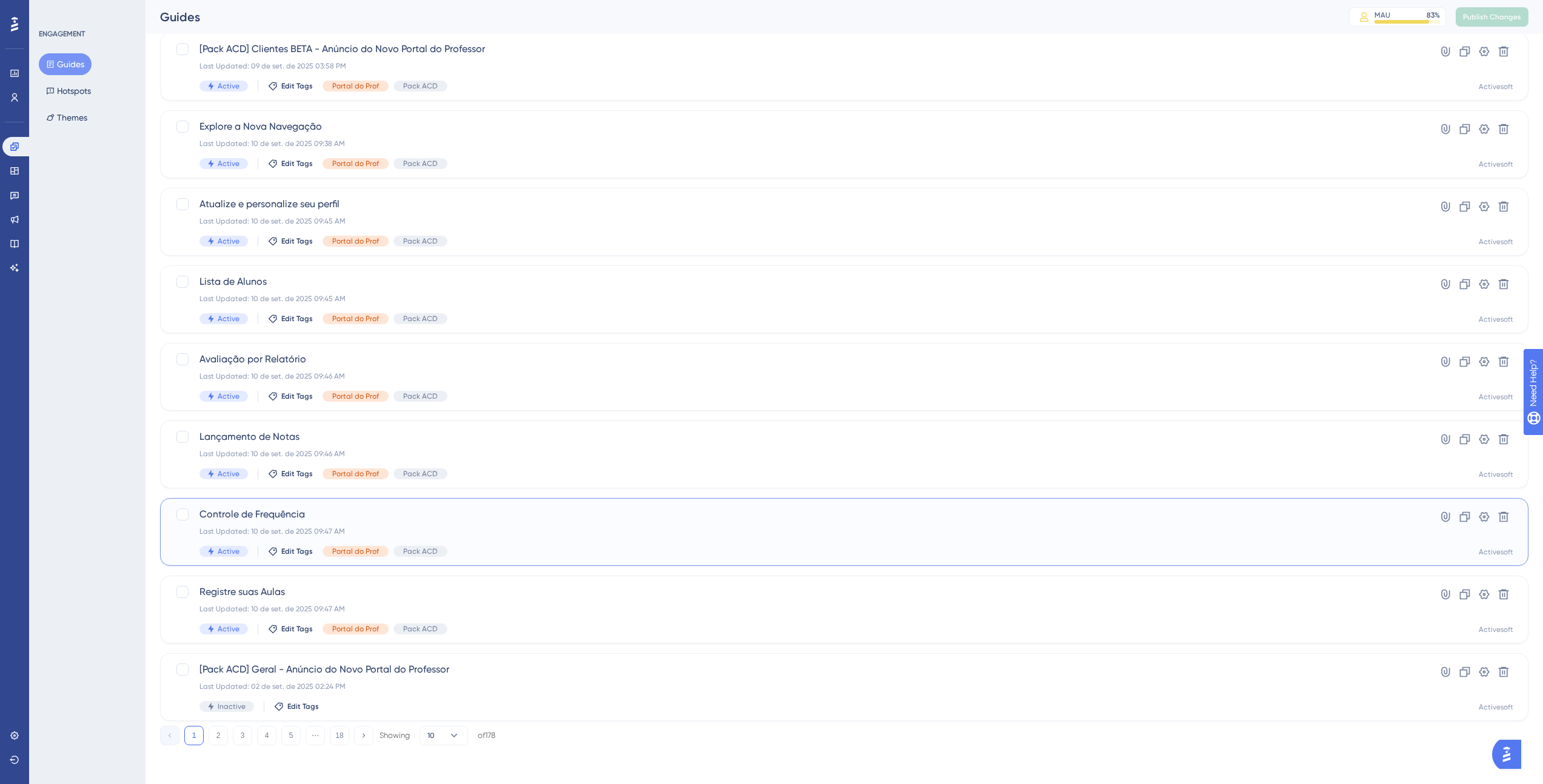
click at [314, 511] on span "Controle de Frequência" at bounding box center [796, 514] width 1193 height 15
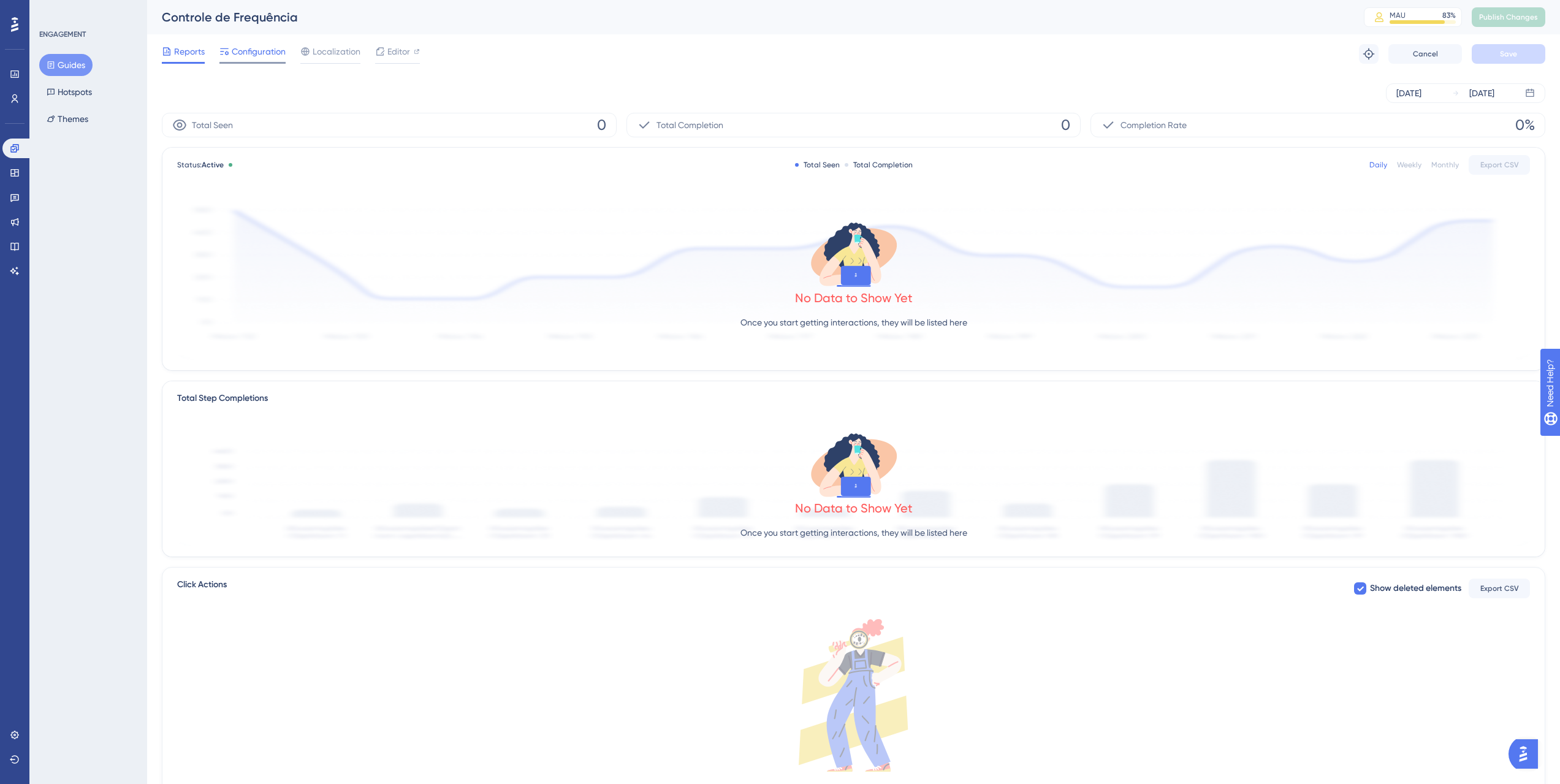
click at [256, 60] on div "Configuration" at bounding box center [252, 54] width 66 height 20
